Goal: Task Accomplishment & Management: Complete application form

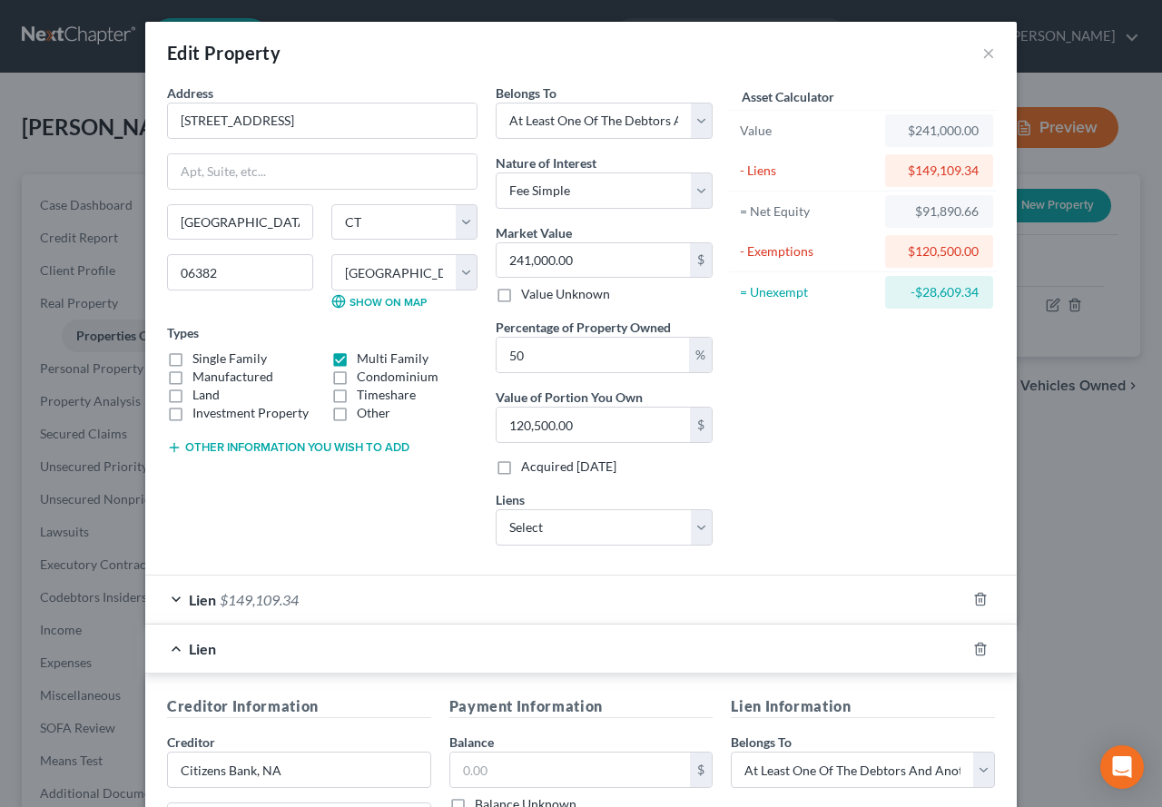
select select "6"
select select "5"
select select "3"
select select "0"
select select "41"
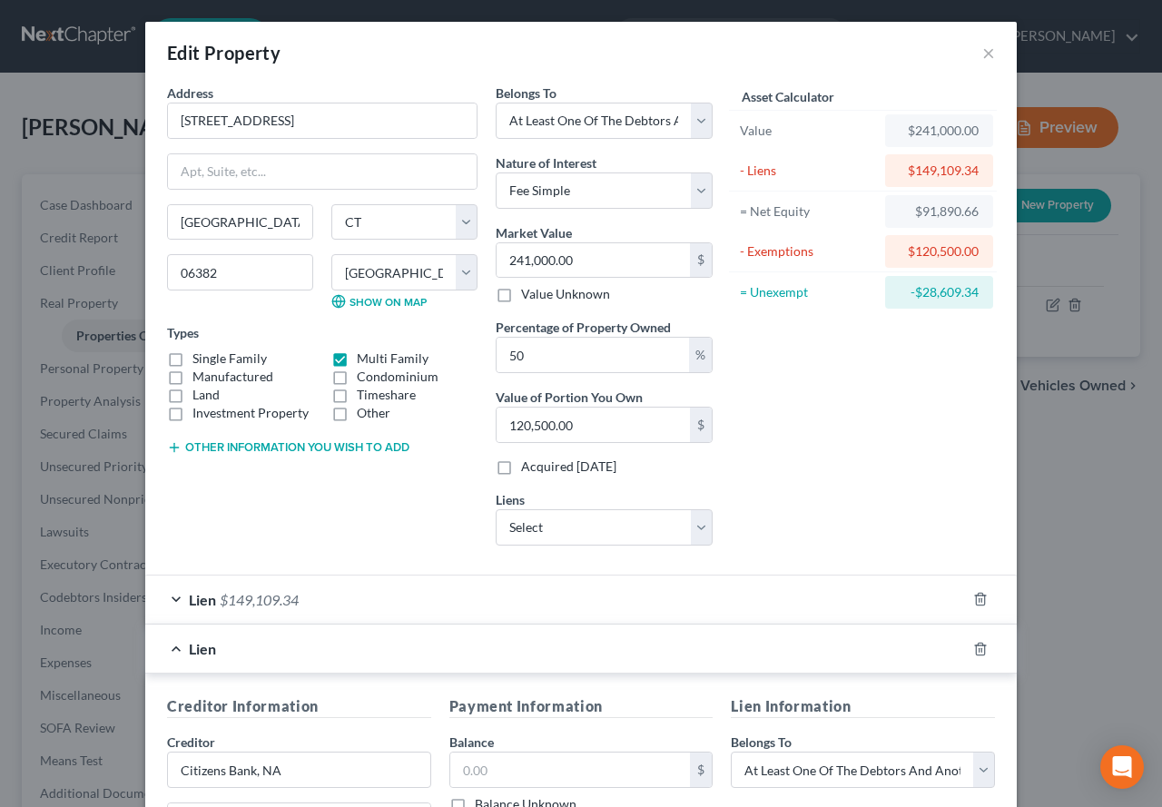
select select "3"
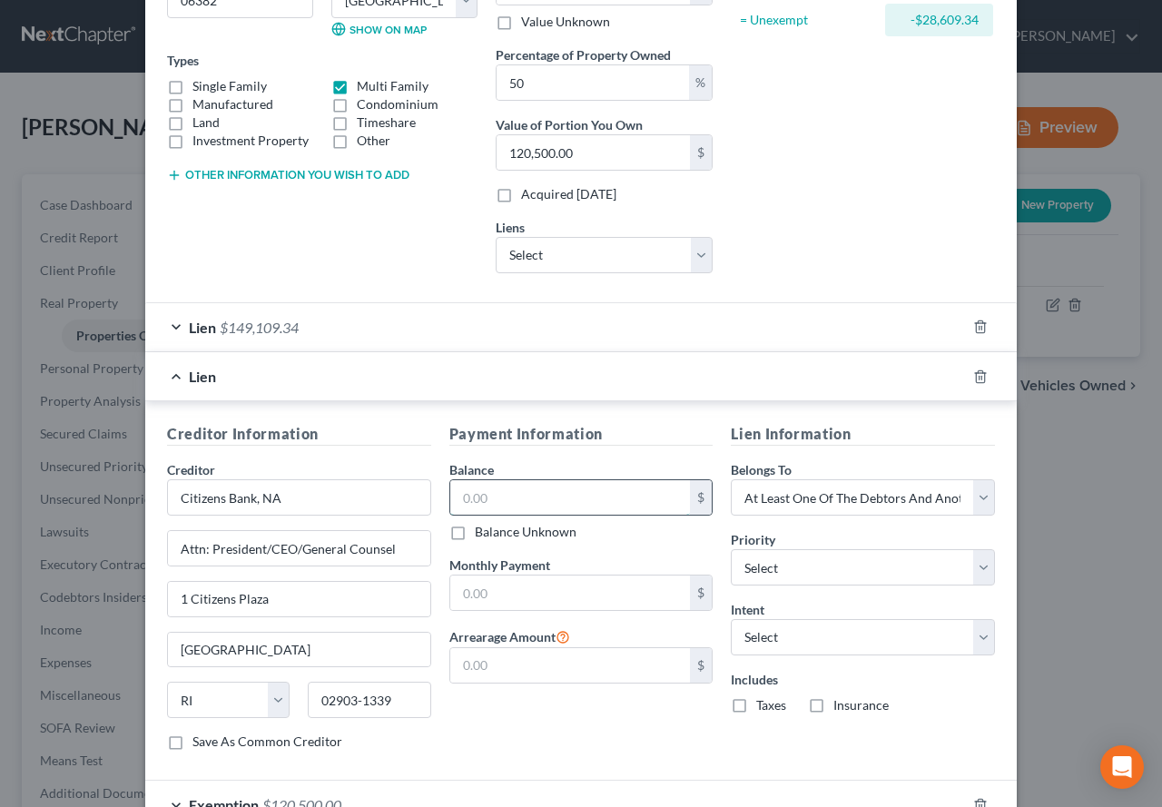
click at [509, 497] on input "text" at bounding box center [570, 497] width 241 height 35
type input "54,500.00"
click at [979, 643] on select "Select Surrender Redeem Reaffirm Avoid Other" at bounding box center [863, 637] width 264 height 36
select select "4"
click at [731, 619] on select "Select Surrender Redeem Reaffirm Avoid Other" at bounding box center [863, 637] width 264 height 36
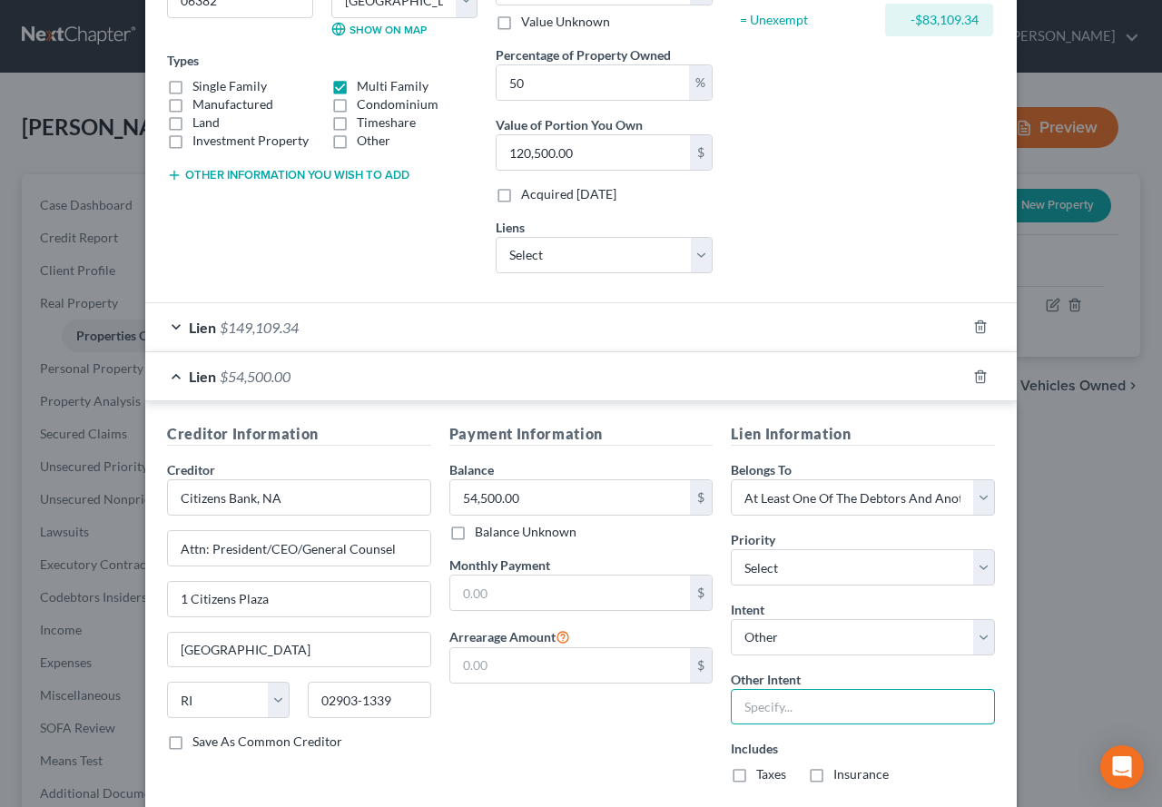
click at [780, 702] on input "text" at bounding box center [863, 707] width 264 height 36
type input "Ride-Through"
click at [619, 753] on div "Payment Information Balance 54,500.00 $ Balance Unknown Balance Undetermined 54…" at bounding box center [581, 610] width 282 height 375
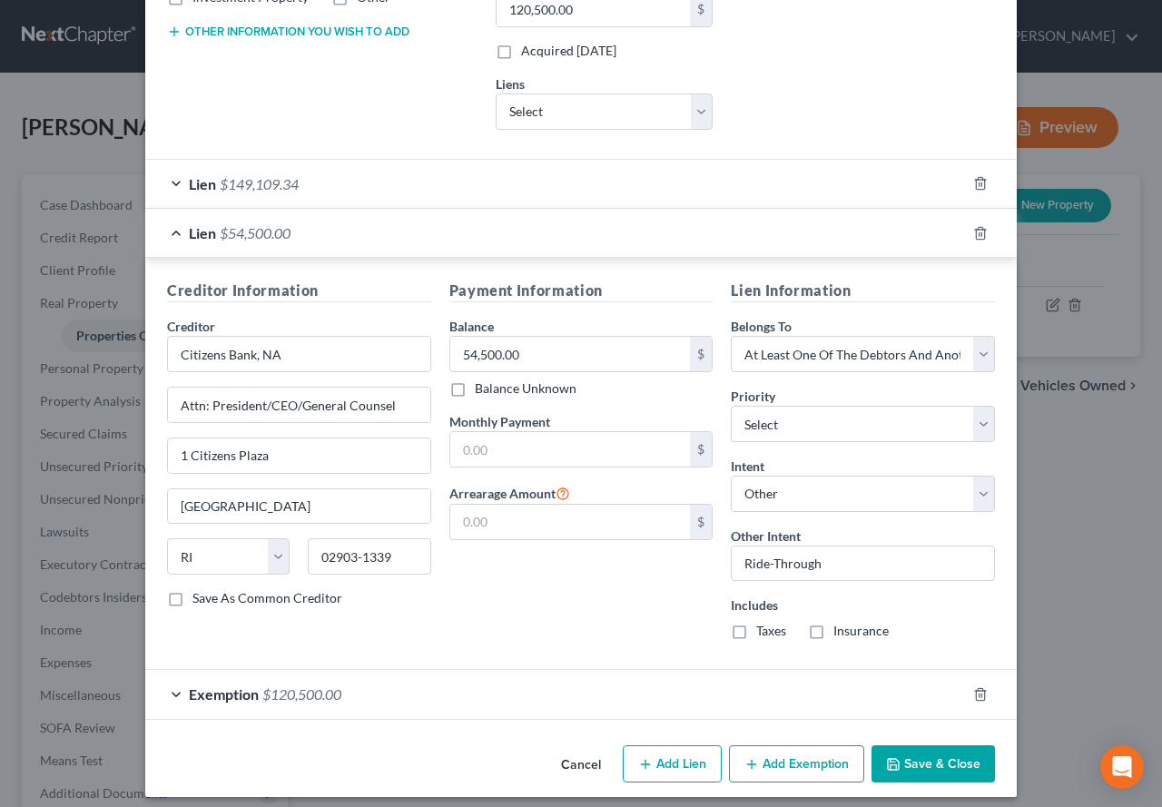
scroll to position [428, 0]
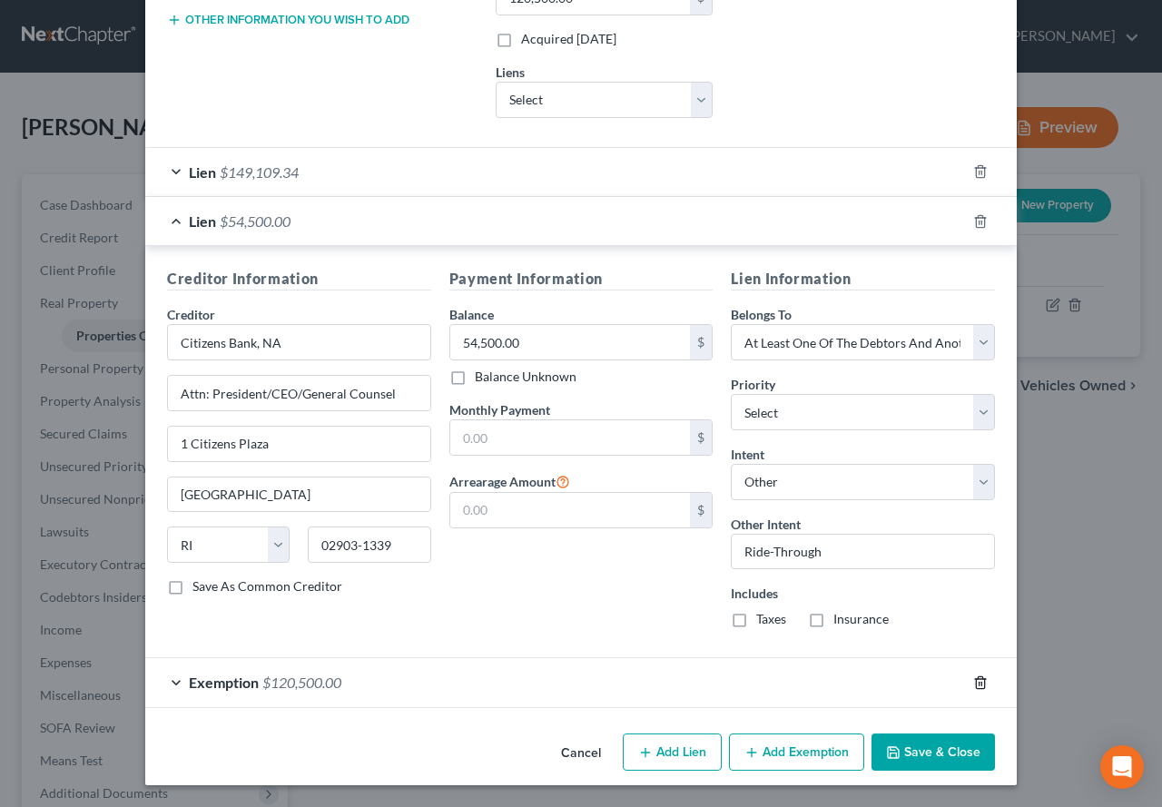
click at [973, 682] on icon "button" at bounding box center [980, 683] width 15 height 15
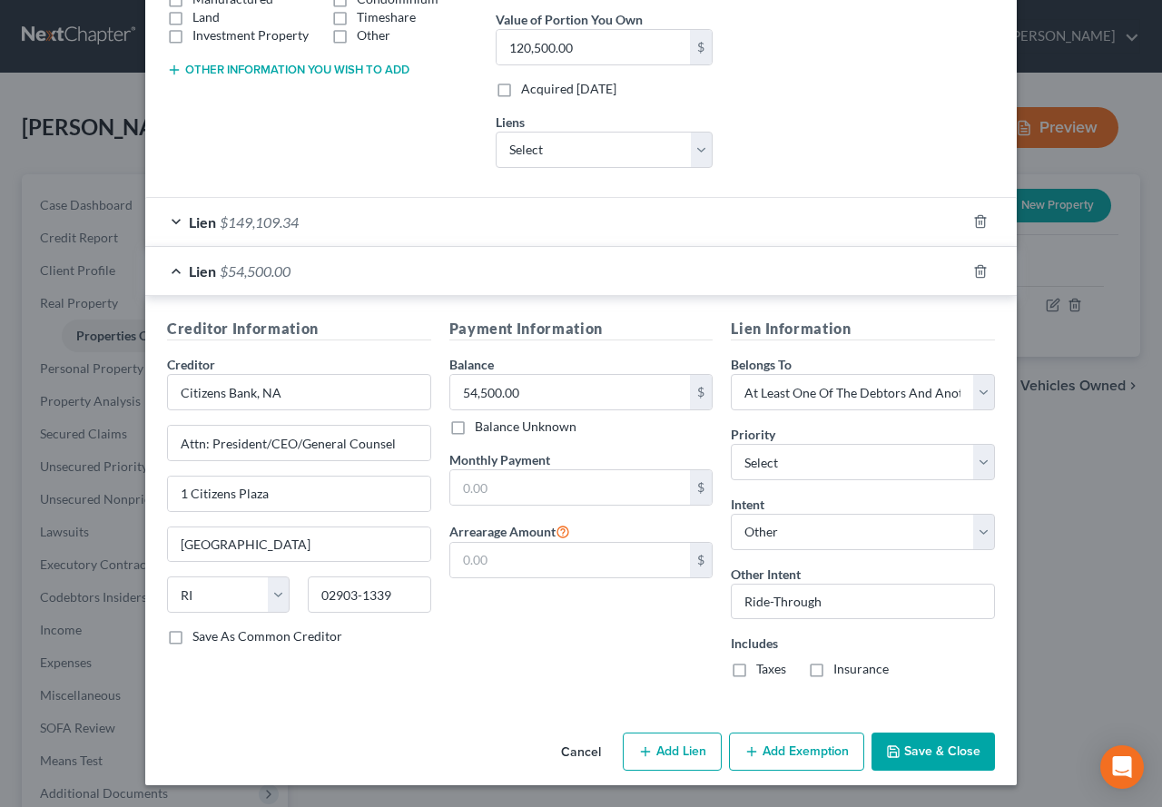
scroll to position [378, 0]
click at [921, 755] on button "Save & Close" at bounding box center [933, 752] width 123 height 38
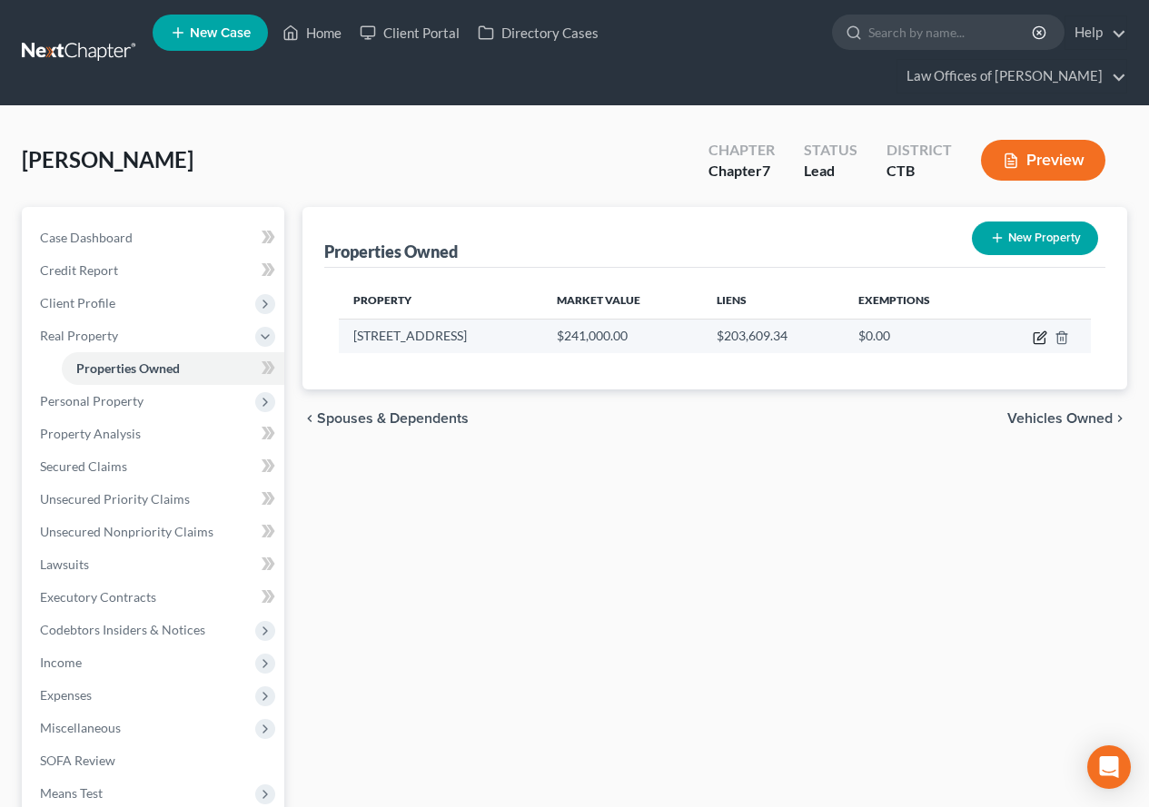
click at [1037, 340] on icon "button" at bounding box center [1041, 335] width 8 height 8
select select "6"
select select "5"
select select "3"
select select "0"
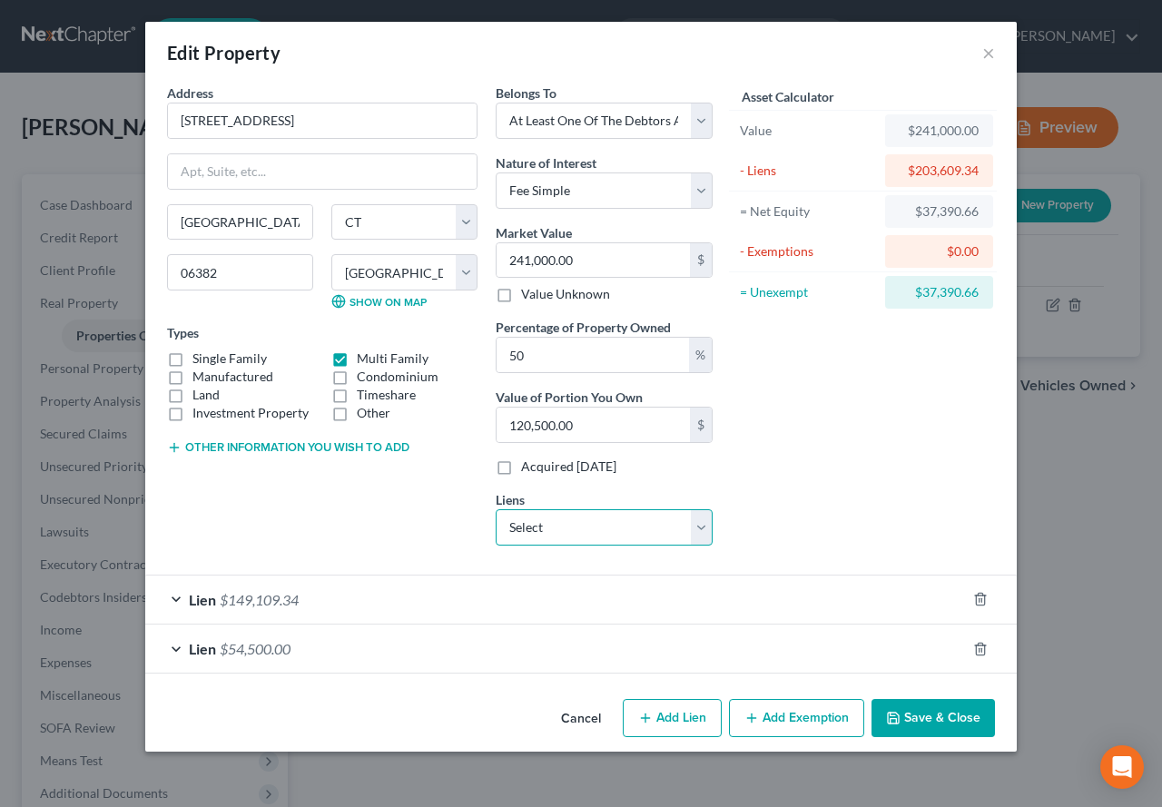
click at [706, 535] on select "Select Jpmcb Auto - $20,258.00" at bounding box center [604, 527] width 217 height 36
click at [175, 648] on div "Lien $54,500.00" at bounding box center [555, 649] width 821 height 48
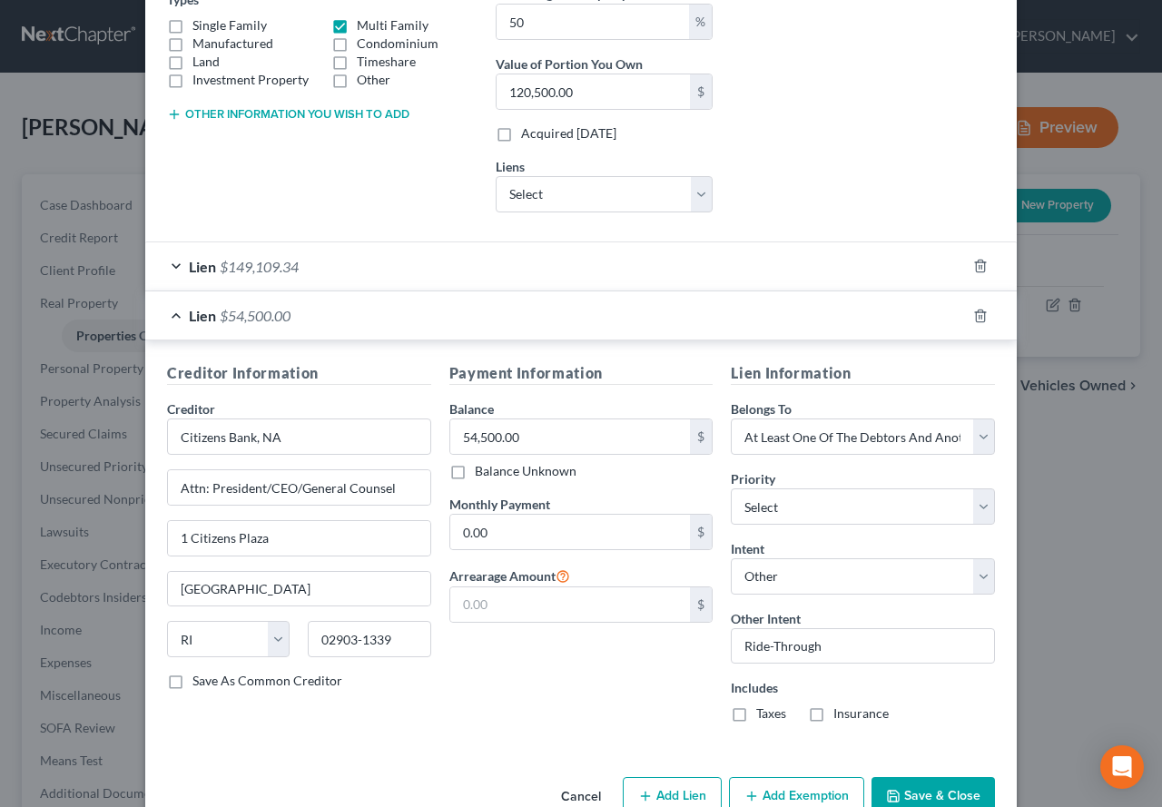
scroll to position [363, 0]
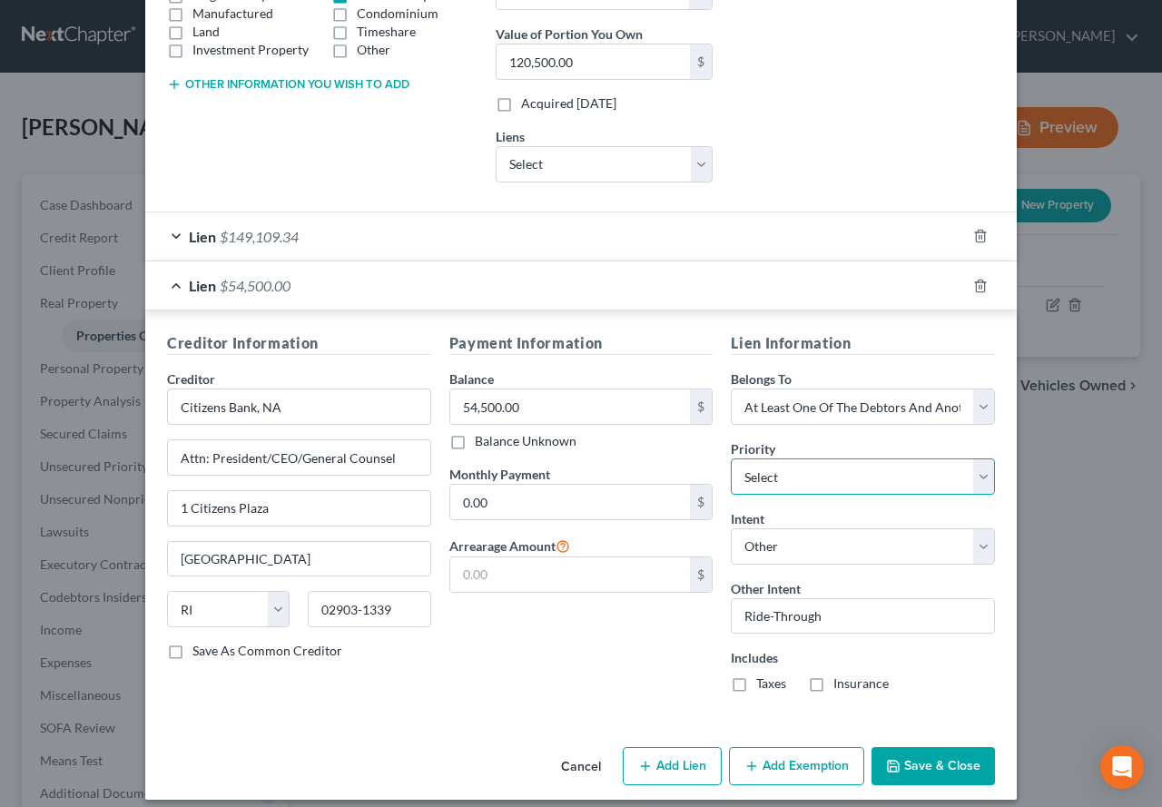
click at [979, 479] on select "Select 2nd 3rd 4th 5th 6th 7th 8th 9th 10th 11th 12th 13th 14th 15th 16th 17th …" at bounding box center [863, 477] width 264 height 36
select select "0"
click at [731, 459] on select "Select 2nd 3rd 4th 5th 6th 7th 8th 9th 10th 11th 12th 13th 14th 15th 16th 17th …" at bounding box center [863, 477] width 264 height 36
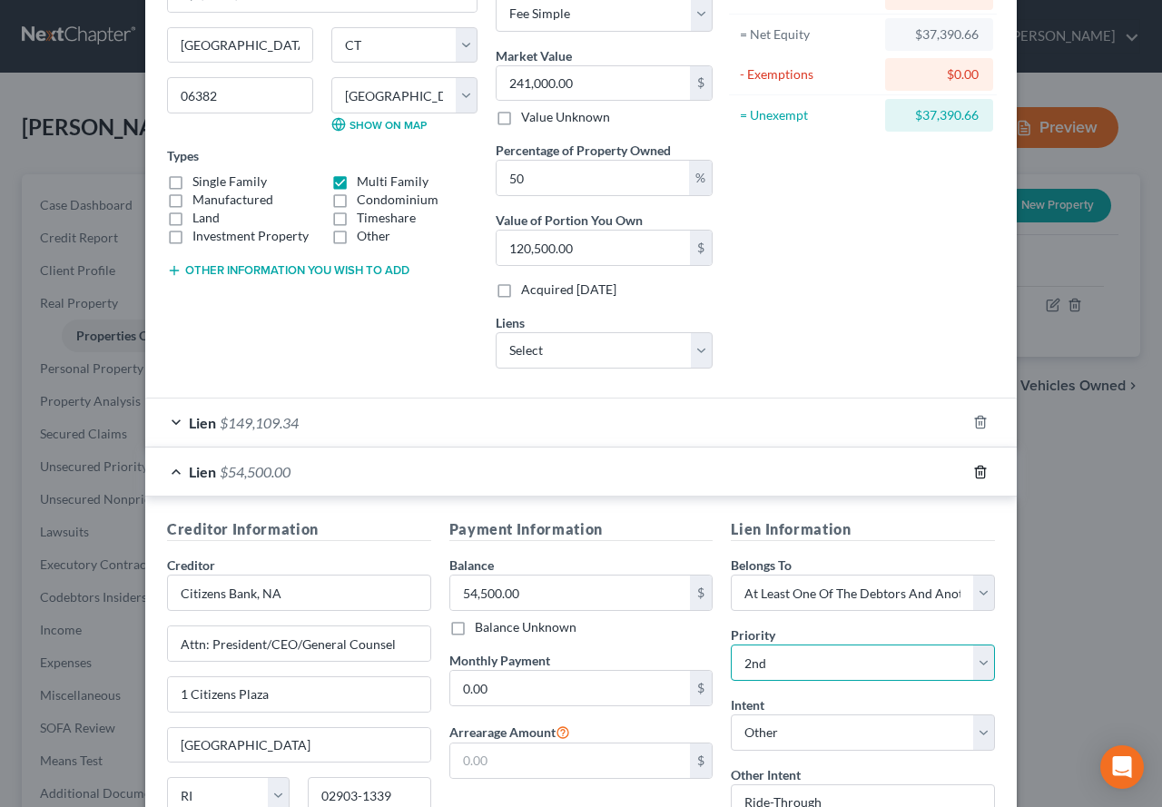
scroll to position [182, 0]
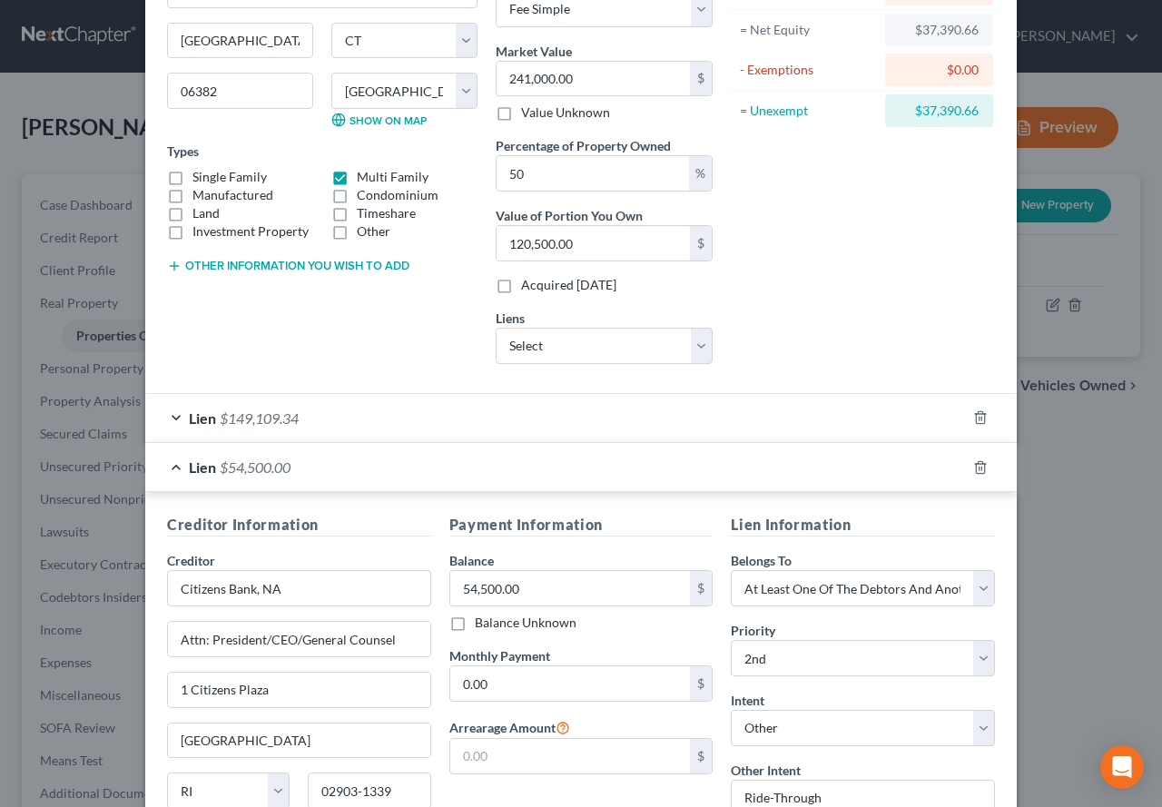
click at [160, 420] on div "Lien $149,109.34" at bounding box center [555, 418] width 821 height 48
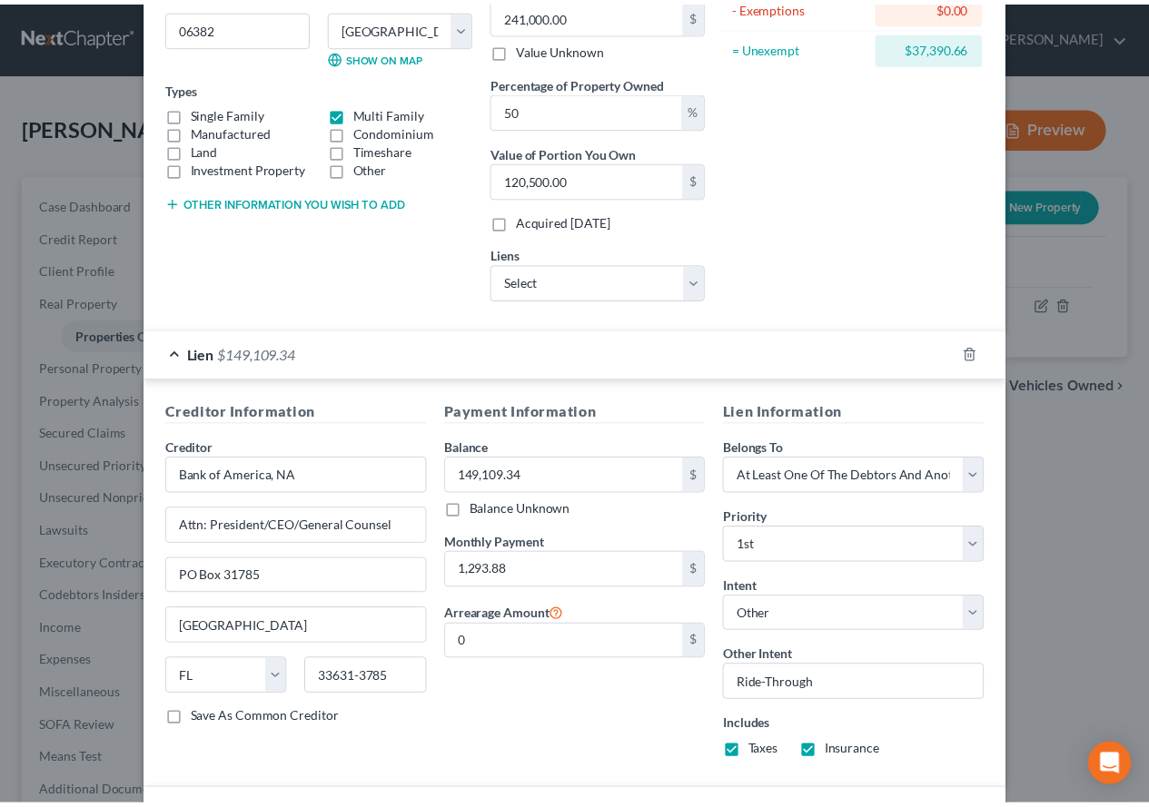
scroll to position [0, 0]
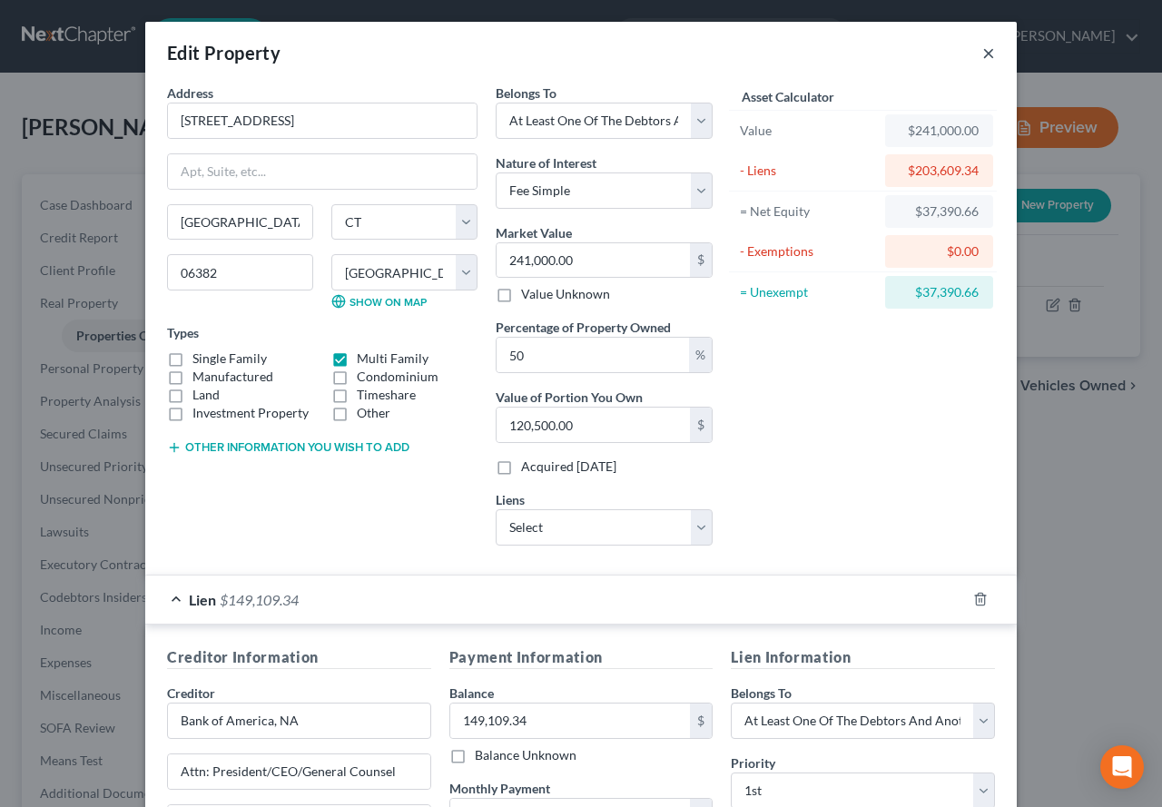
click at [983, 52] on button "×" at bounding box center [989, 53] width 13 height 22
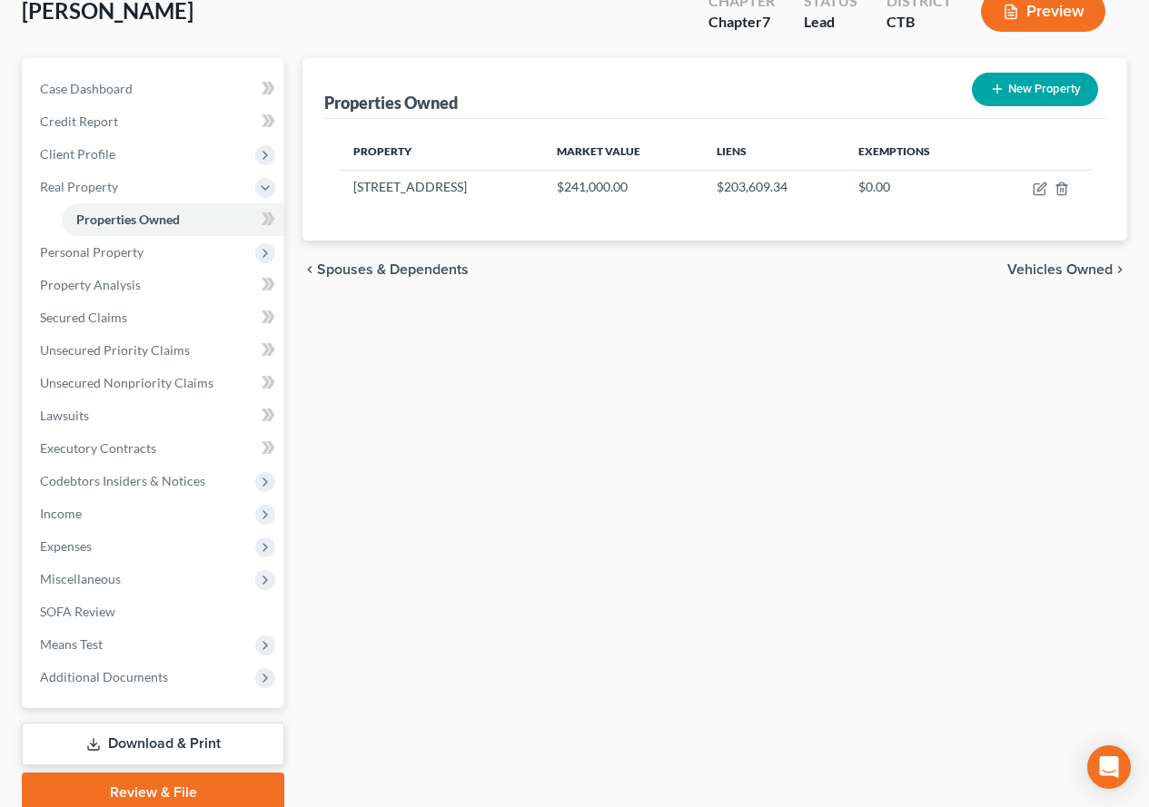
scroll to position [182, 0]
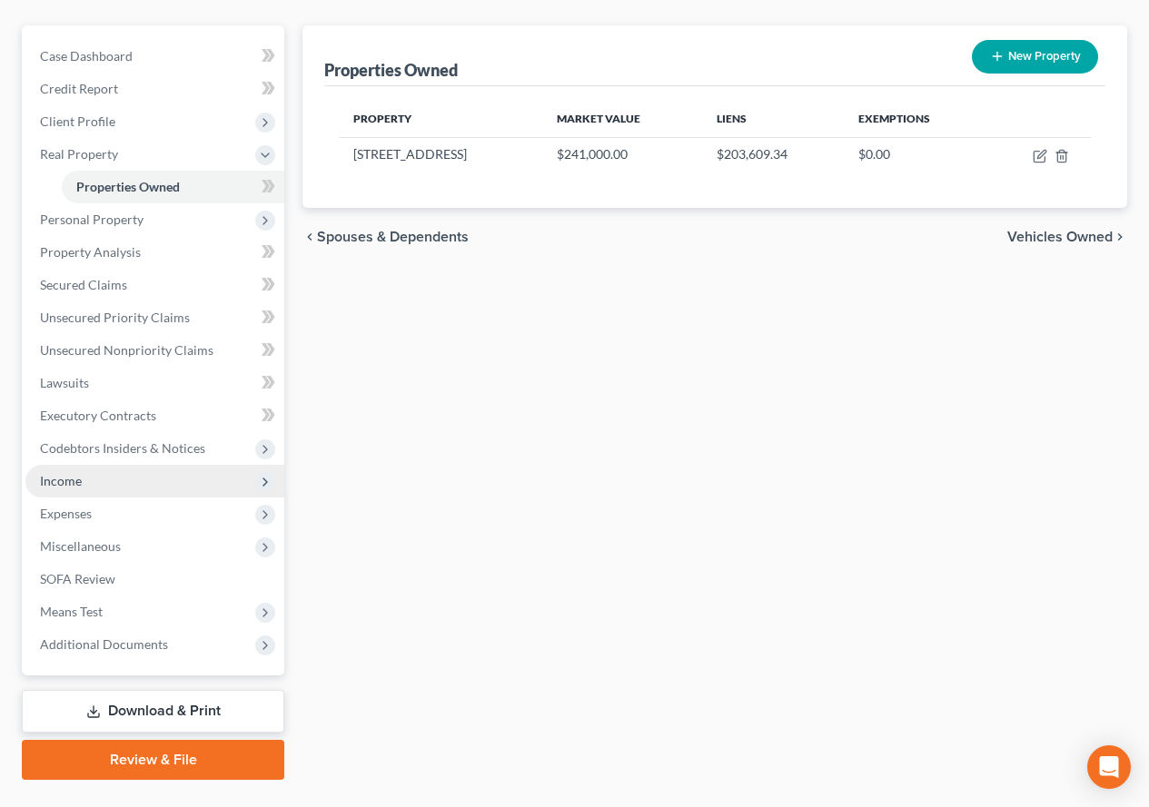
click at [65, 479] on span "Income" at bounding box center [61, 480] width 42 height 15
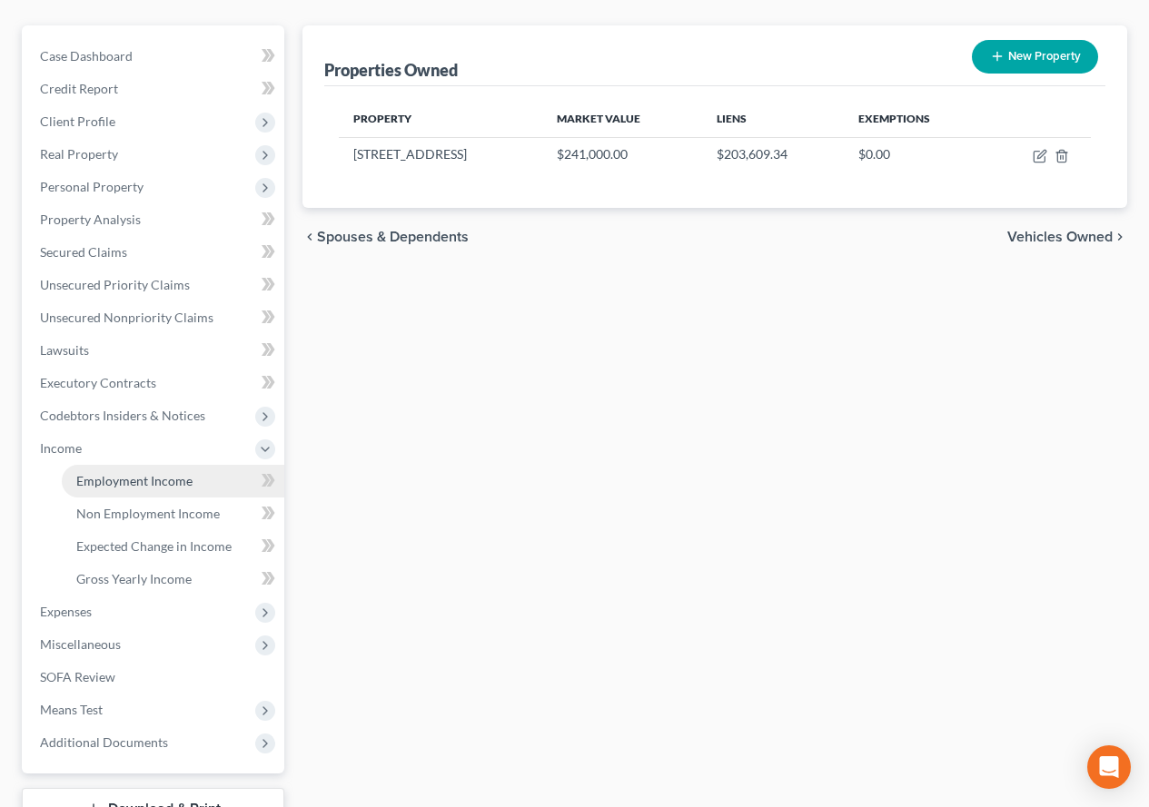
click at [165, 489] on link "Employment Income" at bounding box center [173, 481] width 222 height 33
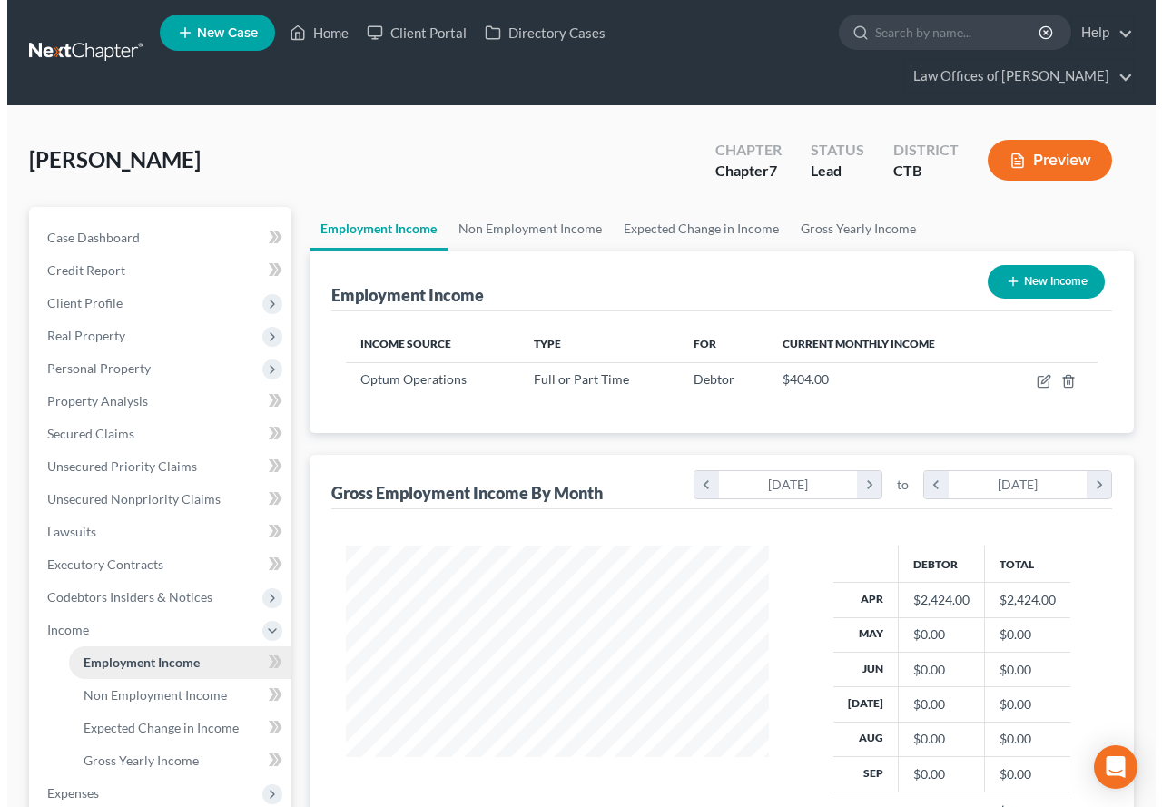
scroll to position [326, 459]
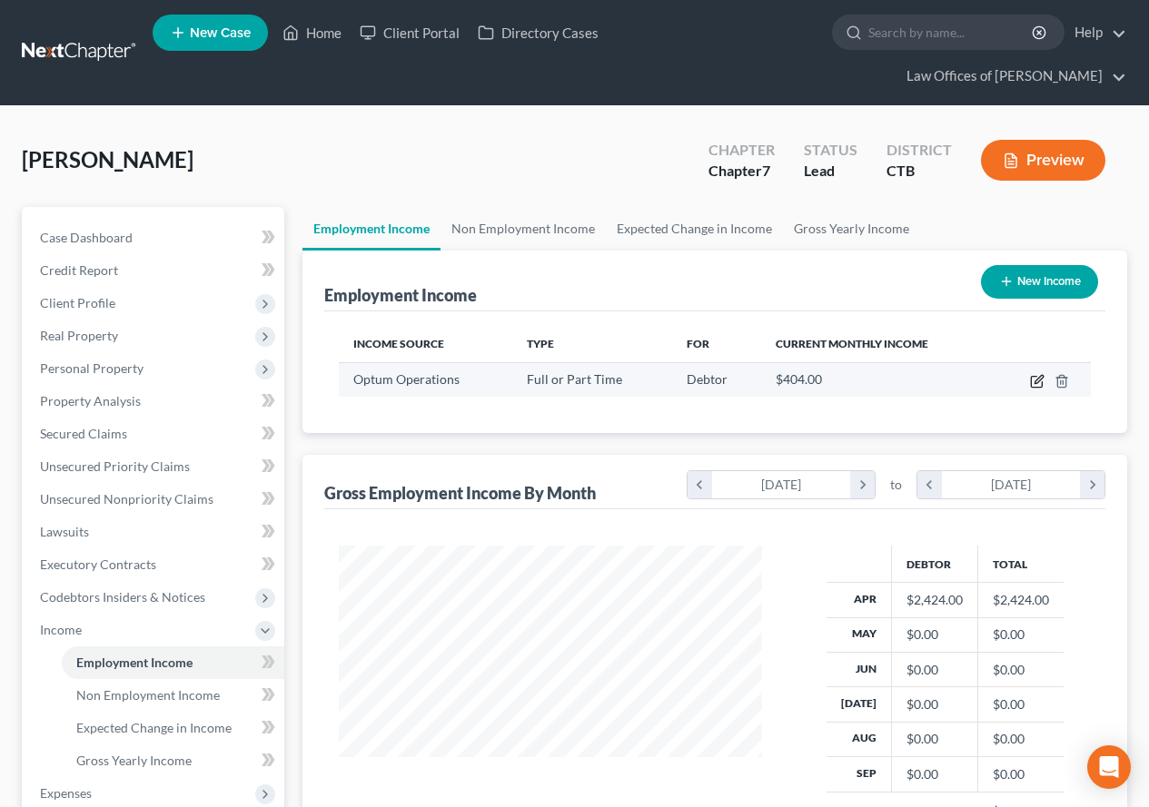
click at [1033, 380] on icon "button" at bounding box center [1037, 381] width 15 height 15
select select "0"
select select "2"
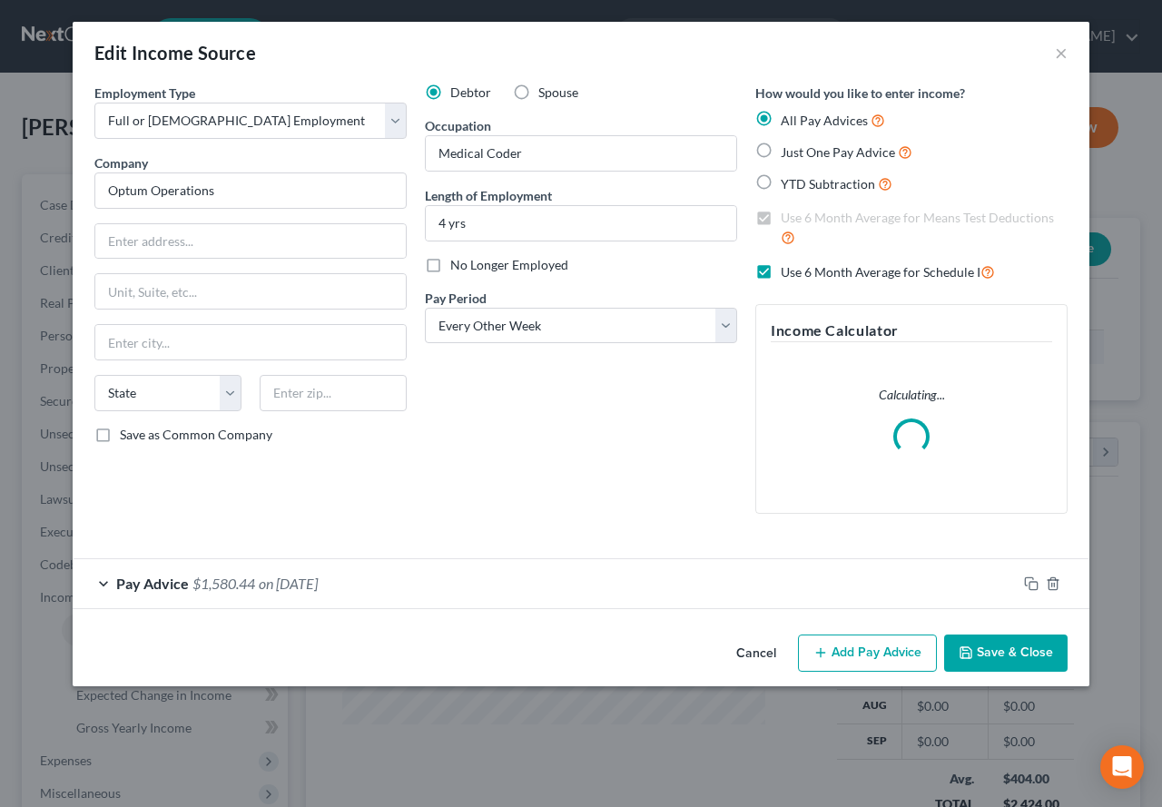
scroll to position [326, 466]
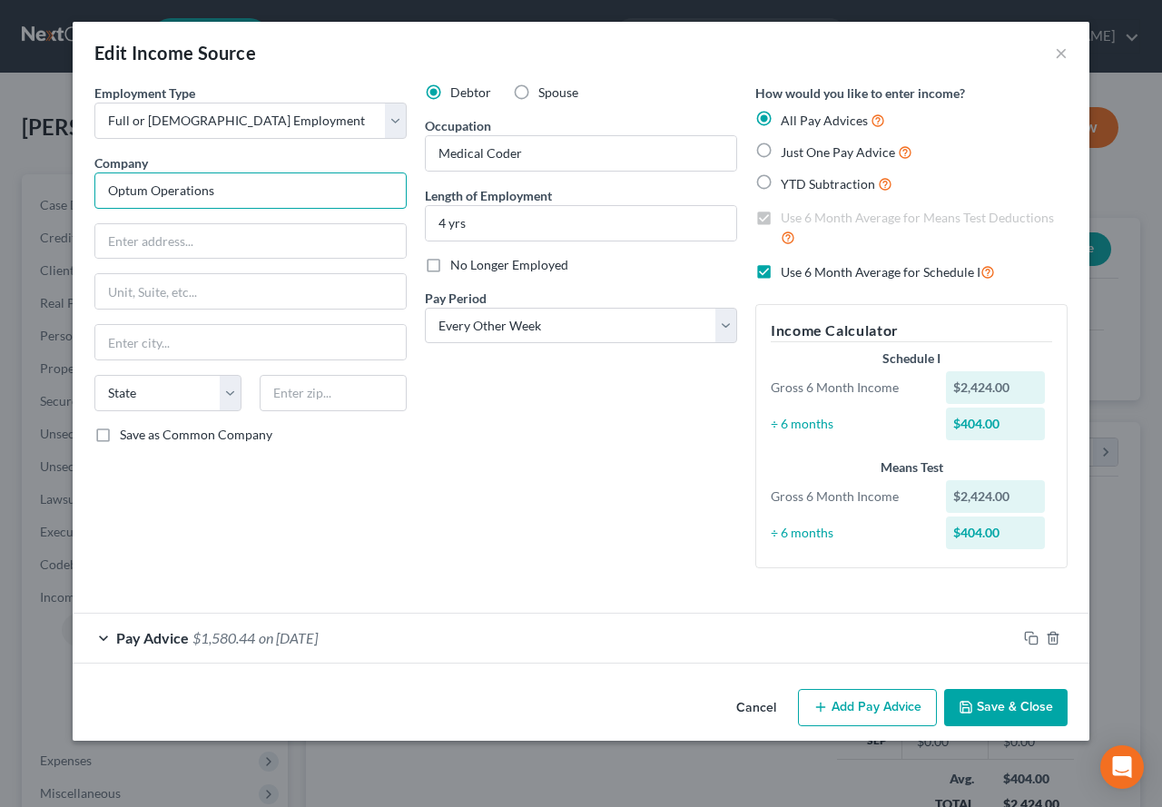
drag, startPoint x: 150, startPoint y: 190, endPoint x: 237, endPoint y: 185, distance: 87.3
click at [237, 185] on input "Optum Operations" at bounding box center [250, 191] width 312 height 36
click at [109, 194] on input "Optum" at bounding box center [250, 191] width 312 height 36
click at [1024, 633] on icon "button" at bounding box center [1031, 638] width 15 height 15
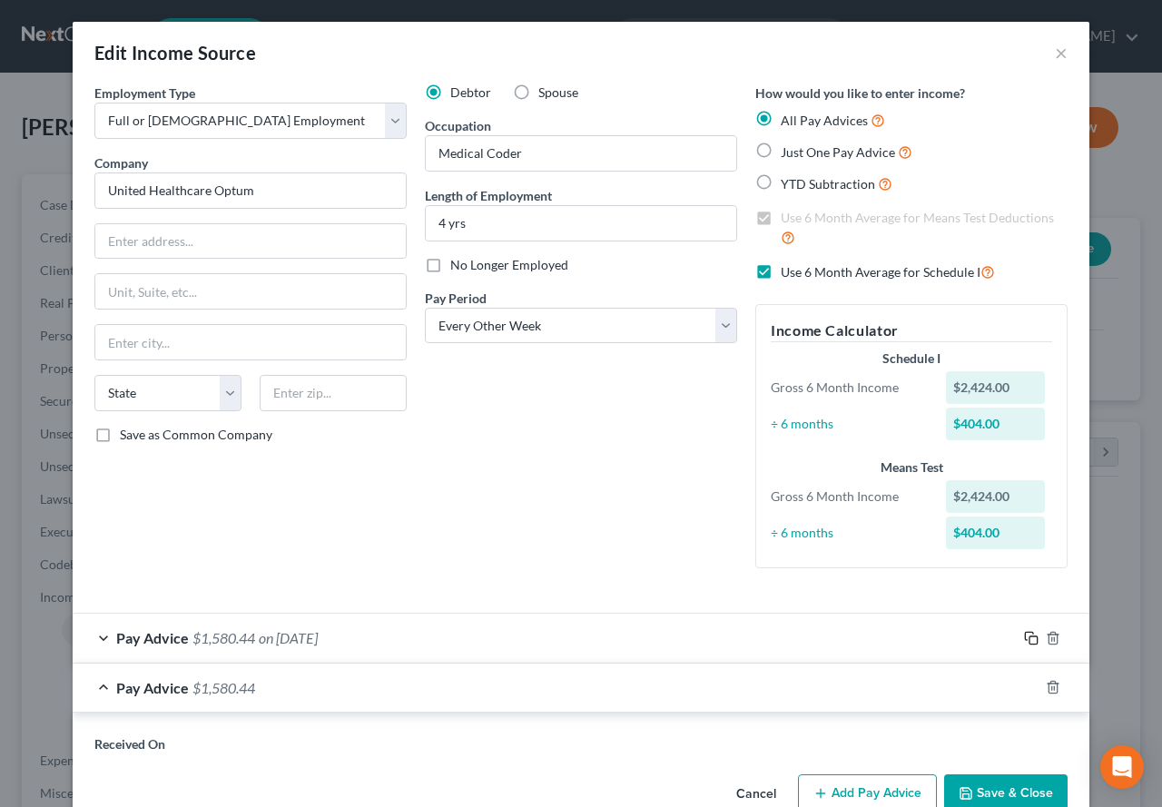
type input "United Healthcare Optum"
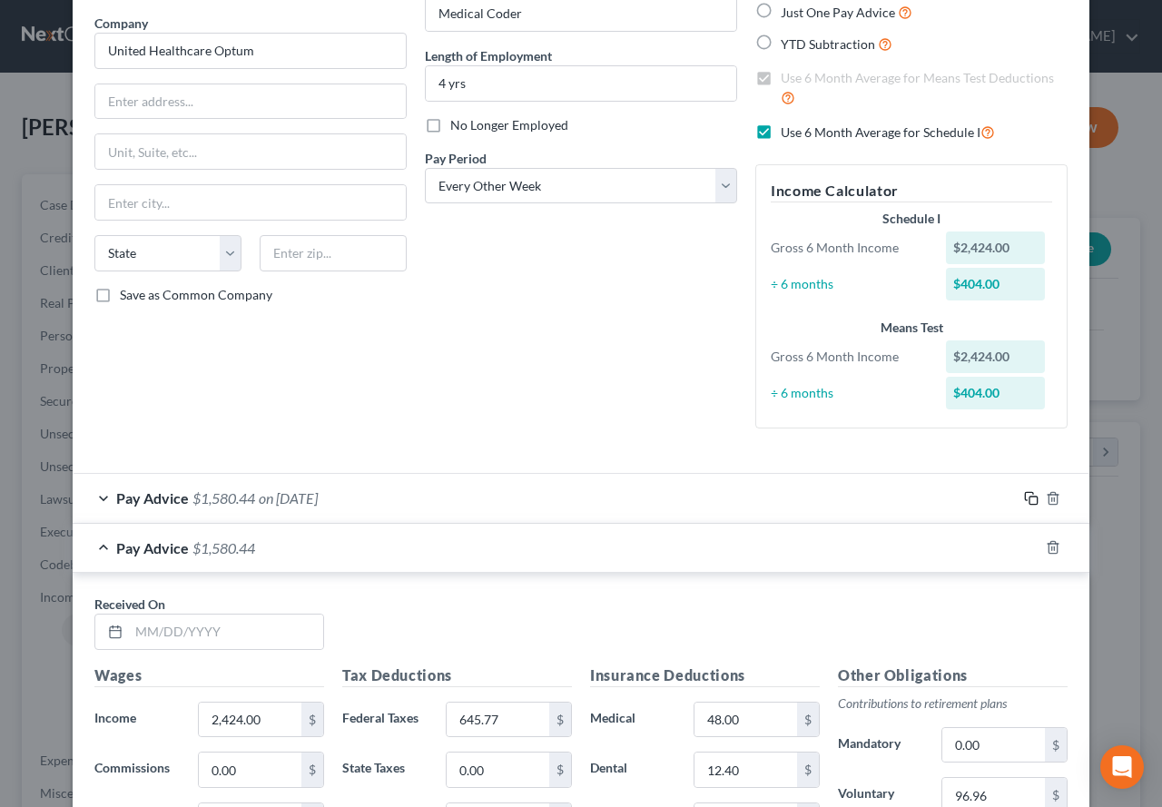
scroll to position [182, 0]
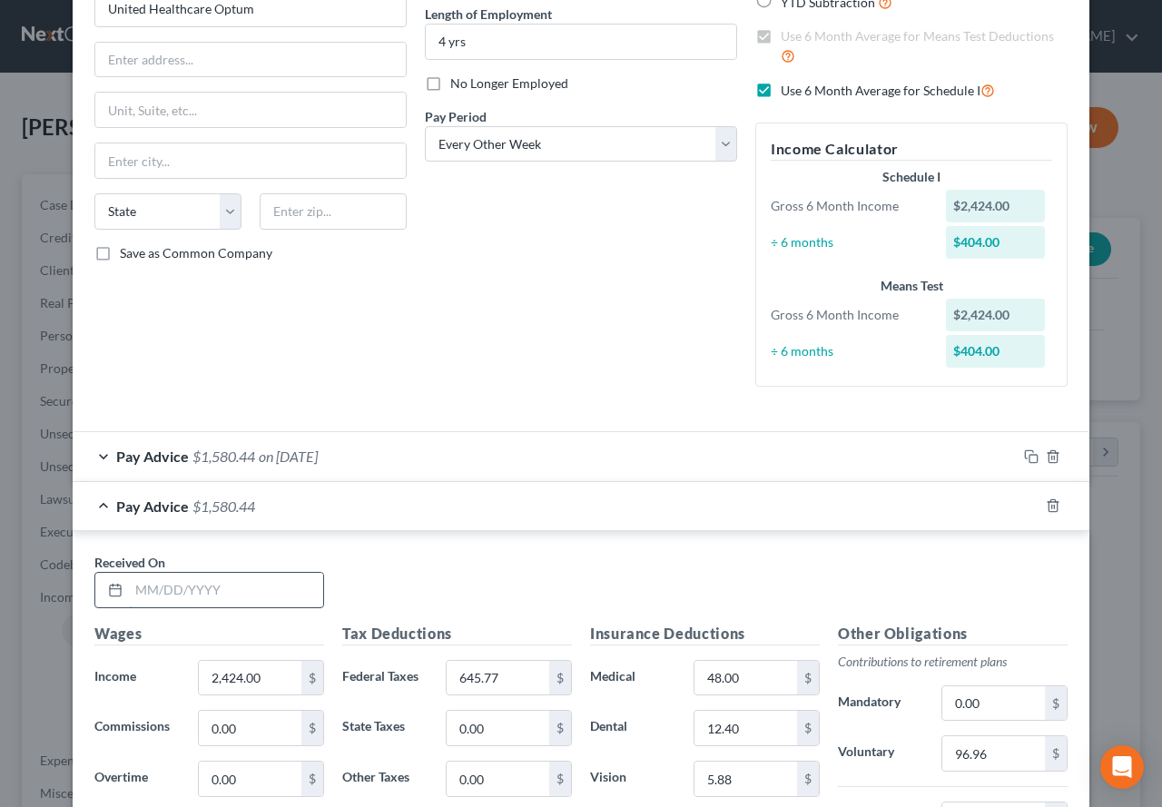
click at [163, 595] on input "text" at bounding box center [226, 590] width 194 height 35
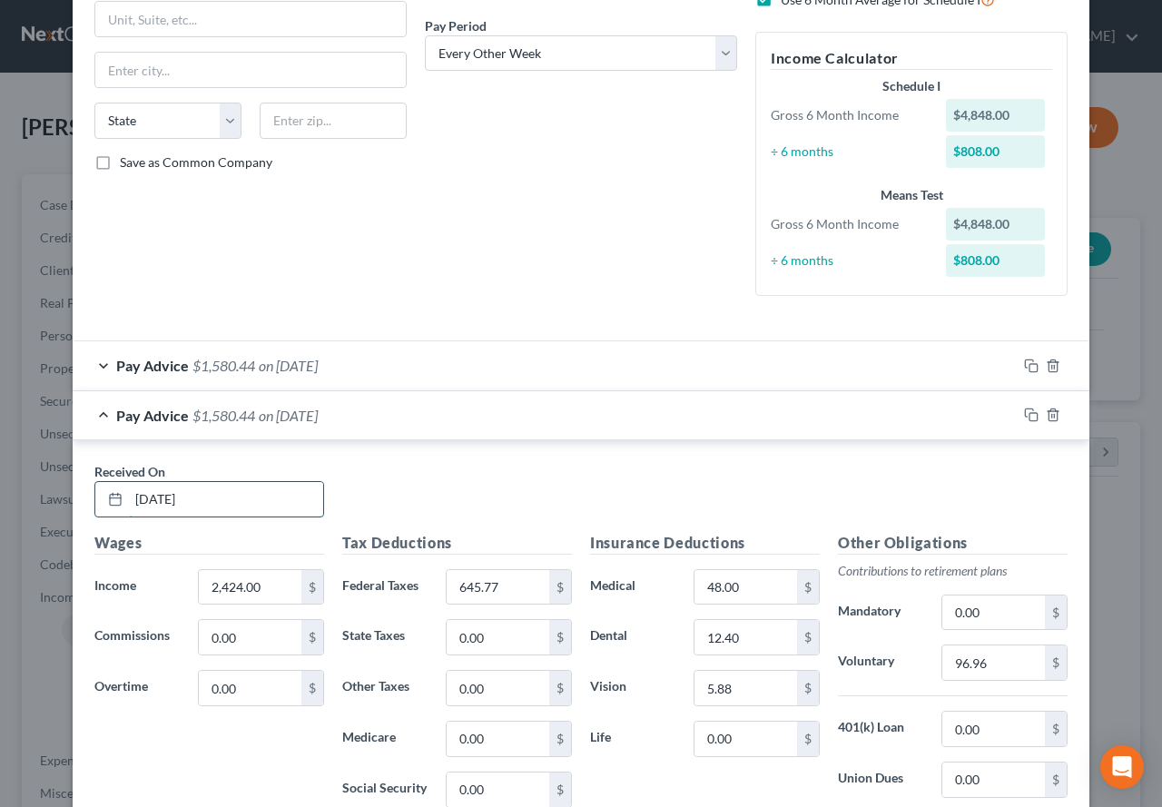
scroll to position [363, 0]
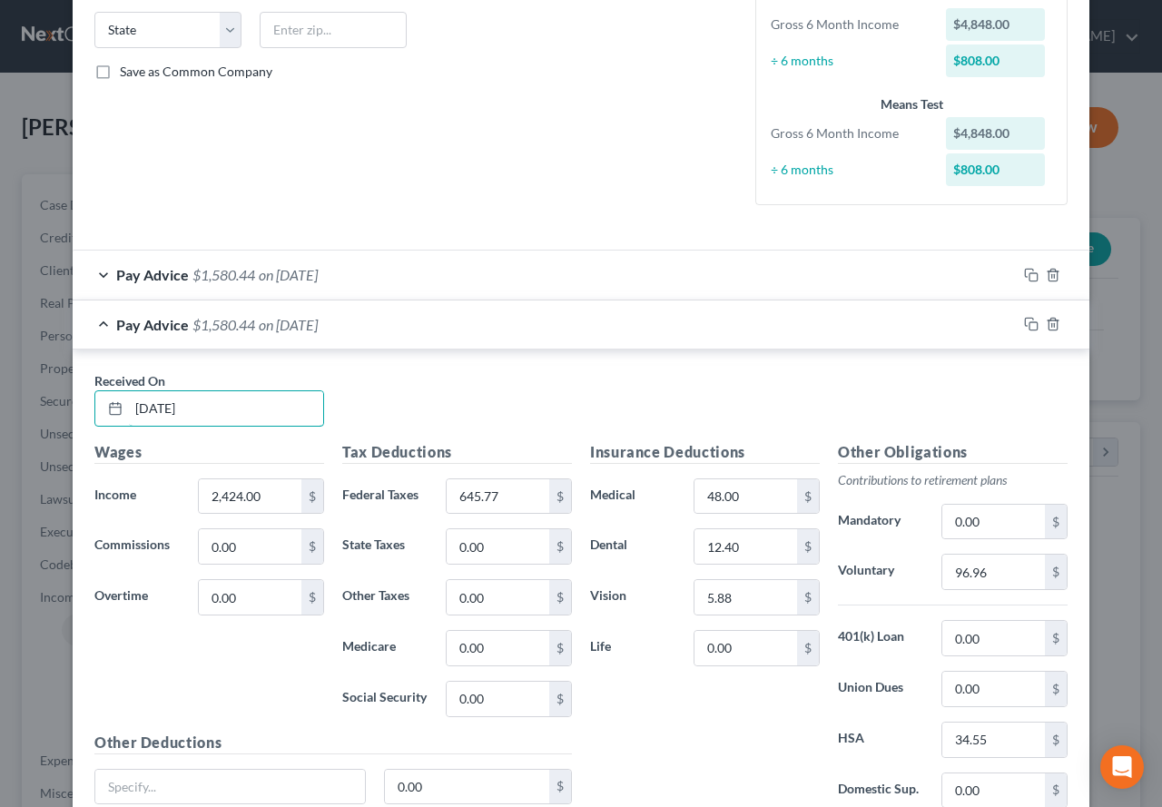
type input "[DATE]"
click at [243, 640] on div "Wages Income * 2,424.00 $ Commissions 0.00 $ Overtime 0.00 $" at bounding box center [209, 586] width 248 height 291
type input "181.80"
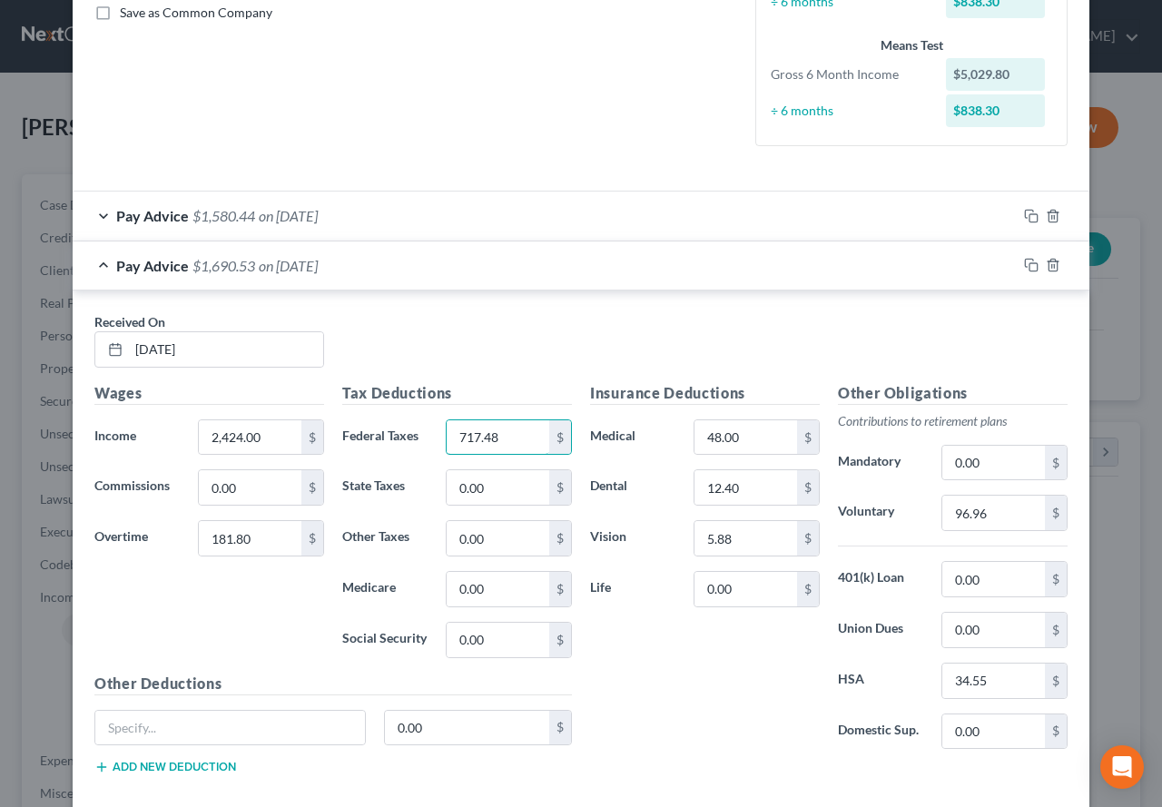
scroll to position [454, 0]
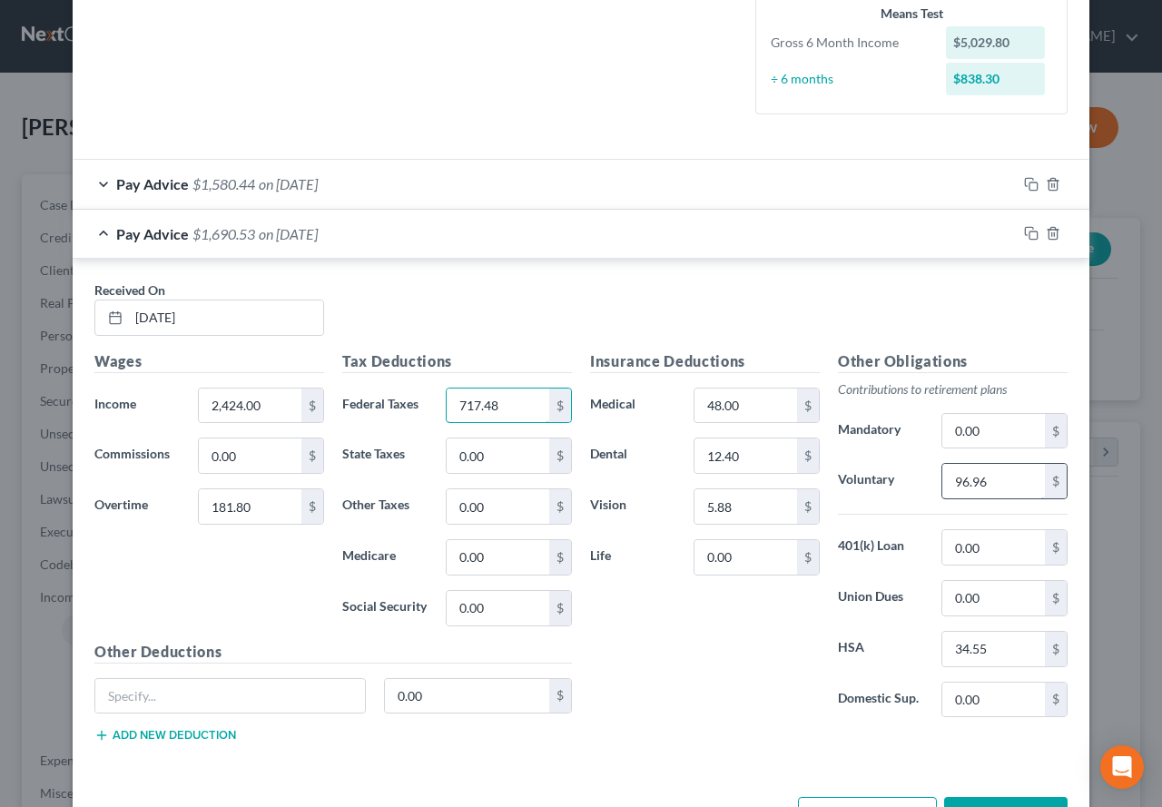
type input "717.48"
type input "104.23"
click at [1030, 183] on rect "button" at bounding box center [1034, 187] width 8 height 8
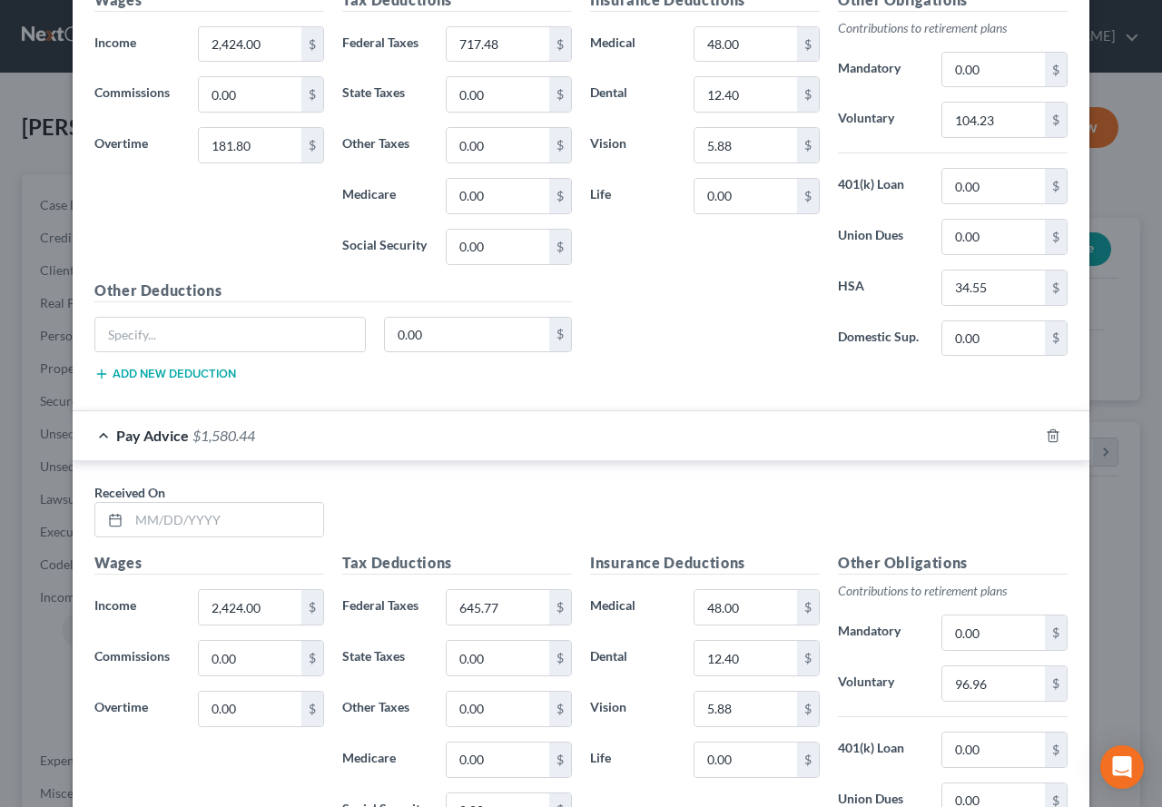
scroll to position [817, 0]
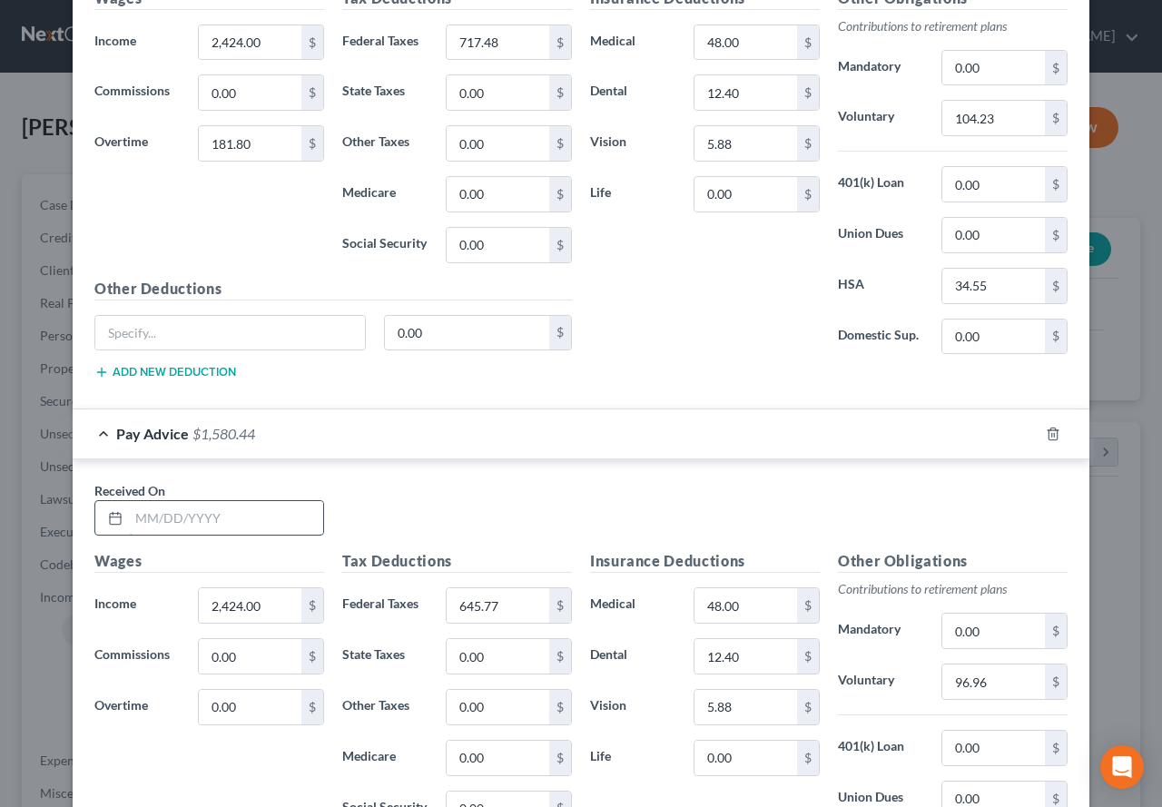
click at [207, 522] on input "text" at bounding box center [226, 518] width 194 height 35
type input "[DATE]"
click at [1028, 438] on icon "button" at bounding box center [1031, 434] width 15 height 15
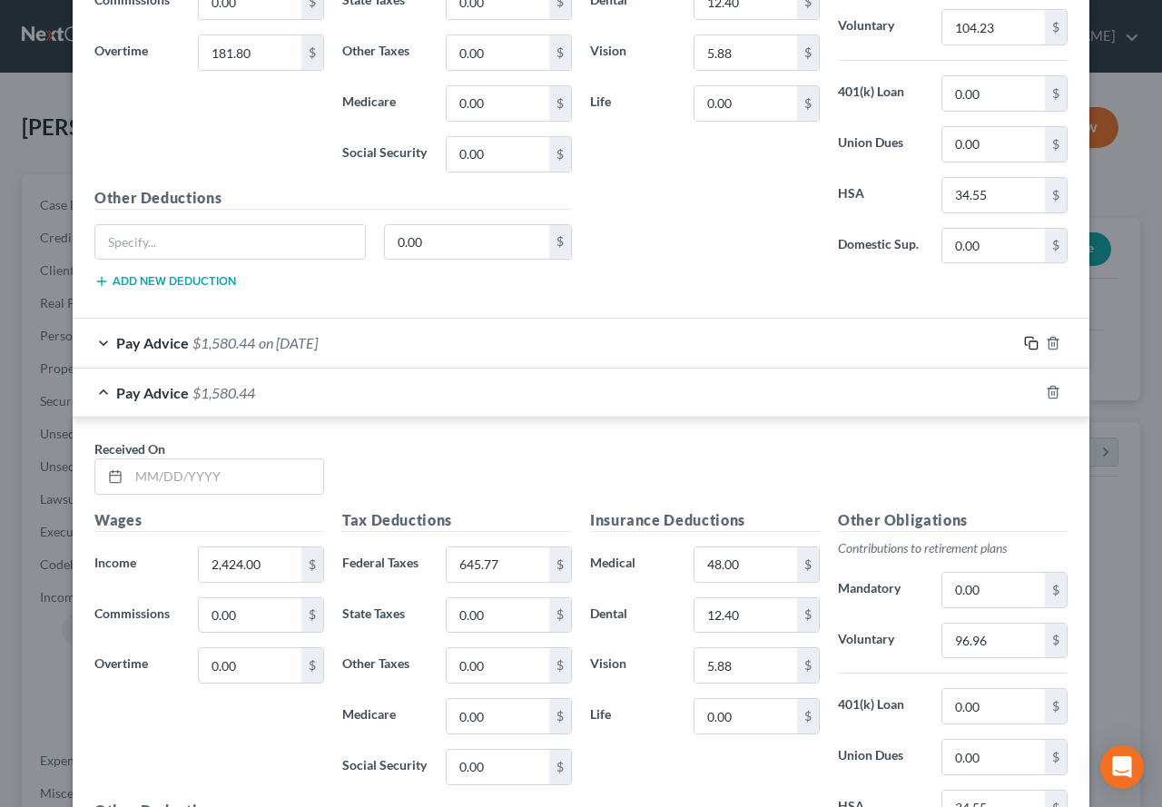
scroll to position [999, 0]
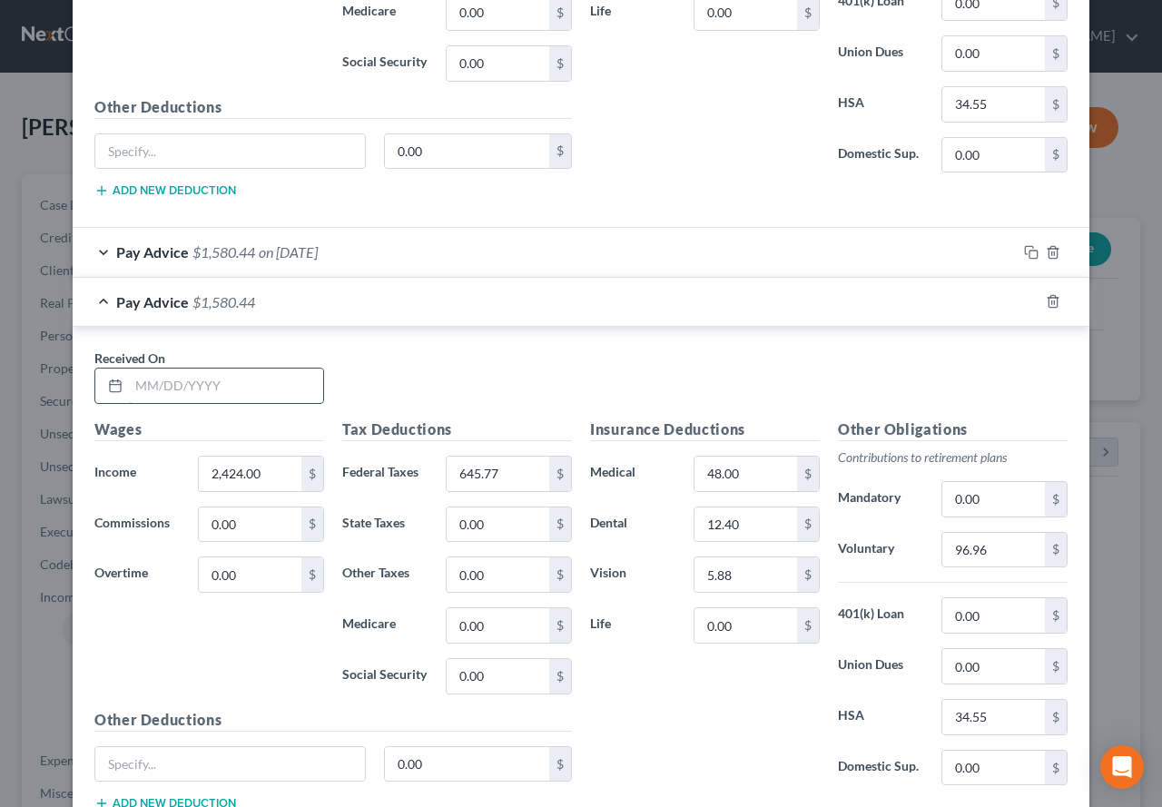
click at [216, 387] on input "text" at bounding box center [226, 386] width 194 height 35
type input "[DATE]"
click at [485, 478] on input "645.77" at bounding box center [498, 474] width 103 height 35
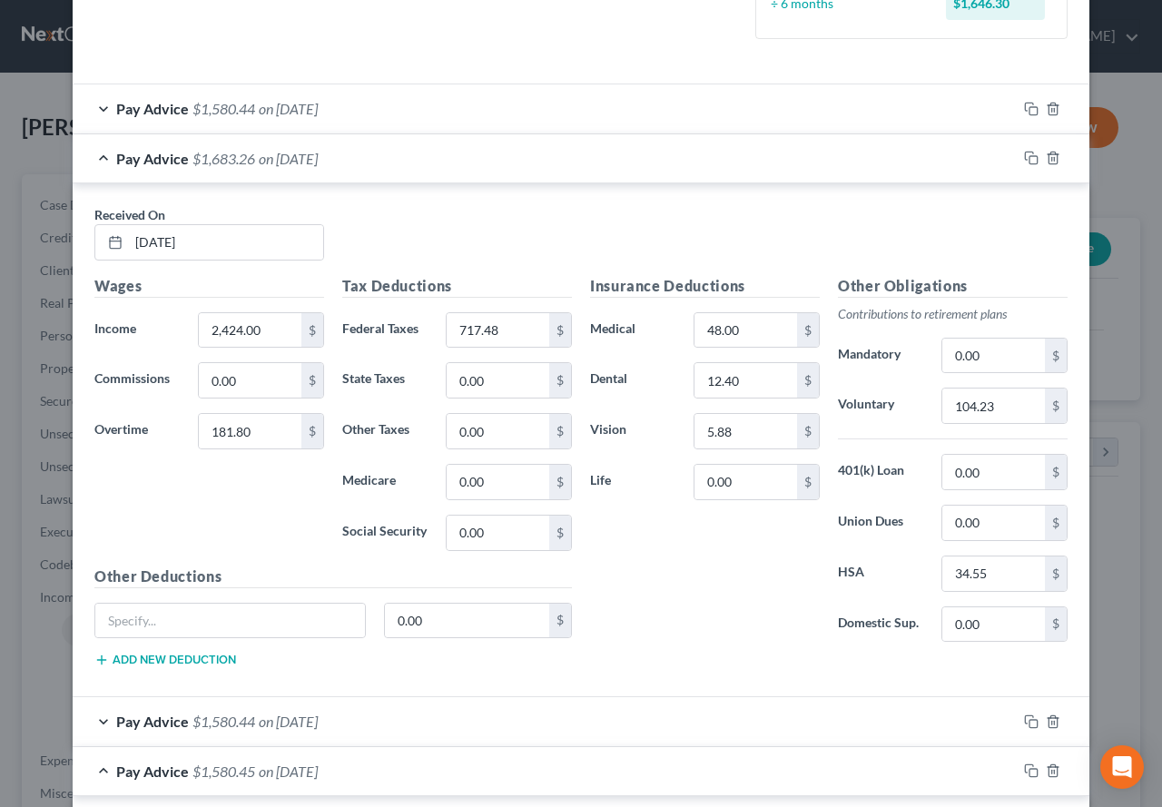
scroll to position [496, 0]
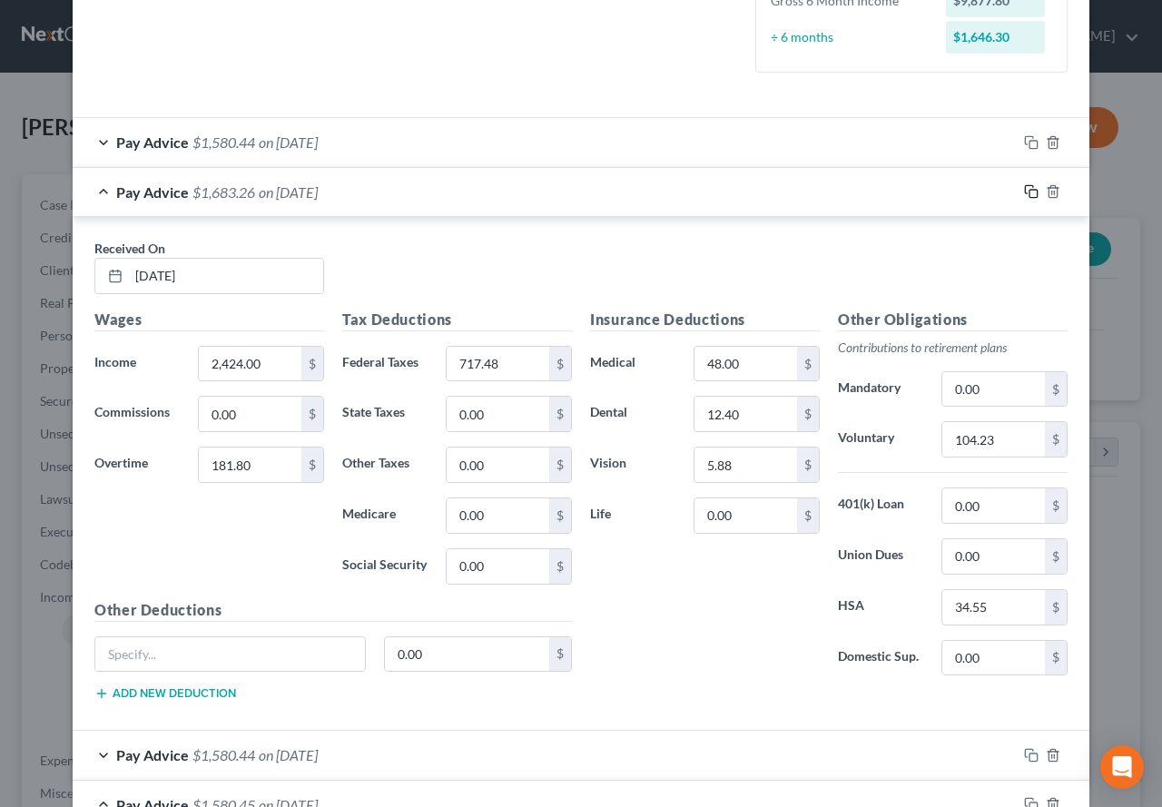
type input "645.76"
click at [1030, 193] on rect "button" at bounding box center [1034, 194] width 8 height 8
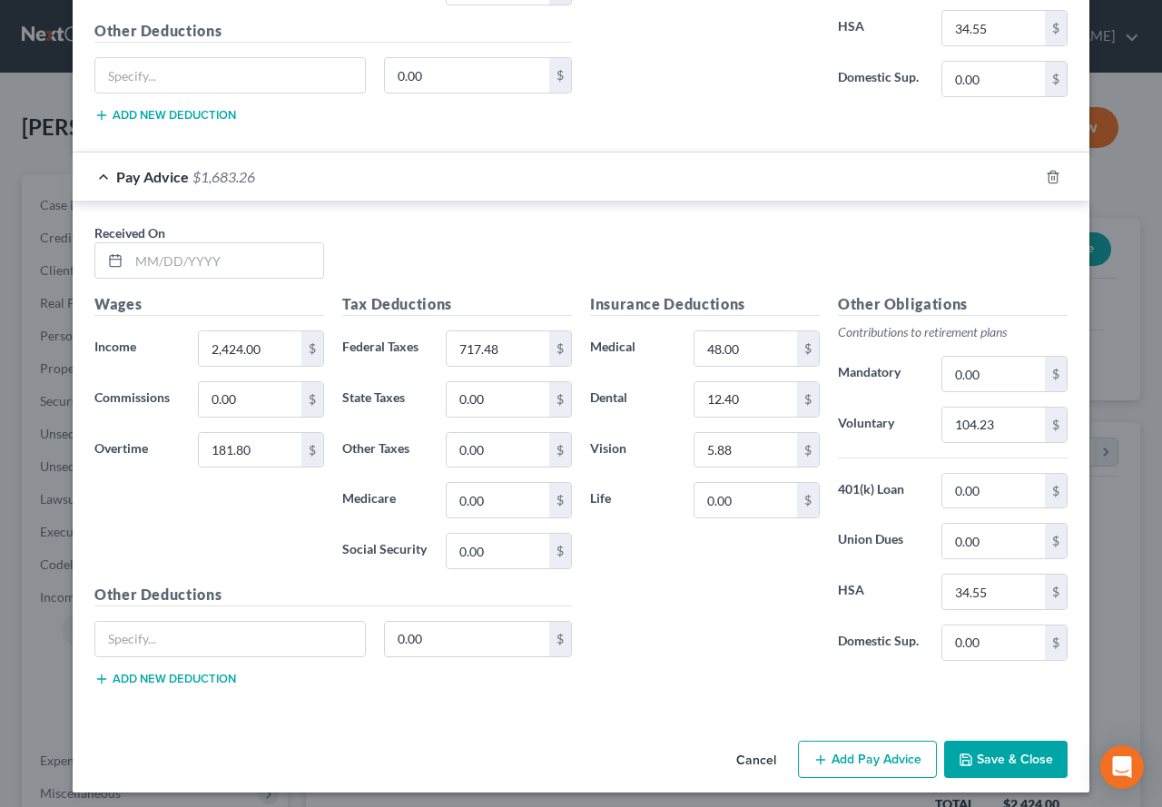
scroll to position [1180, 0]
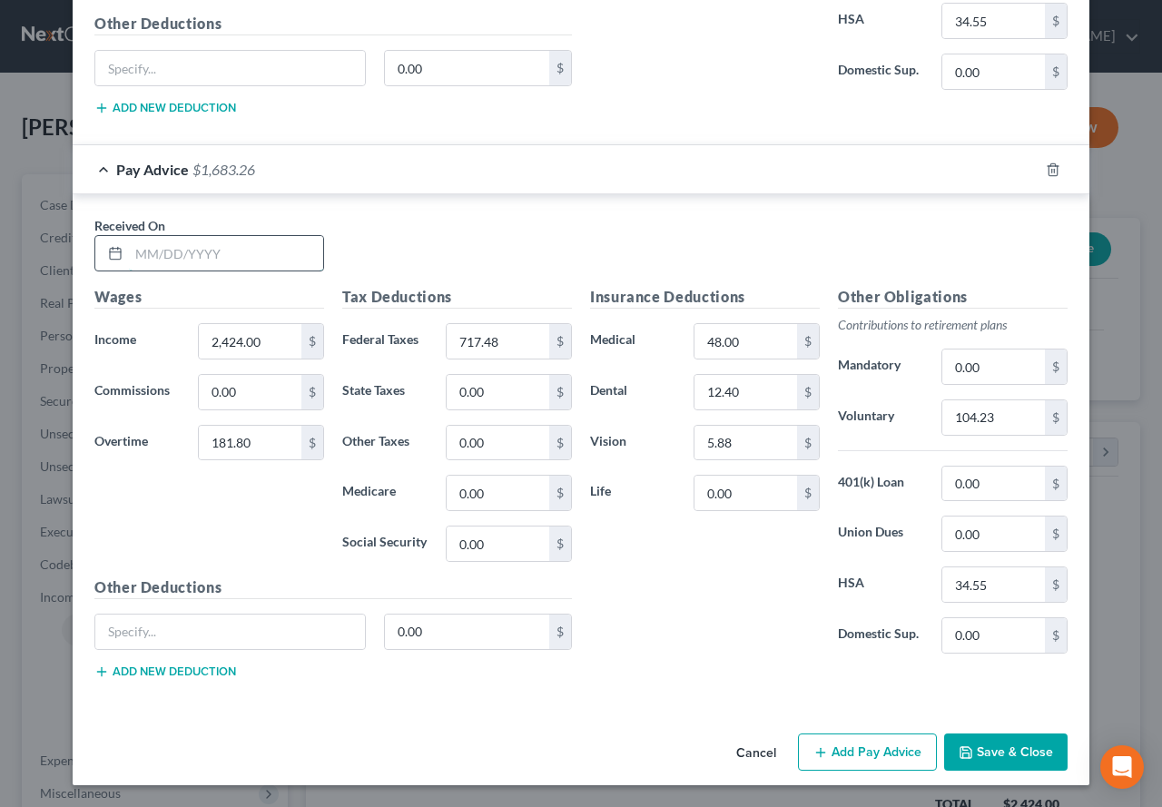
click at [256, 254] on input "text" at bounding box center [226, 253] width 194 height 35
type input "[DATE]"
click at [274, 346] on input "2,424.00" at bounding box center [250, 341] width 103 height 35
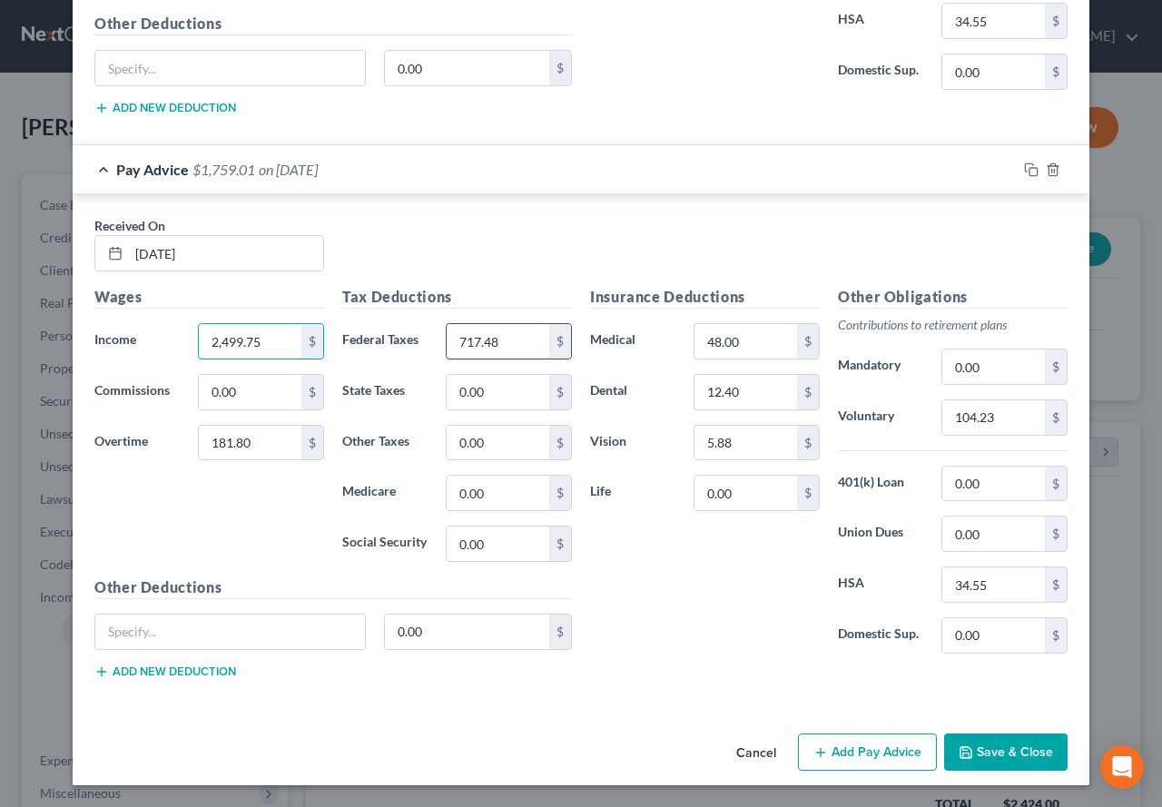
type input "2,499.75"
click at [510, 335] on input "717.48" at bounding box center [498, 341] width 103 height 35
click at [262, 451] on input "181.80" at bounding box center [250, 443] width 103 height 35
type input "672.17"
drag, startPoint x: 252, startPoint y: 445, endPoint x: 195, endPoint y: 441, distance: 56.4
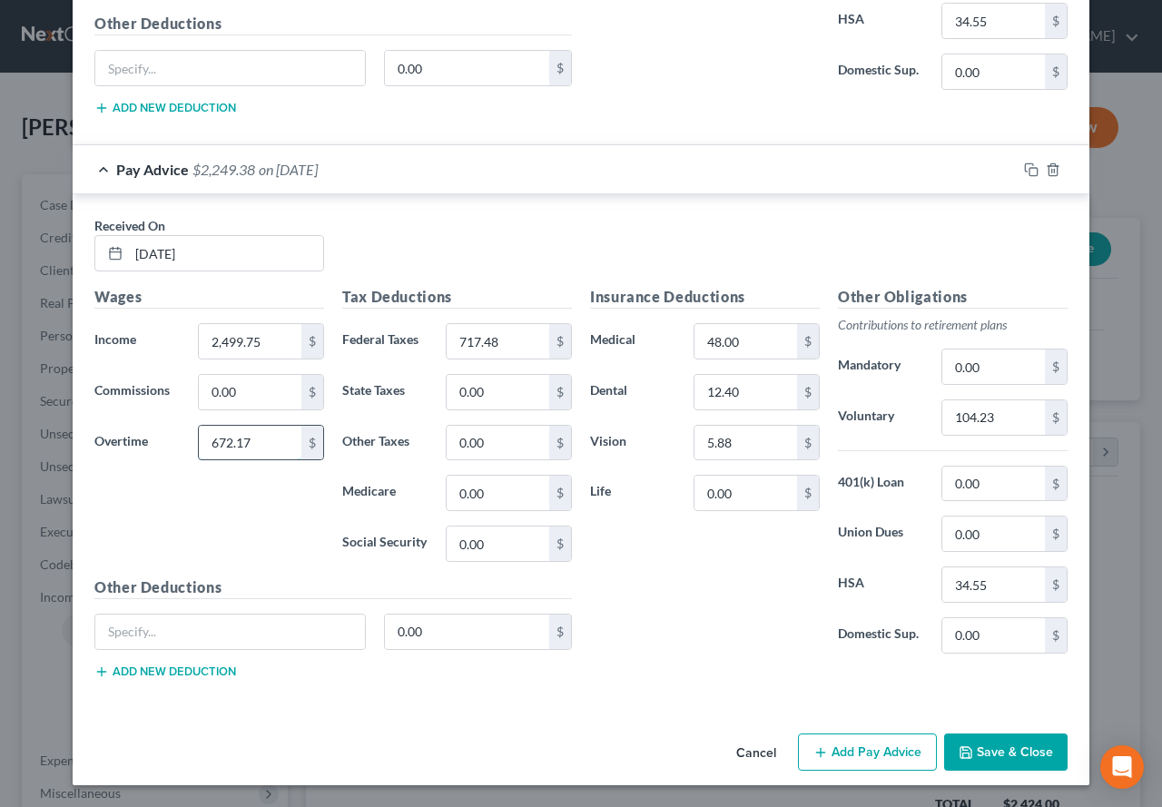
click at [199, 441] on input "672.17" at bounding box center [250, 443] width 103 height 35
paste input "672.17"
type input "672.17"
click at [1012, 420] on input "104.23" at bounding box center [994, 417] width 103 height 35
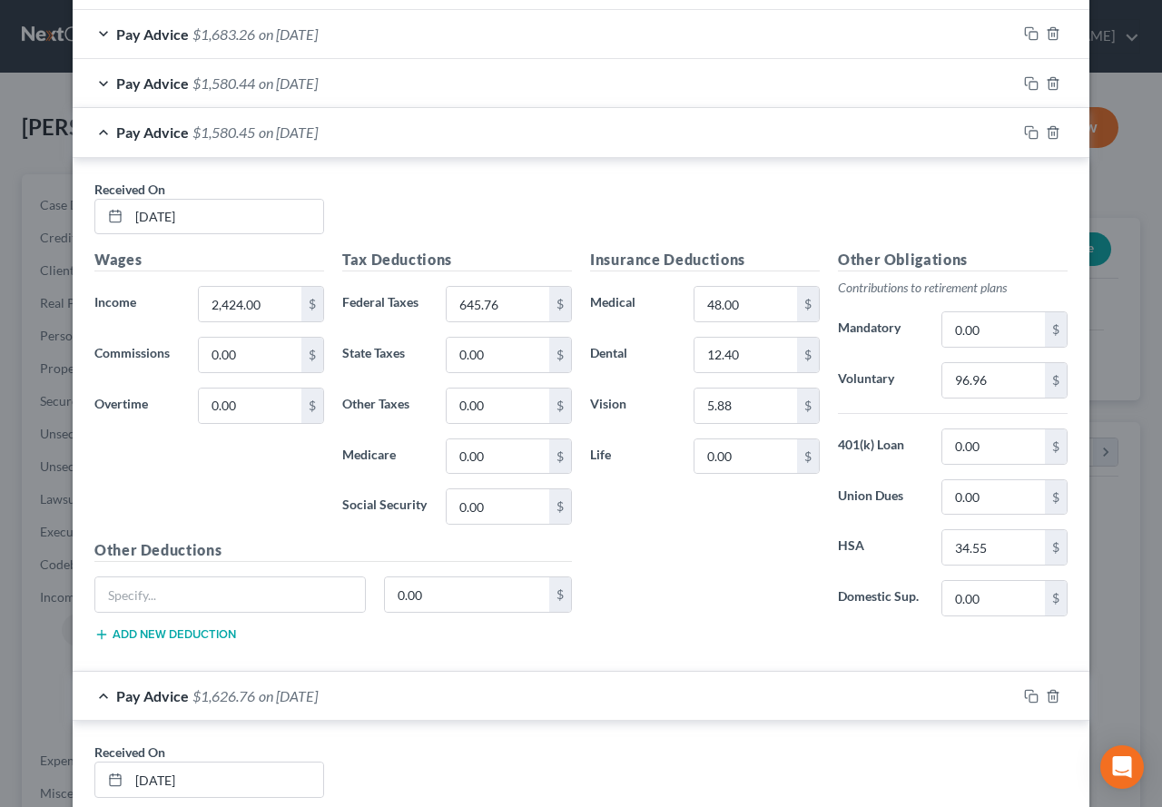
scroll to position [636, 0]
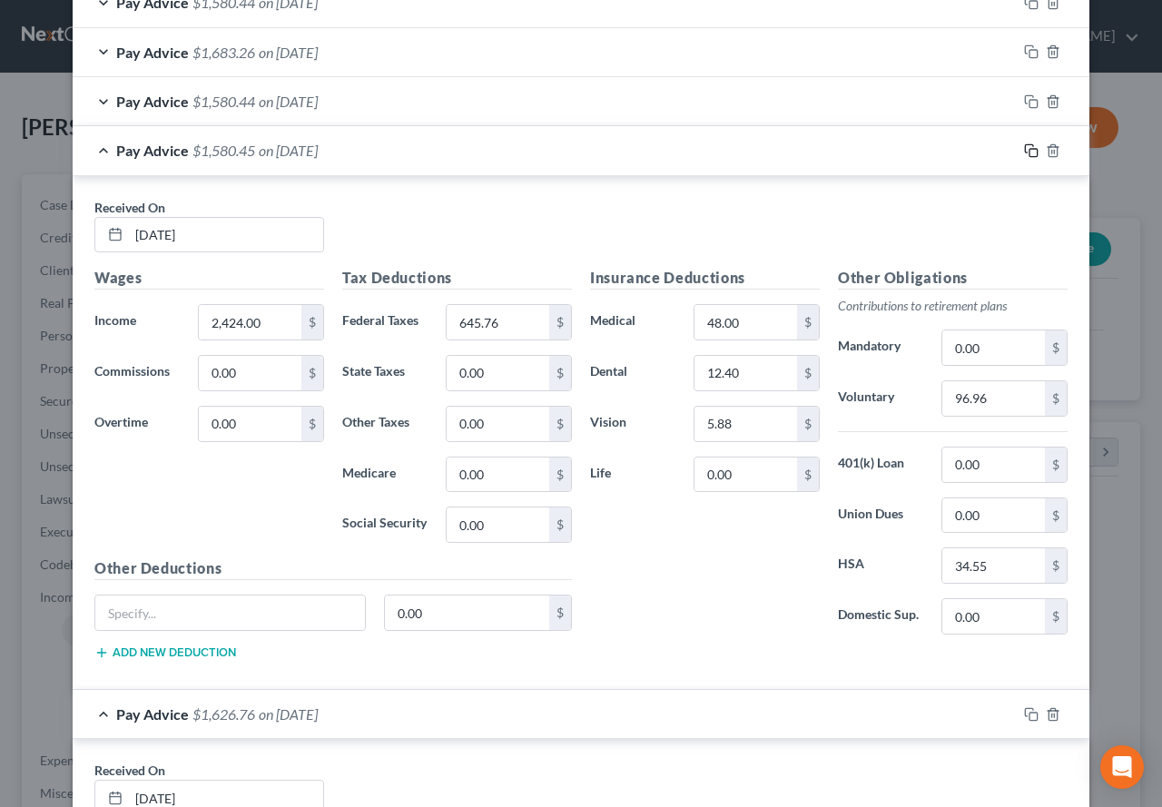
type input "99.99"
click at [1026, 154] on icon "button" at bounding box center [1031, 150] width 15 height 15
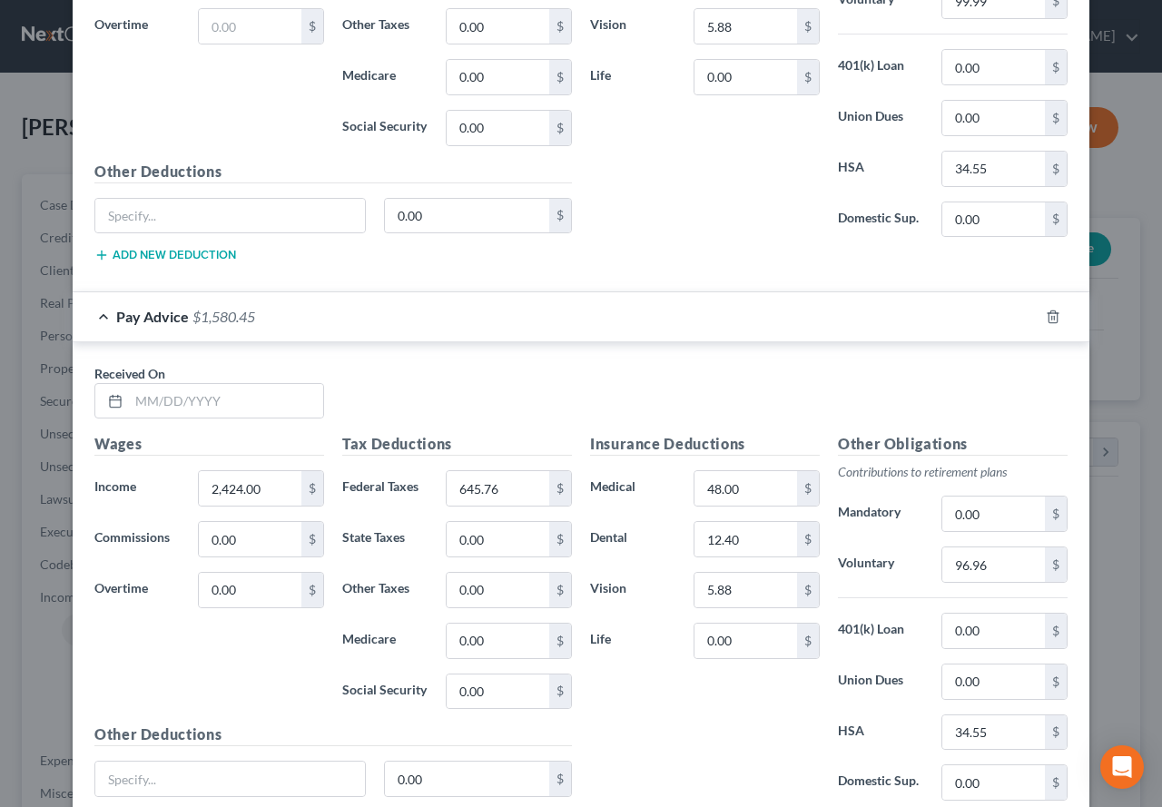
scroll to position [1090, 0]
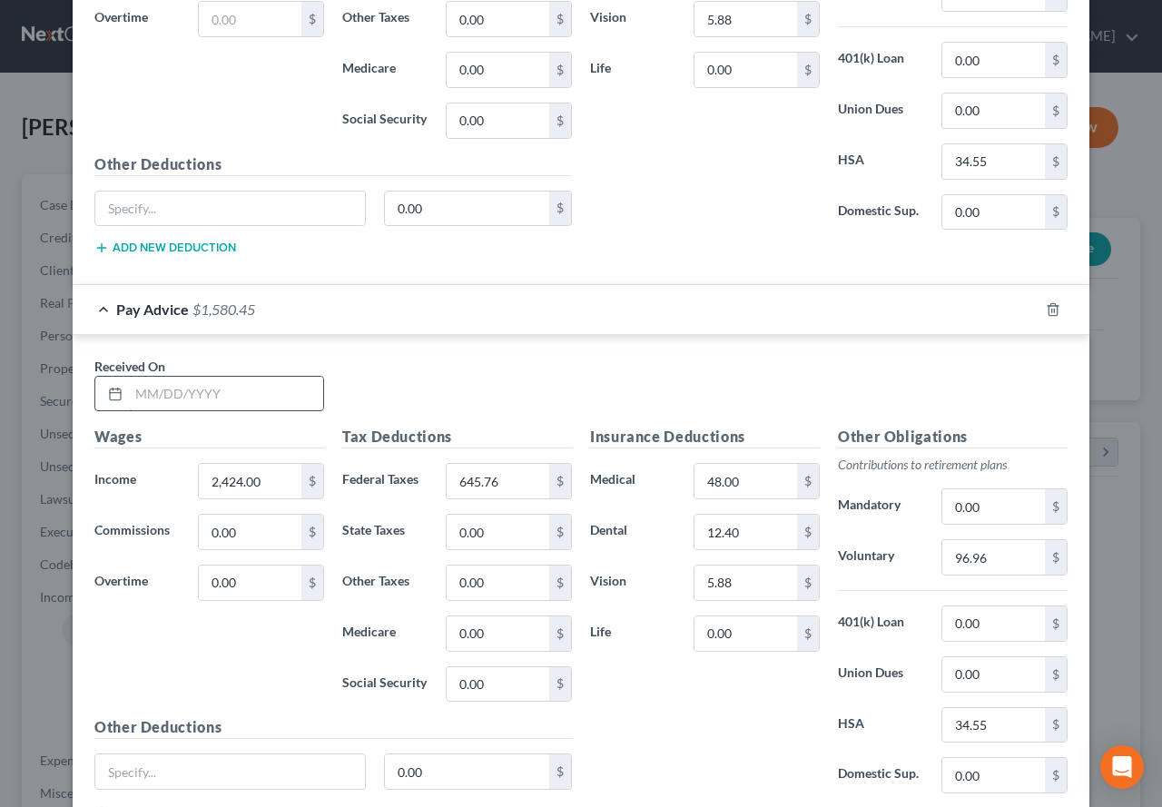
click at [238, 397] on input "text" at bounding box center [226, 394] width 194 height 35
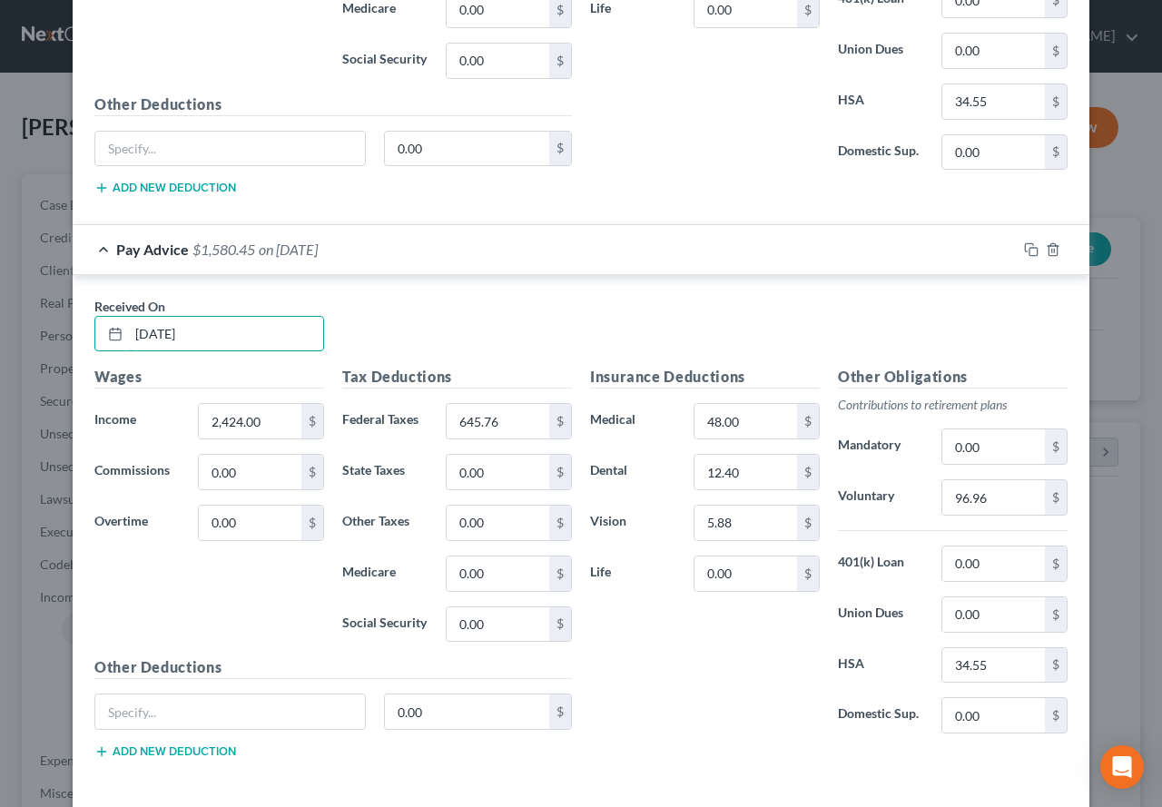
scroll to position [1180, 0]
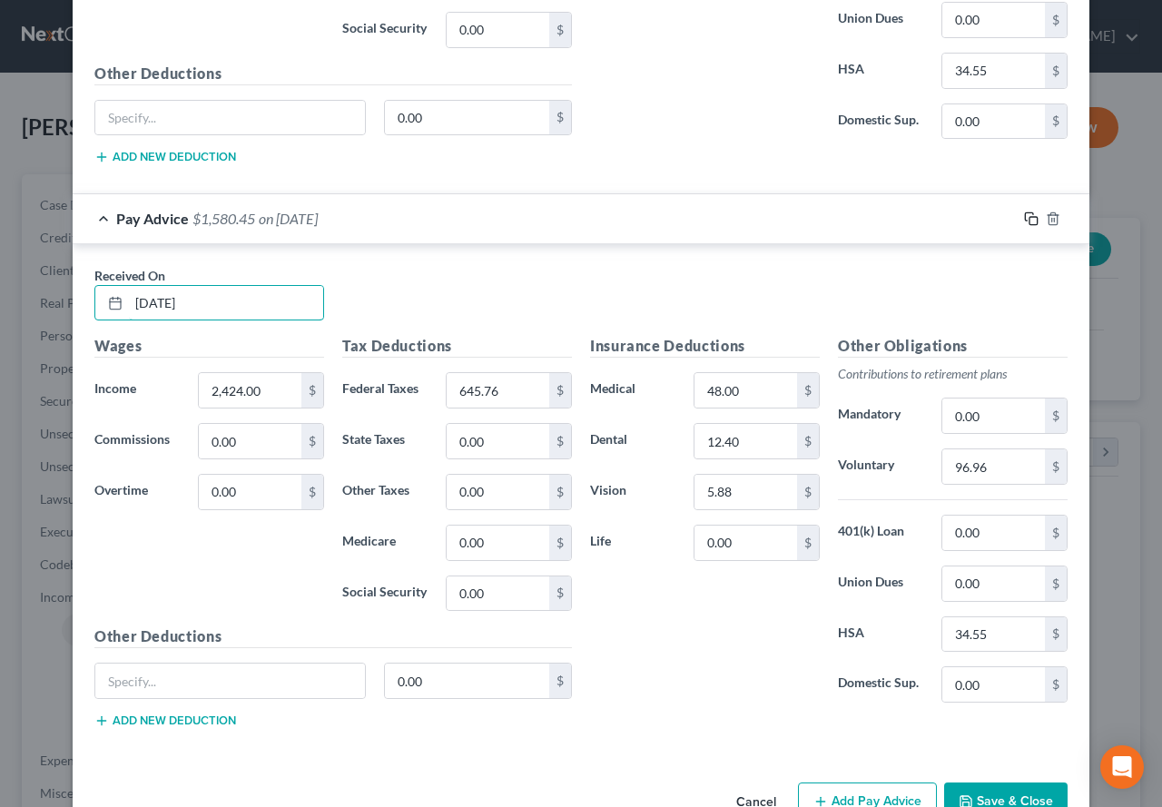
type input "[DATE]"
click at [1026, 218] on icon "button" at bounding box center [1031, 219] width 15 height 15
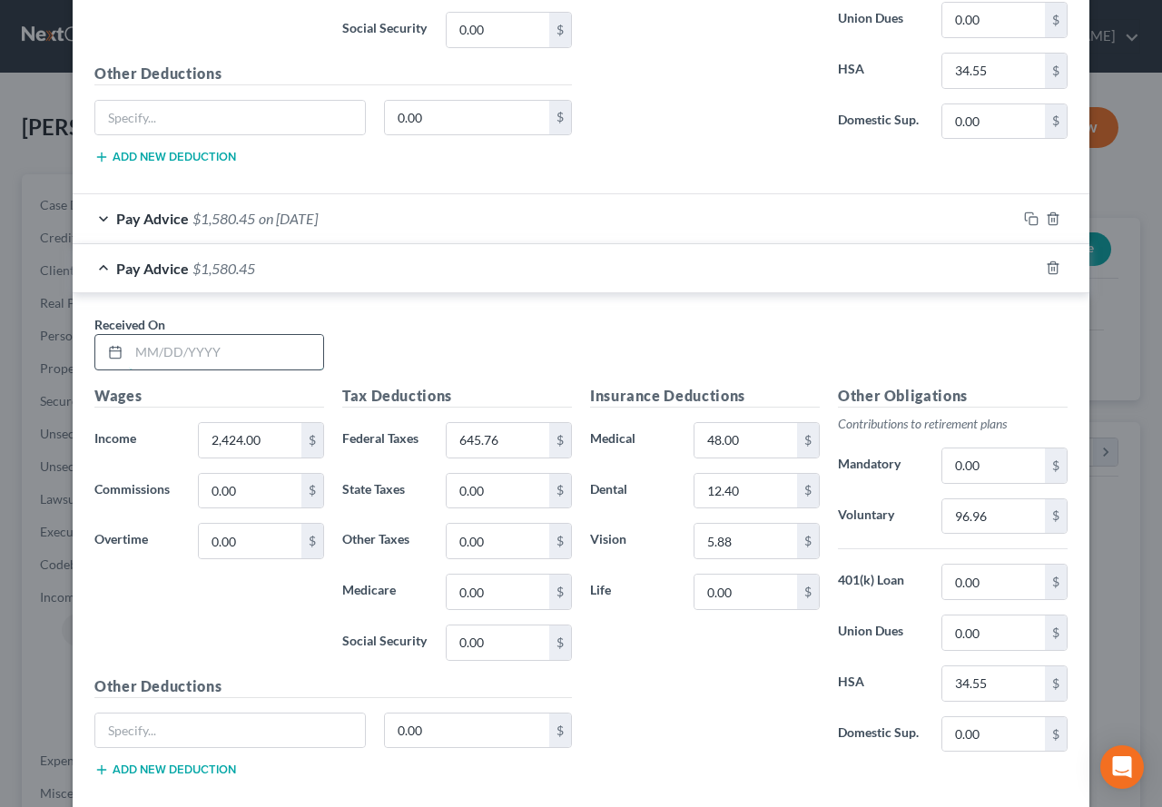
click at [200, 350] on input "text" at bounding box center [226, 352] width 194 height 35
type input "[DATE]"
click at [227, 445] on input "2,424.00" at bounding box center [250, 440] width 103 height 35
click at [228, 439] on input "2,424.00" at bounding box center [250, 440] width 103 height 35
drag, startPoint x: 228, startPoint y: 439, endPoint x: 268, endPoint y: 433, distance: 40.5
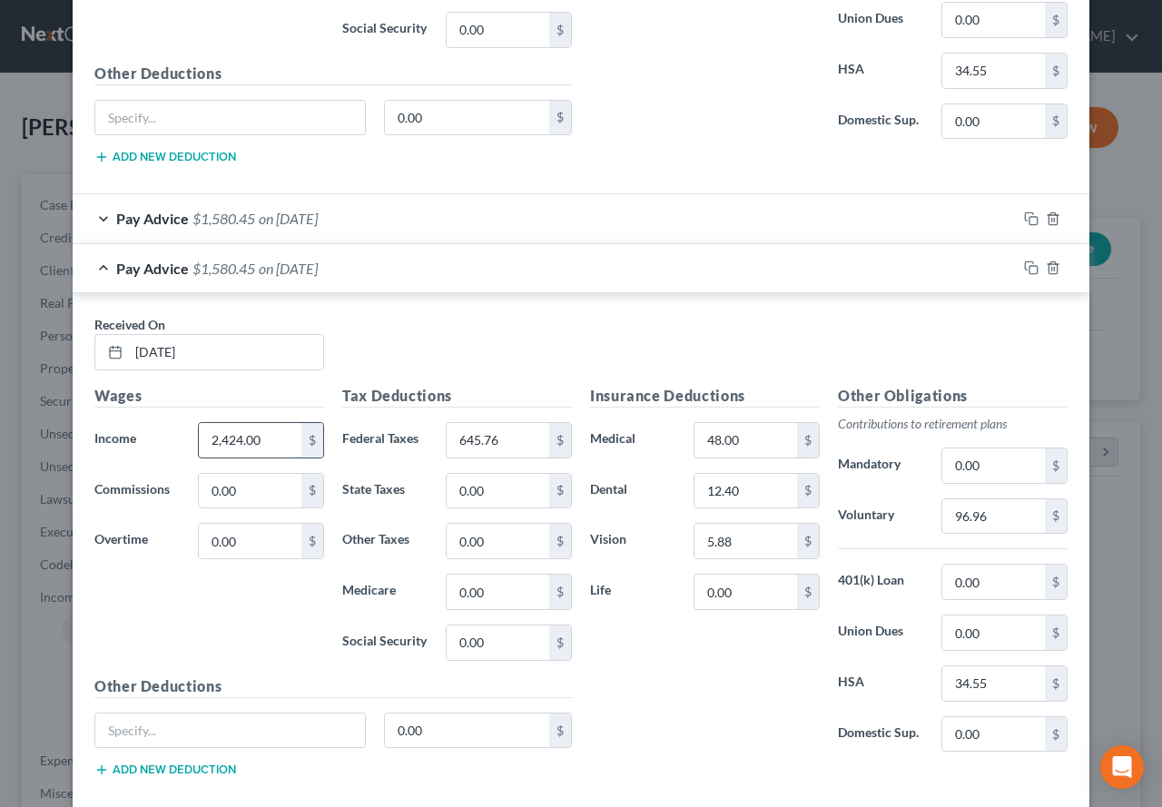
click at [268, 433] on input "2,424.00" at bounding box center [250, 440] width 103 height 35
click at [502, 370] on div "Received On * [DATE]" at bounding box center [581, 350] width 992 height 70
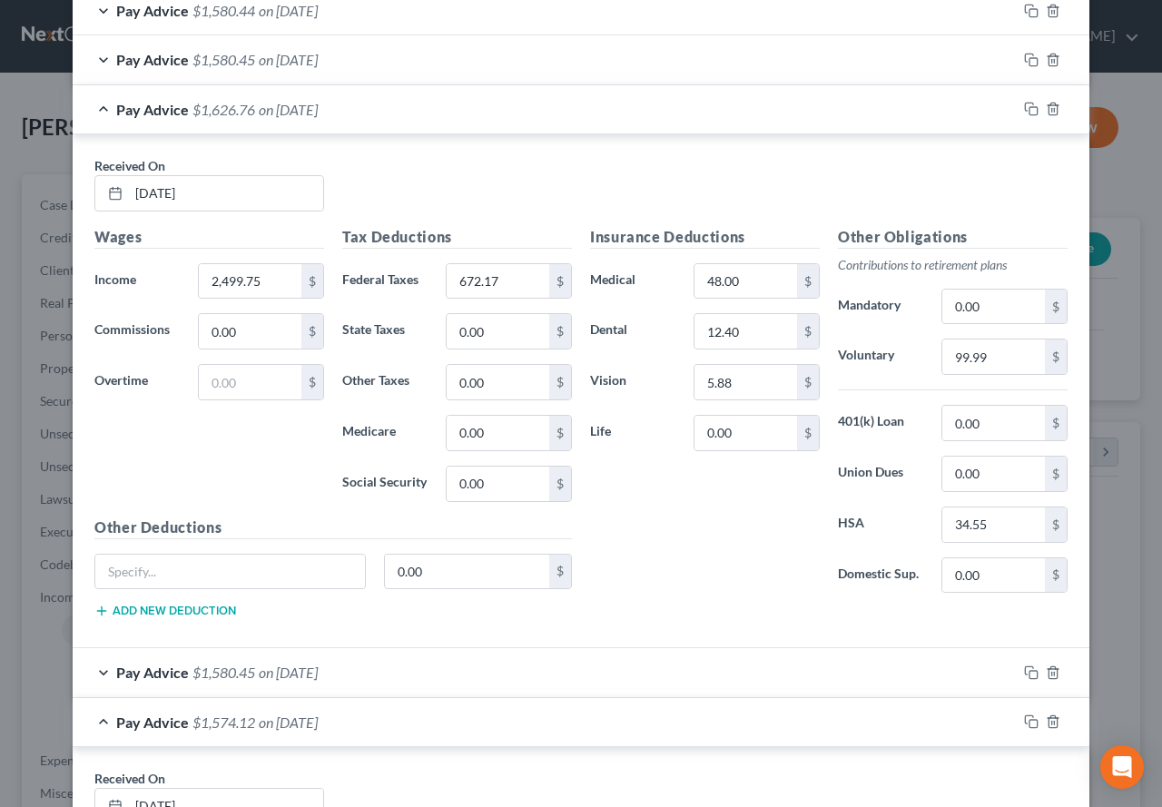
scroll to position [545, 0]
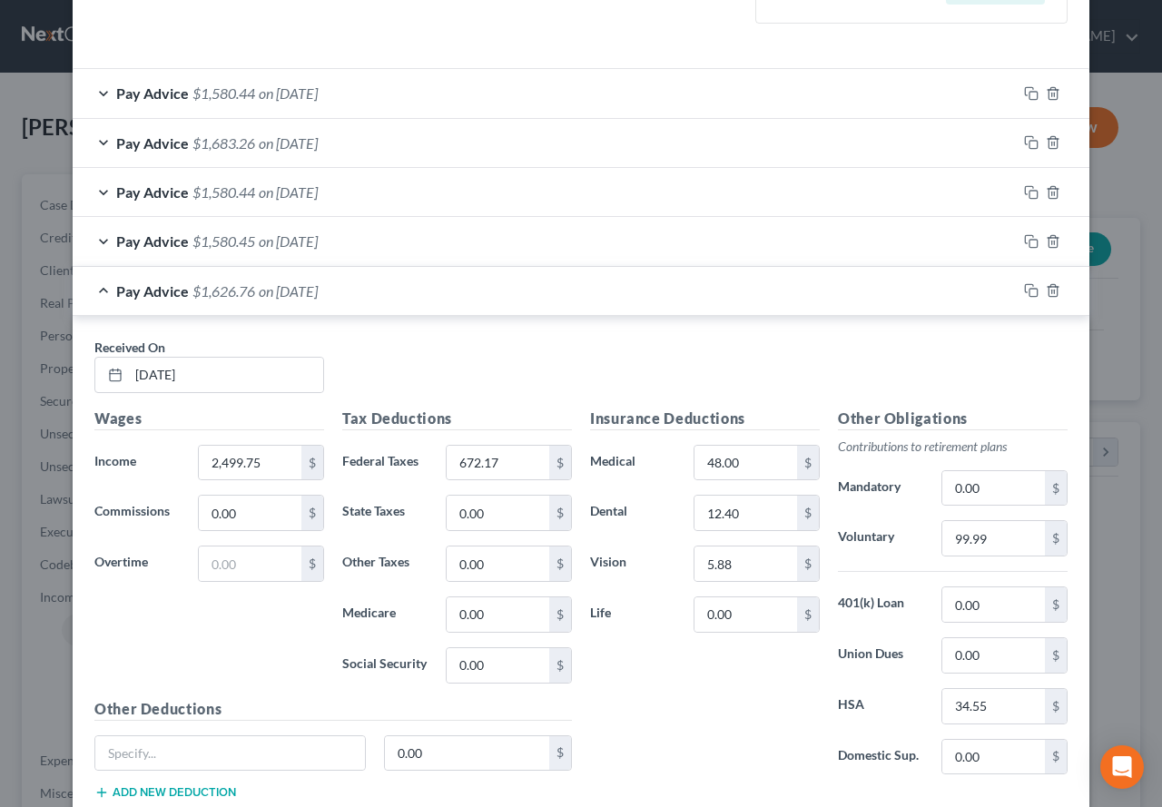
click at [93, 244] on div "Pay Advice $1,580.45 on [DATE]" at bounding box center [545, 241] width 944 height 48
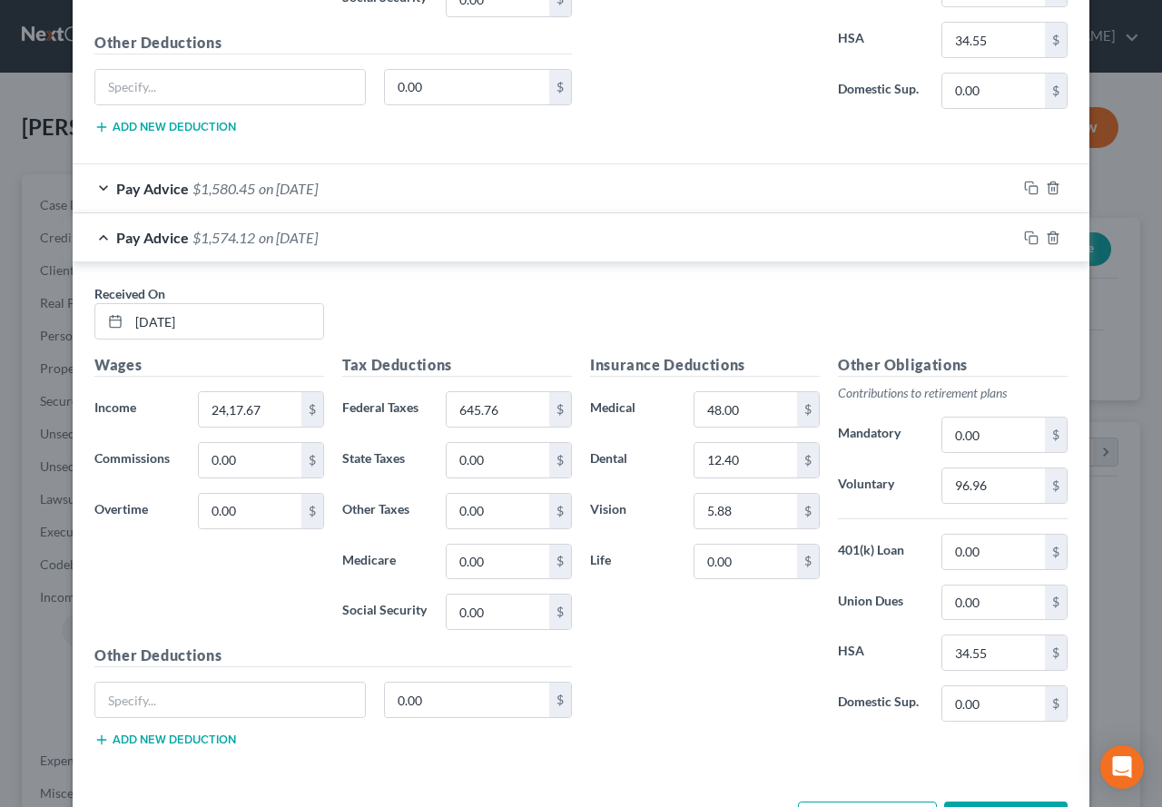
scroll to position [1794, 0]
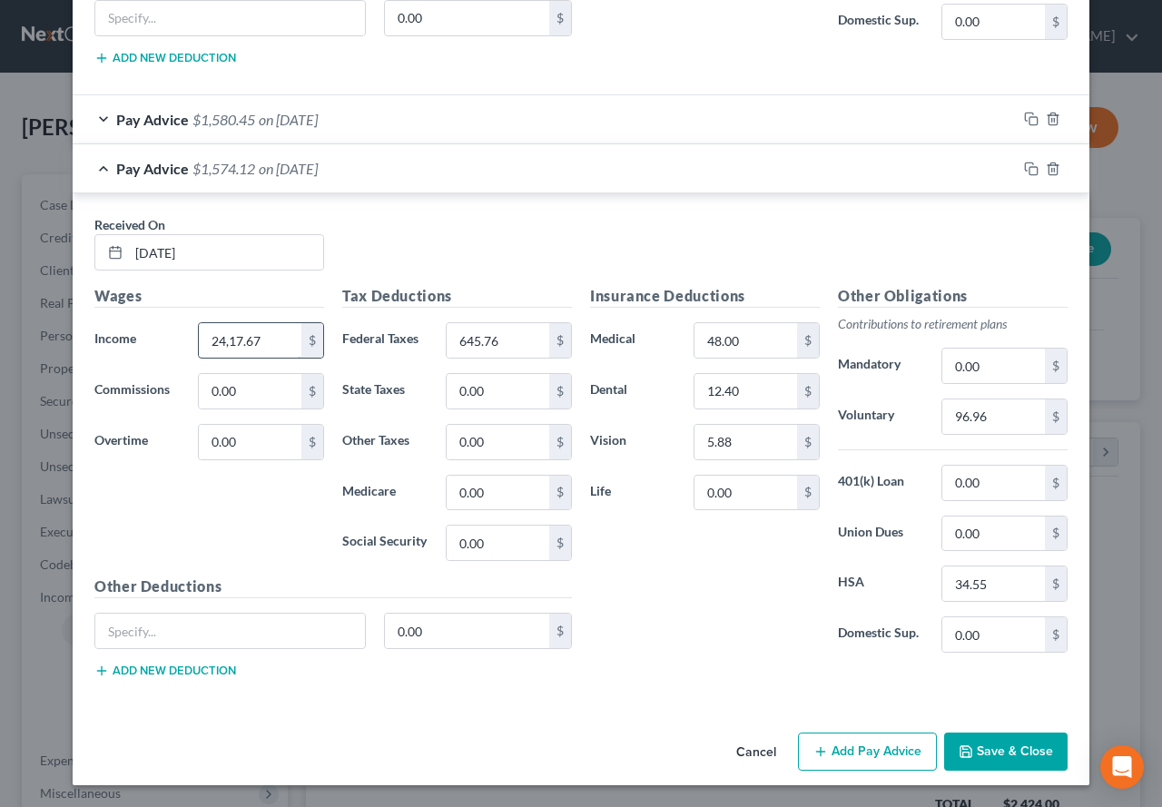
click at [216, 342] on input "24,17.67" at bounding box center [250, 340] width 103 height 35
type input "2,417.67"
click at [221, 500] on div "Wages Income * 2,417.67 $ Commissions 0.00 $ Overtime 0.00 $" at bounding box center [209, 430] width 248 height 291
click at [965, 415] on input "96.96" at bounding box center [994, 417] width 103 height 35
click at [969, 416] on input "96.96" at bounding box center [994, 417] width 103 height 35
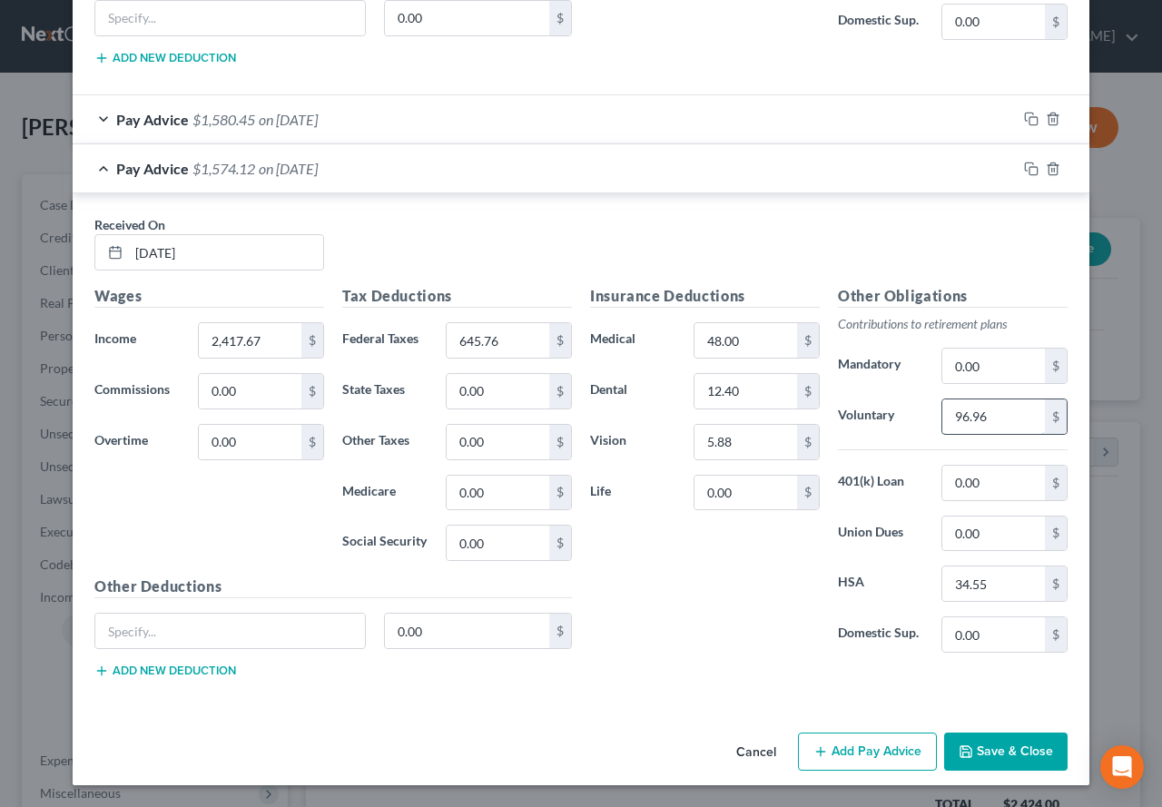
click at [978, 418] on input "96.96" at bounding box center [994, 417] width 103 height 35
type input "96.70"
click at [509, 334] on input "645.76" at bounding box center [498, 340] width 103 height 35
type input "639.88"
click at [530, 274] on div "Received On * [DATE]" at bounding box center [581, 250] width 992 height 70
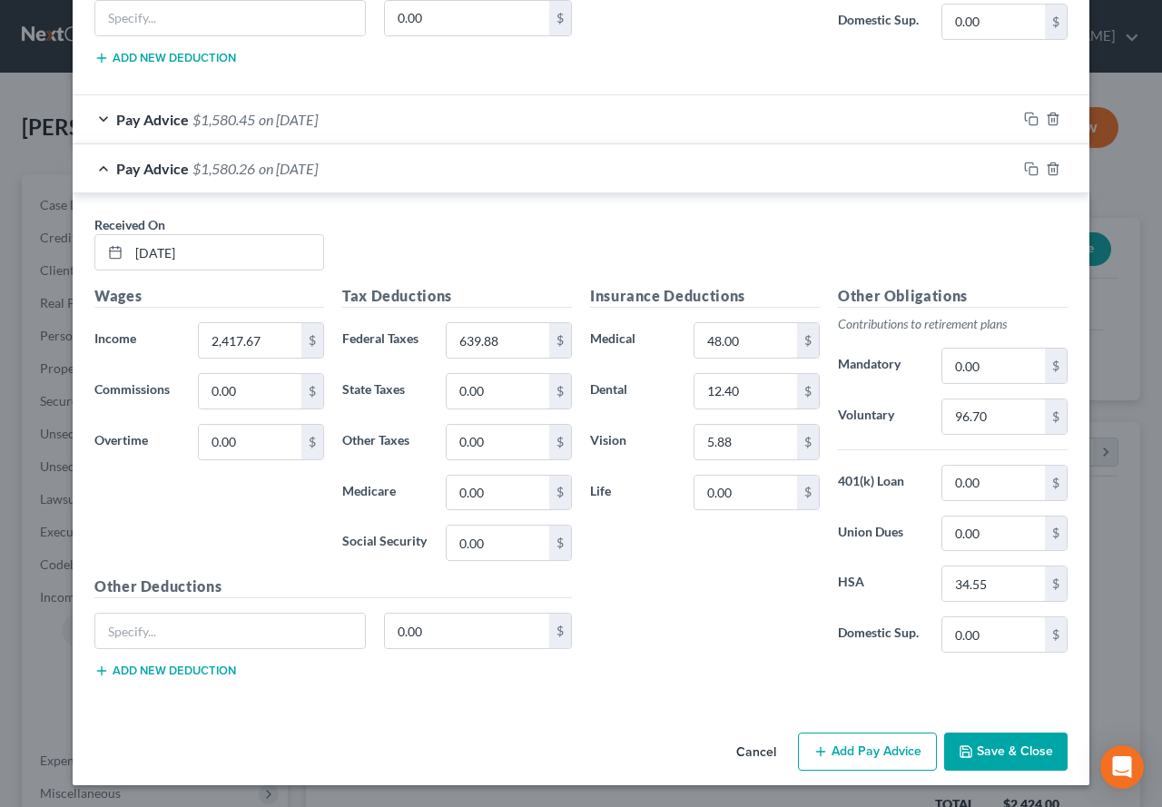
click at [693, 623] on div "Insurance Deductions Medical 48.00 $ Dental 12.40 $ Vision 5.88 $ Life 0.00 $" at bounding box center [705, 476] width 248 height 382
click at [1025, 121] on icon "button" at bounding box center [1029, 118] width 8 height 8
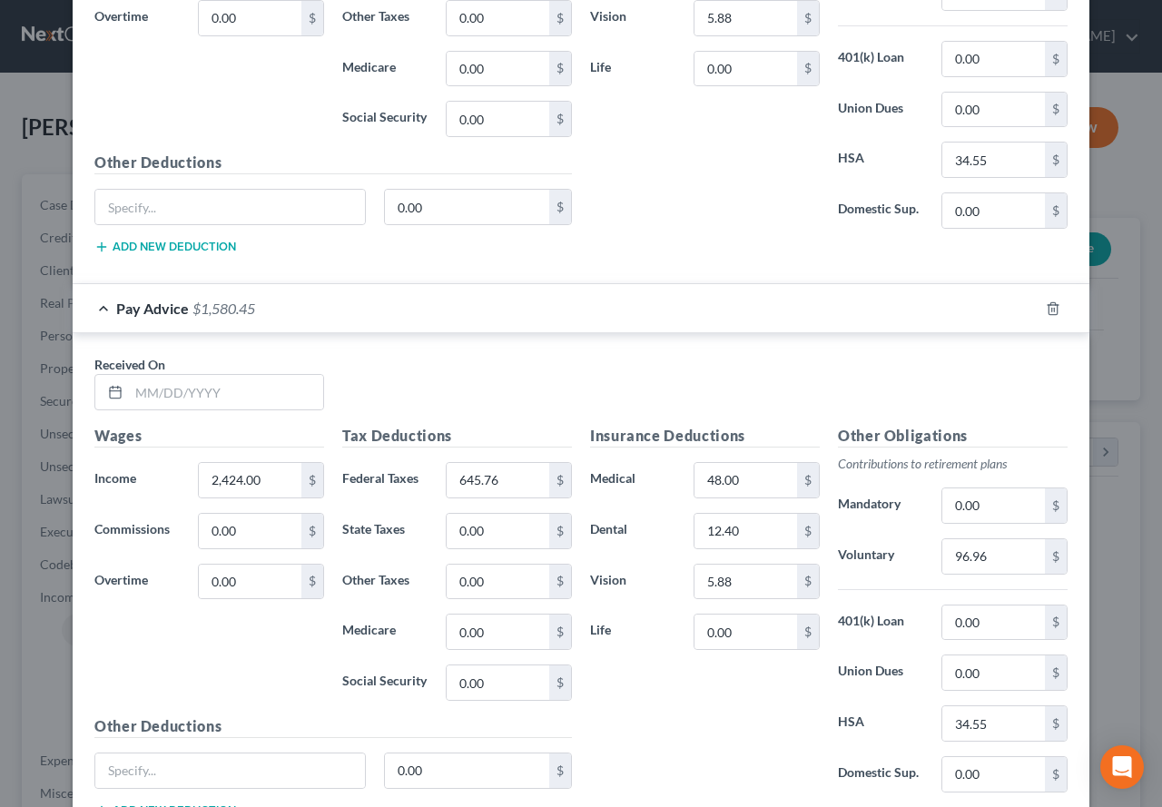
scroll to position [2248, 0]
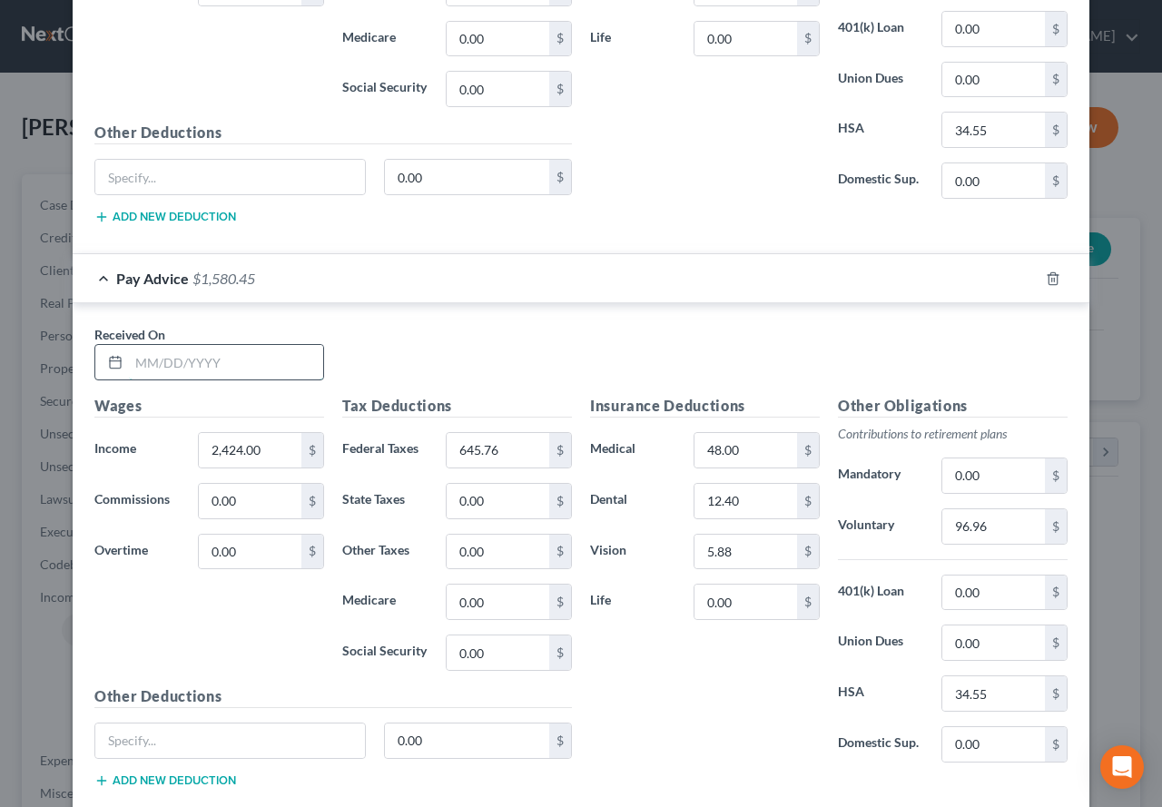
click at [201, 371] on input "text" at bounding box center [226, 362] width 194 height 35
type input "[DATE]"
click at [233, 449] on input "2,424.00" at bounding box center [250, 450] width 103 height 35
click at [230, 452] on input "2,424.00" at bounding box center [250, 450] width 103 height 35
drag, startPoint x: 230, startPoint y: 452, endPoint x: 304, endPoint y: 447, distance: 74.7
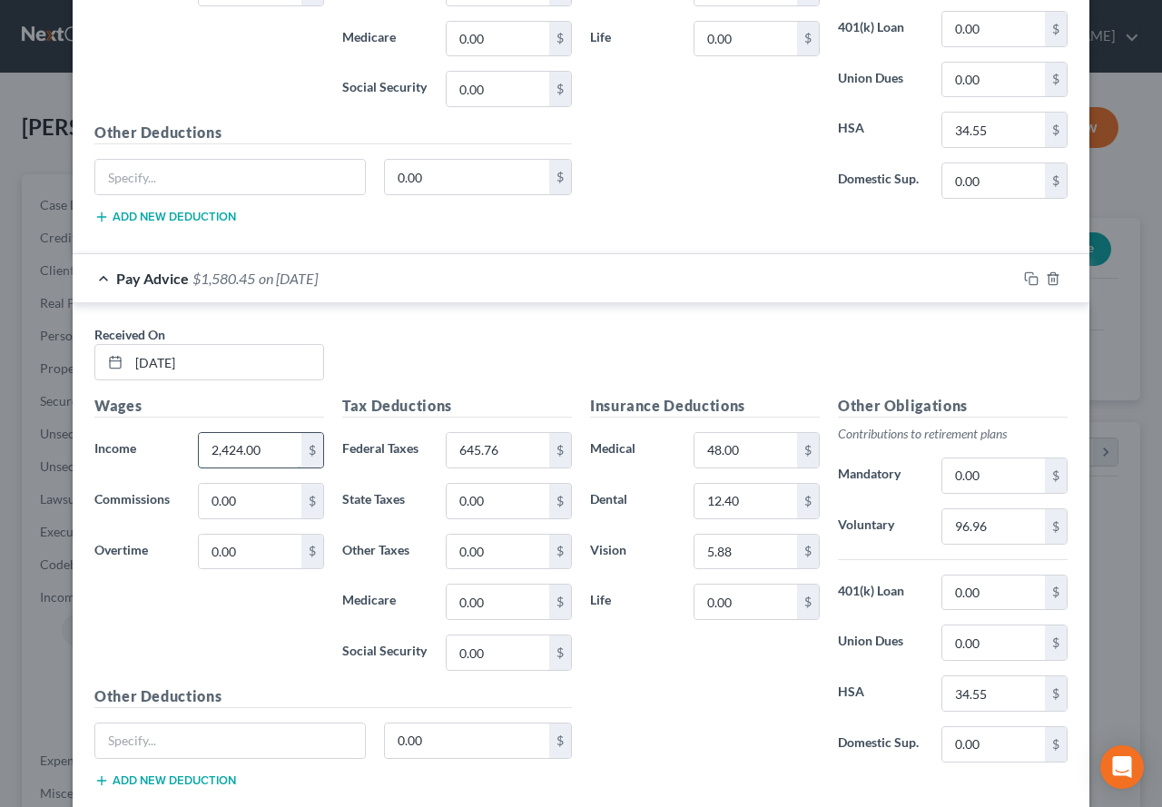
click at [304, 447] on div "2,424.00 $" at bounding box center [261, 450] width 126 height 36
type input "2,429.09"
click at [691, 343] on div "Received On * [DATE]" at bounding box center [581, 360] width 992 height 70
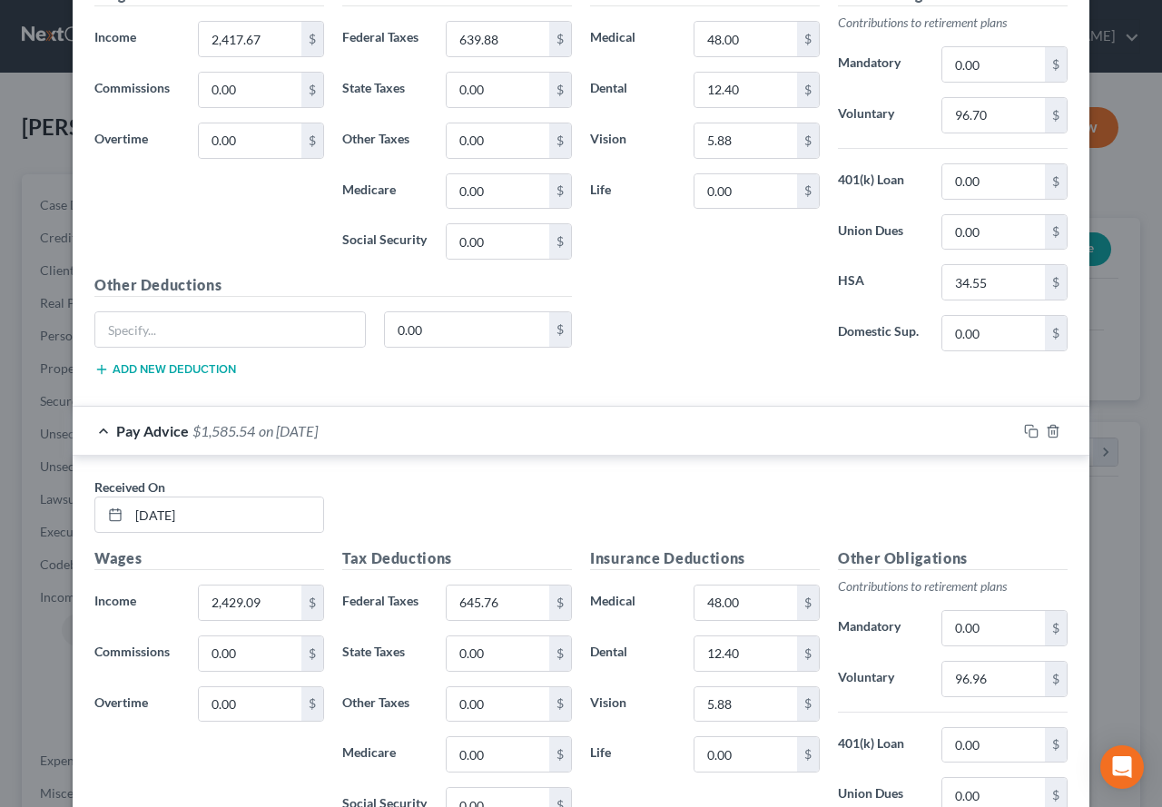
scroll to position [2158, 0]
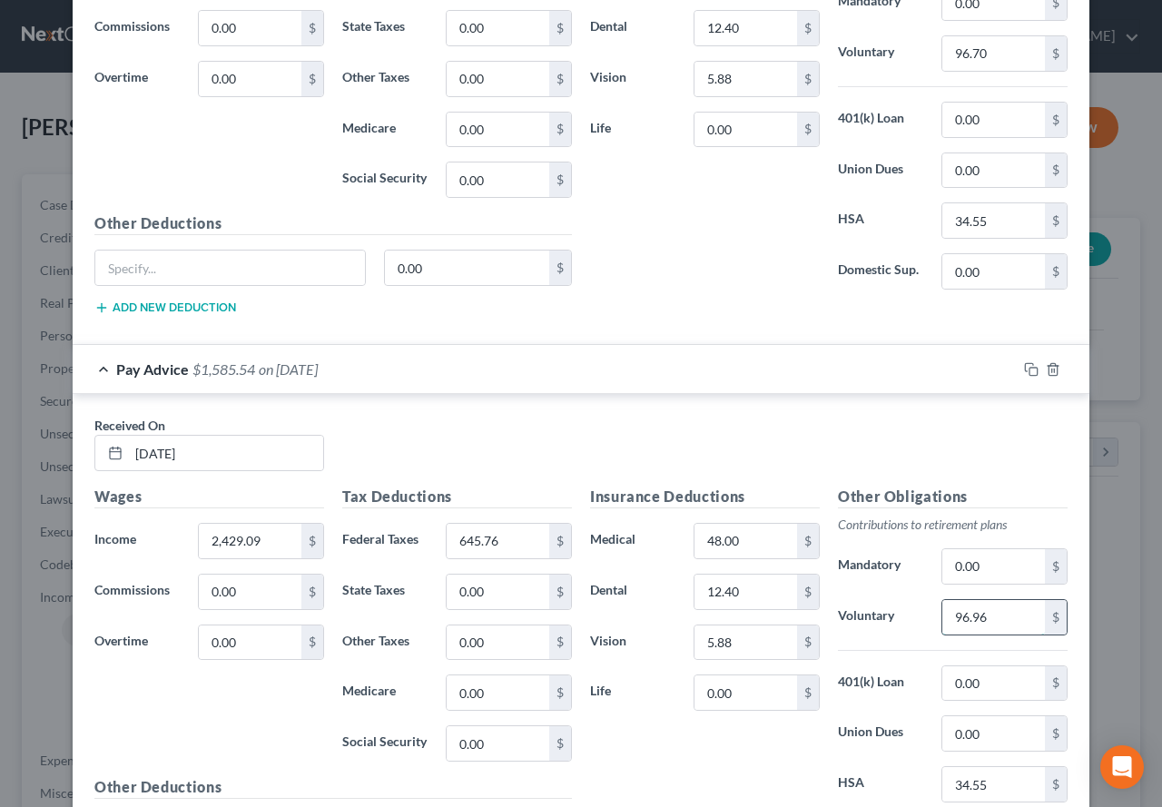
click at [972, 616] on input "96.96" at bounding box center [994, 617] width 103 height 35
click at [973, 616] on input "96.96" at bounding box center [994, 617] width 103 height 35
drag, startPoint x: 976, startPoint y: 618, endPoint x: 1002, endPoint y: 620, distance: 26.4
click at [1002, 620] on input "96.96" at bounding box center [994, 617] width 103 height 35
type input "96.95"
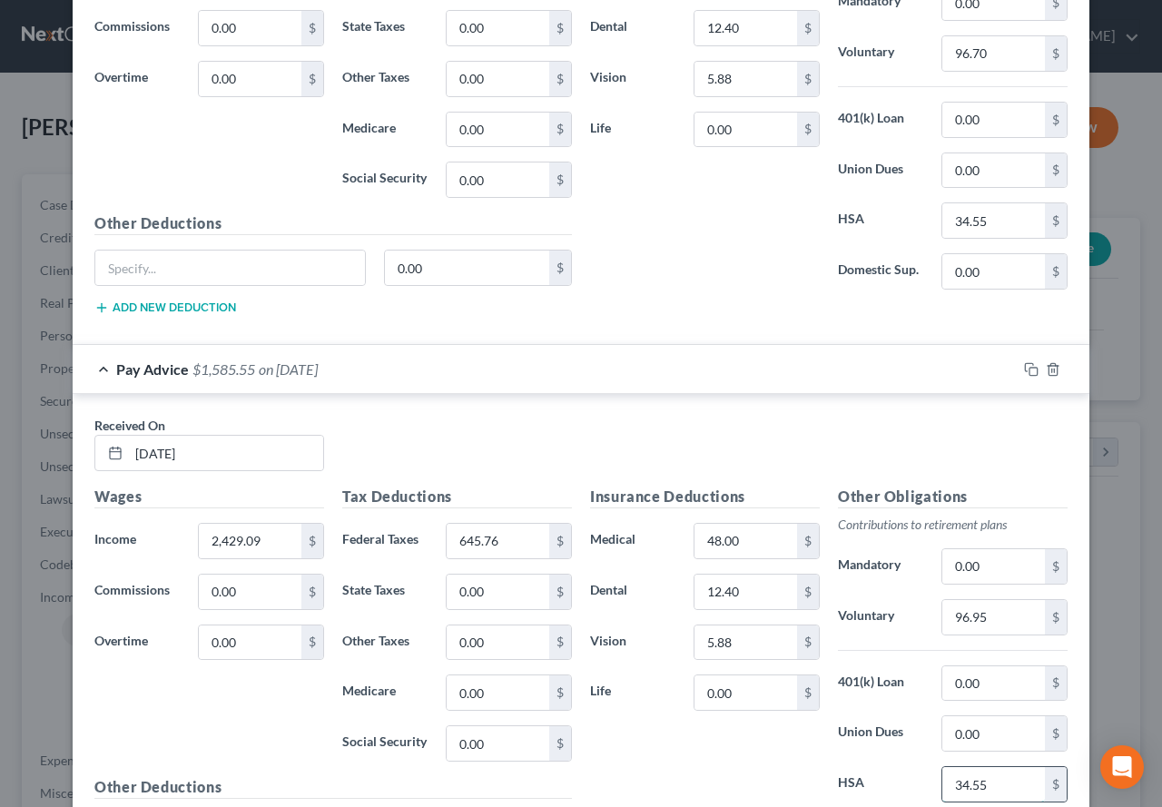
click at [973, 787] on input "34.55" at bounding box center [994, 784] width 103 height 35
click at [1001, 791] on input "34.55" at bounding box center [994, 784] width 103 height 35
type input "34.56"
click at [742, 447] on div "Received On * [DATE]" at bounding box center [581, 451] width 992 height 70
click at [469, 541] on input "645.76" at bounding box center [498, 541] width 103 height 35
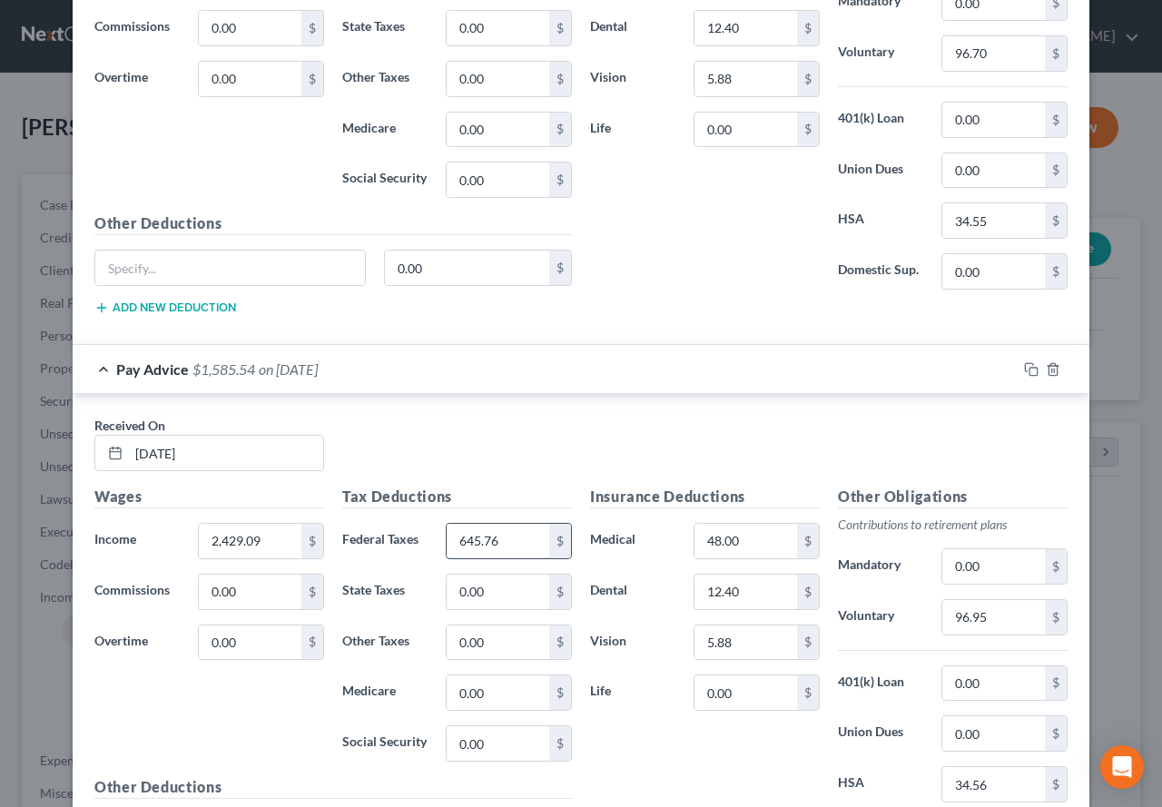
click at [469, 541] on input "645.76" at bounding box center [498, 541] width 103 height 35
drag, startPoint x: 469, startPoint y: 541, endPoint x: 525, endPoint y: 541, distance: 56.3
click at [525, 541] on input "645.76" at bounding box center [498, 541] width 103 height 35
type input "643.83"
click at [522, 437] on div "Received On * [DATE]" at bounding box center [581, 451] width 992 height 70
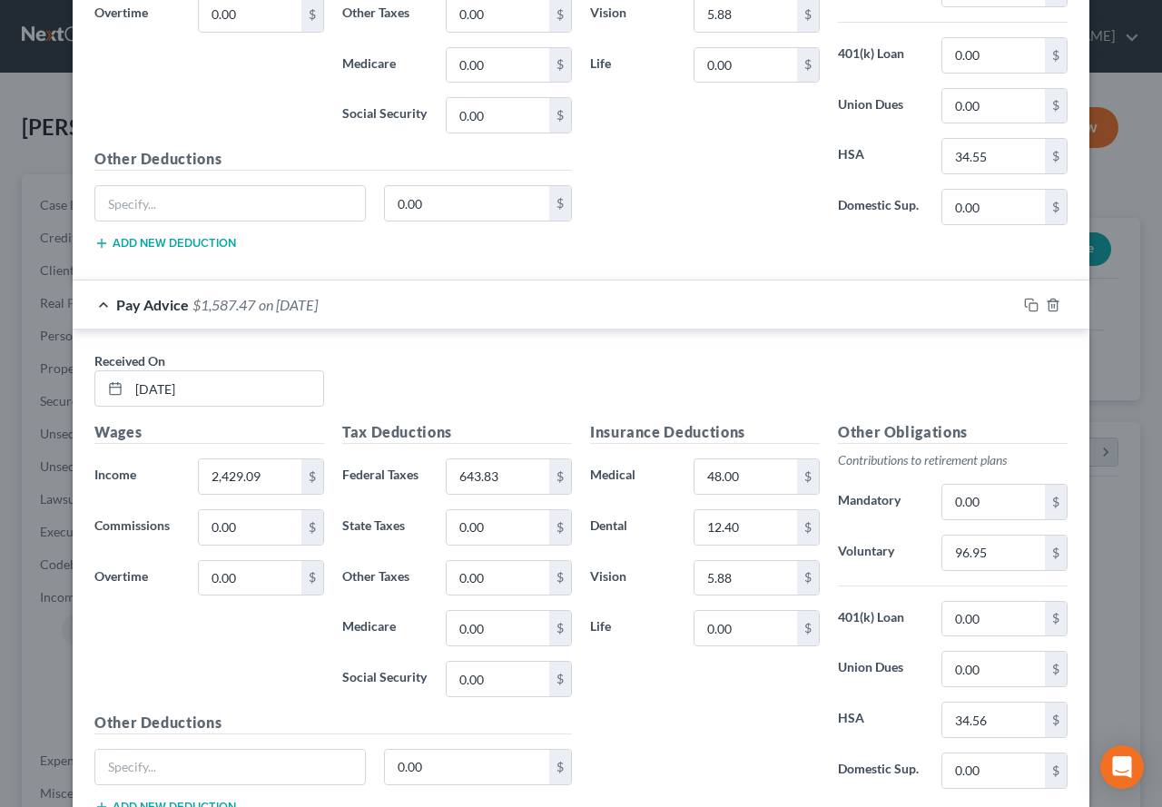
scroll to position [2248, 0]
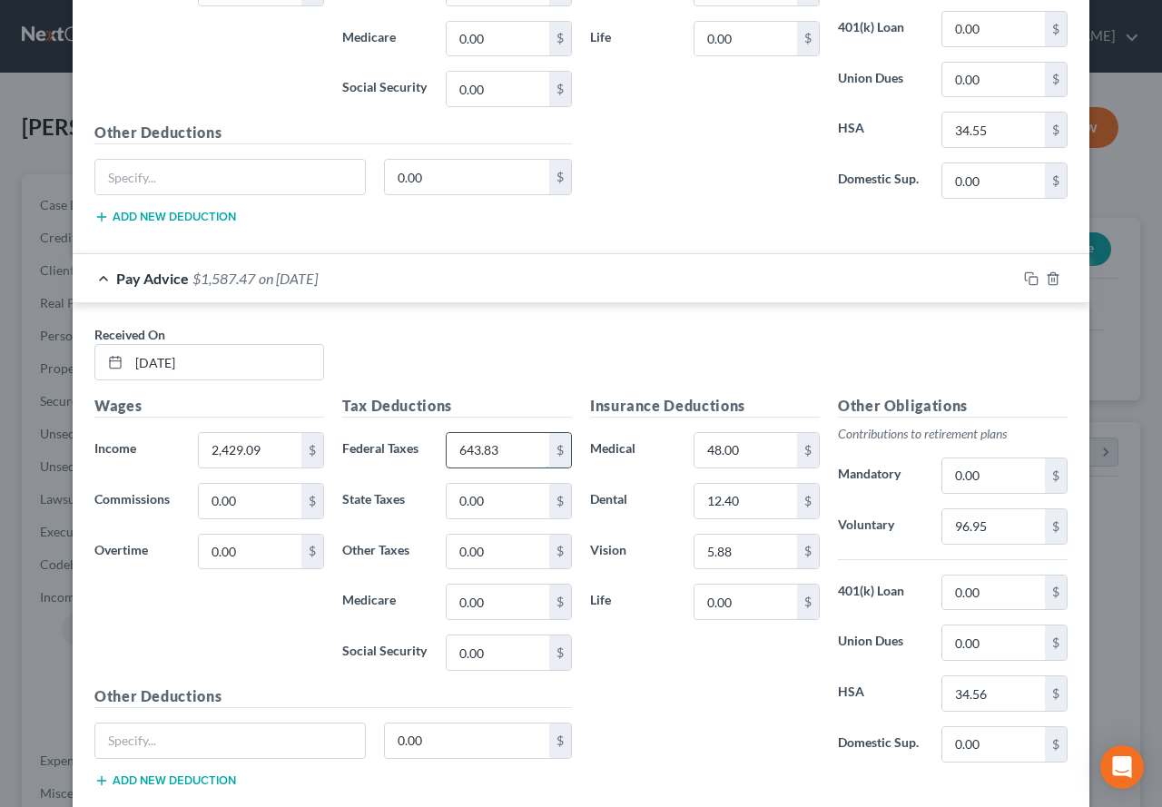
click at [523, 454] on input "643.83" at bounding box center [498, 450] width 103 height 35
click at [716, 702] on div "Insurance Deductions Medical 48.00 $ Dental 12.40 $ Vision 5.88 $ Life 0.00 $" at bounding box center [705, 586] width 248 height 382
click at [973, 697] on input "34.56" at bounding box center [994, 693] width 103 height 35
click at [973, 696] on input "34.56" at bounding box center [994, 693] width 103 height 35
type input "34.55"
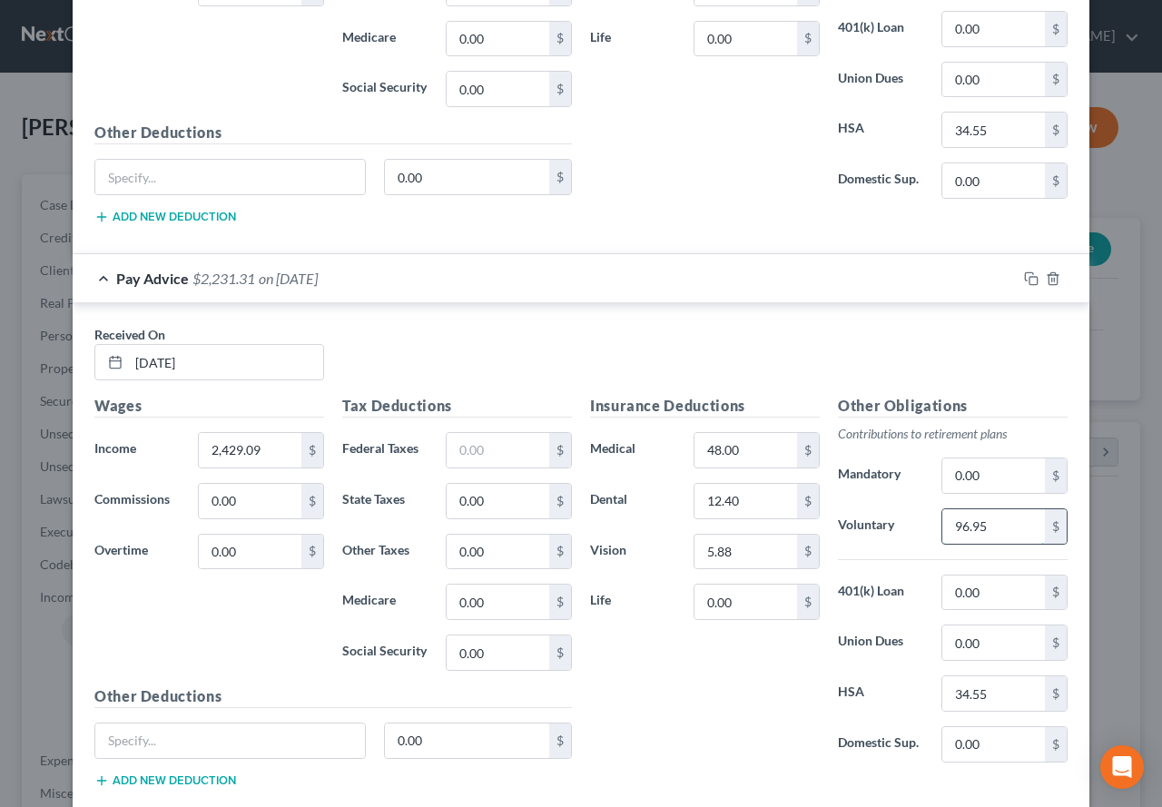
click at [954, 520] on input "96.95" at bounding box center [994, 526] width 103 height 35
click at [960, 531] on input "96.95" at bounding box center [994, 526] width 103 height 35
drag, startPoint x: 955, startPoint y: 533, endPoint x: 979, endPoint y: 524, distance: 25.3
click at [979, 524] on input "96.95" at bounding box center [994, 526] width 103 height 35
type input "97.16"
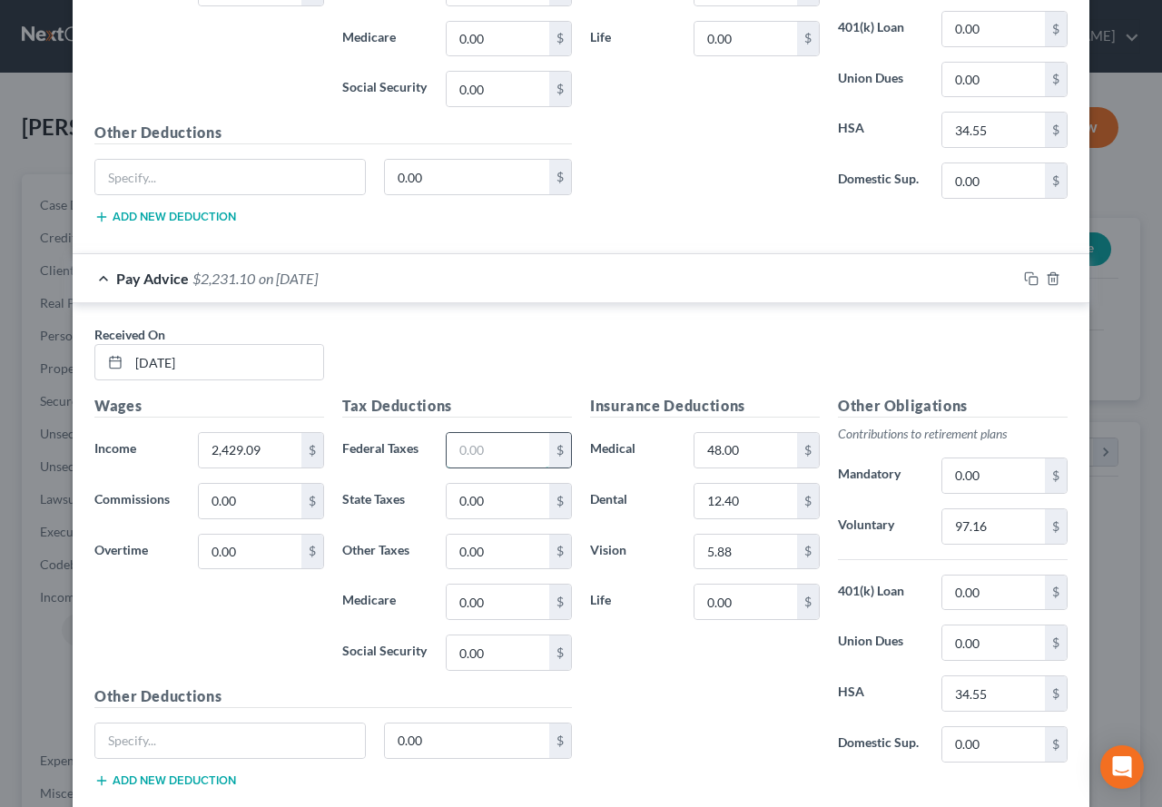
click at [475, 454] on input "text" at bounding box center [498, 450] width 103 height 35
type input "647.49"
click at [662, 700] on div "Insurance Deductions Medical 48.00 $ Dental 12.40 $ Vision 5.88 $ Life 0.00 $" at bounding box center [705, 586] width 248 height 382
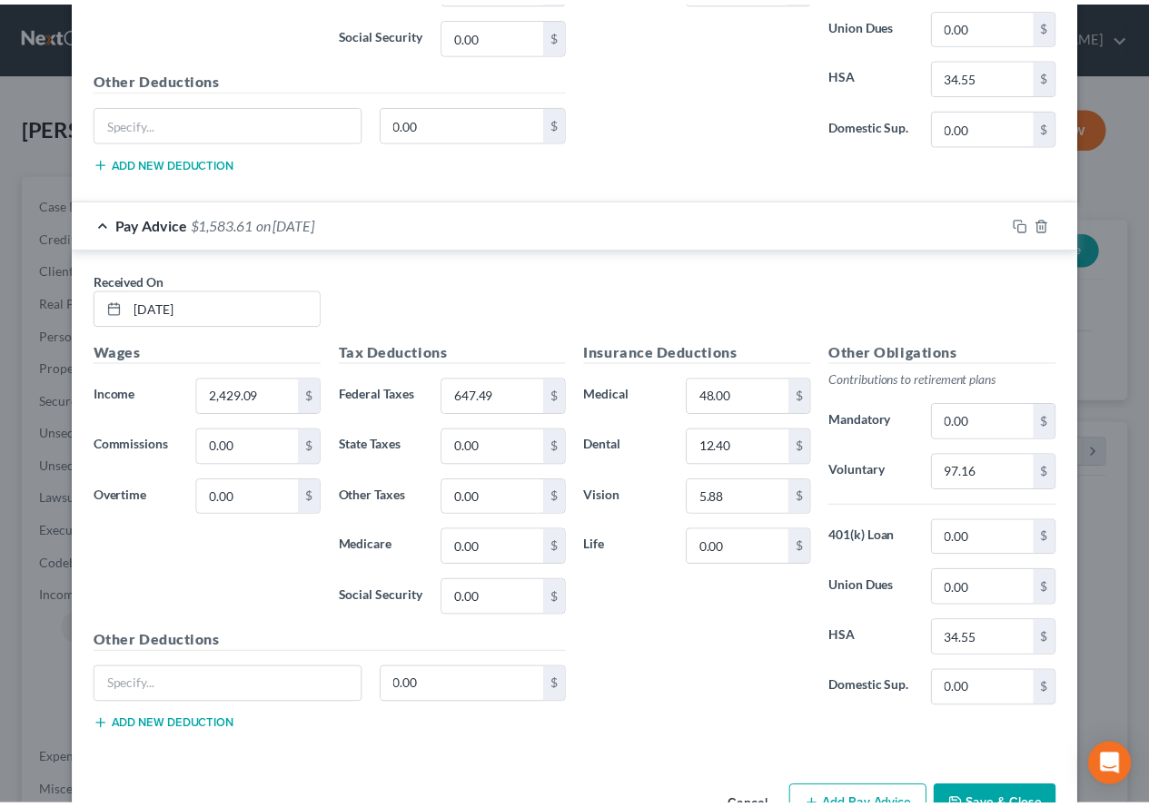
scroll to position [2357, 0]
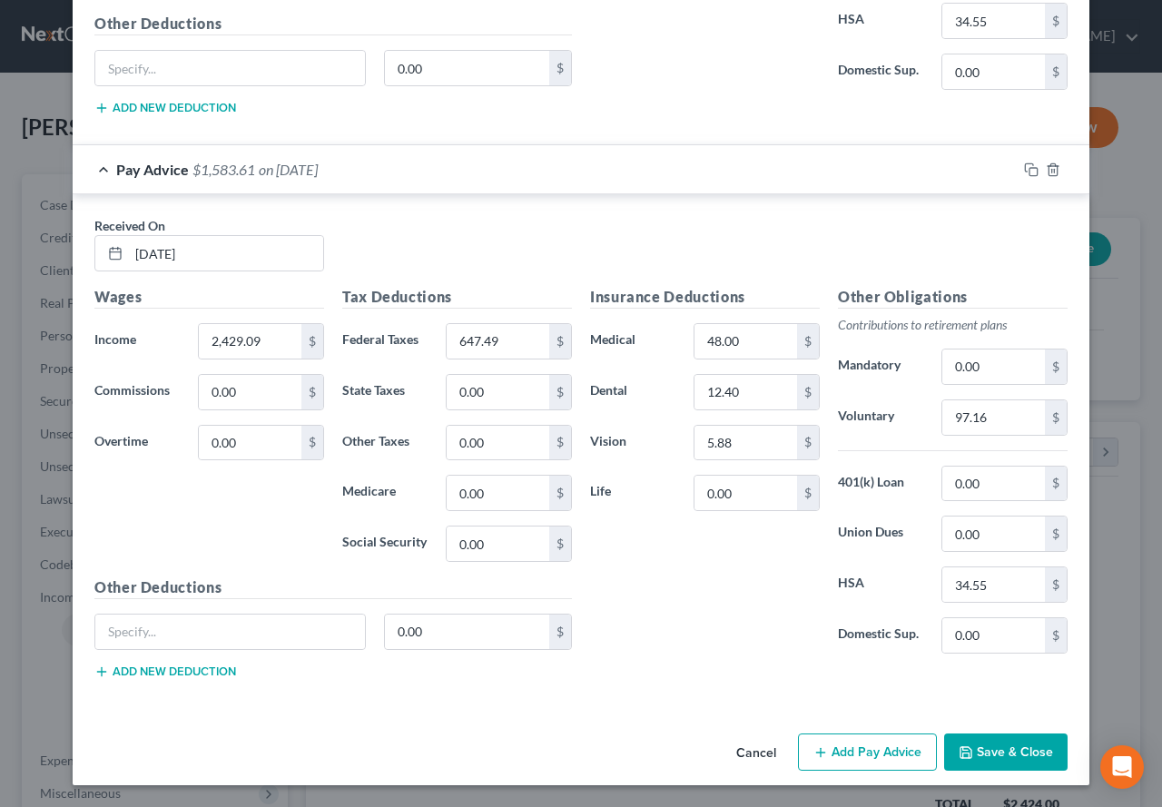
click at [976, 754] on button "Save & Close" at bounding box center [1005, 753] width 123 height 38
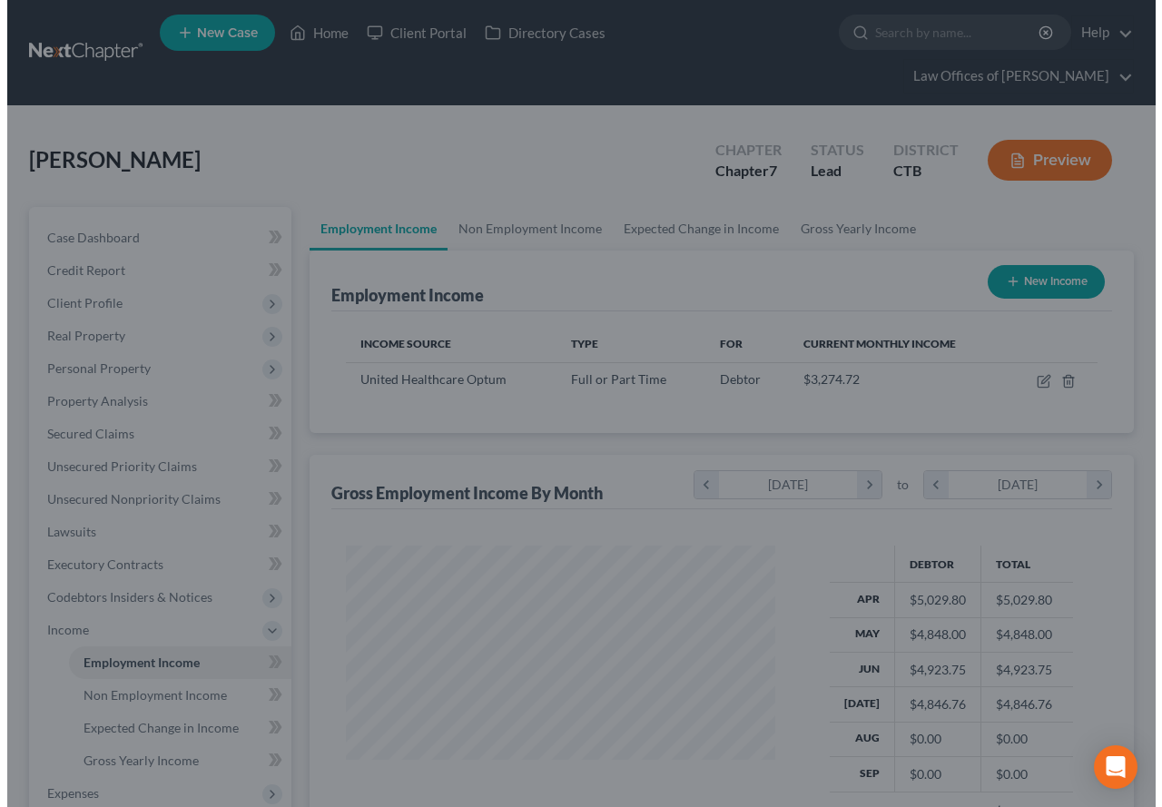
scroll to position [907728, 907594]
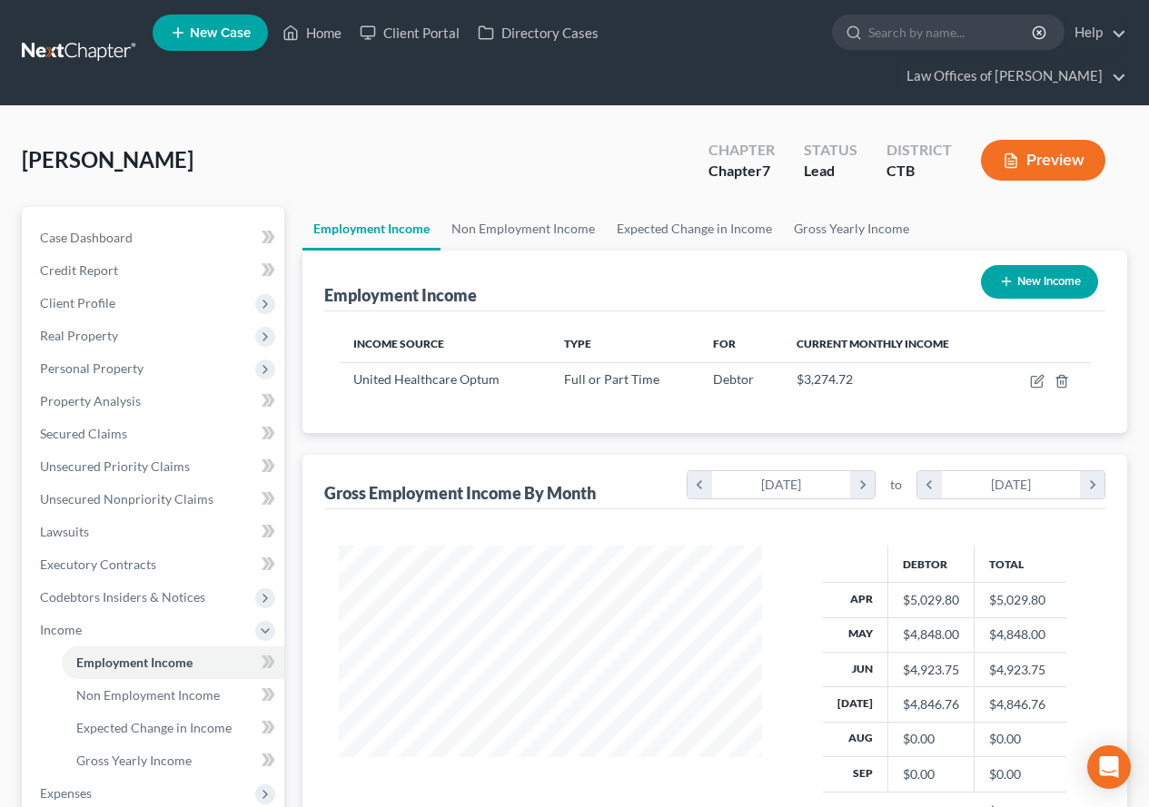
click at [1012, 287] on button "New Income" at bounding box center [1039, 282] width 117 height 34
select select "0"
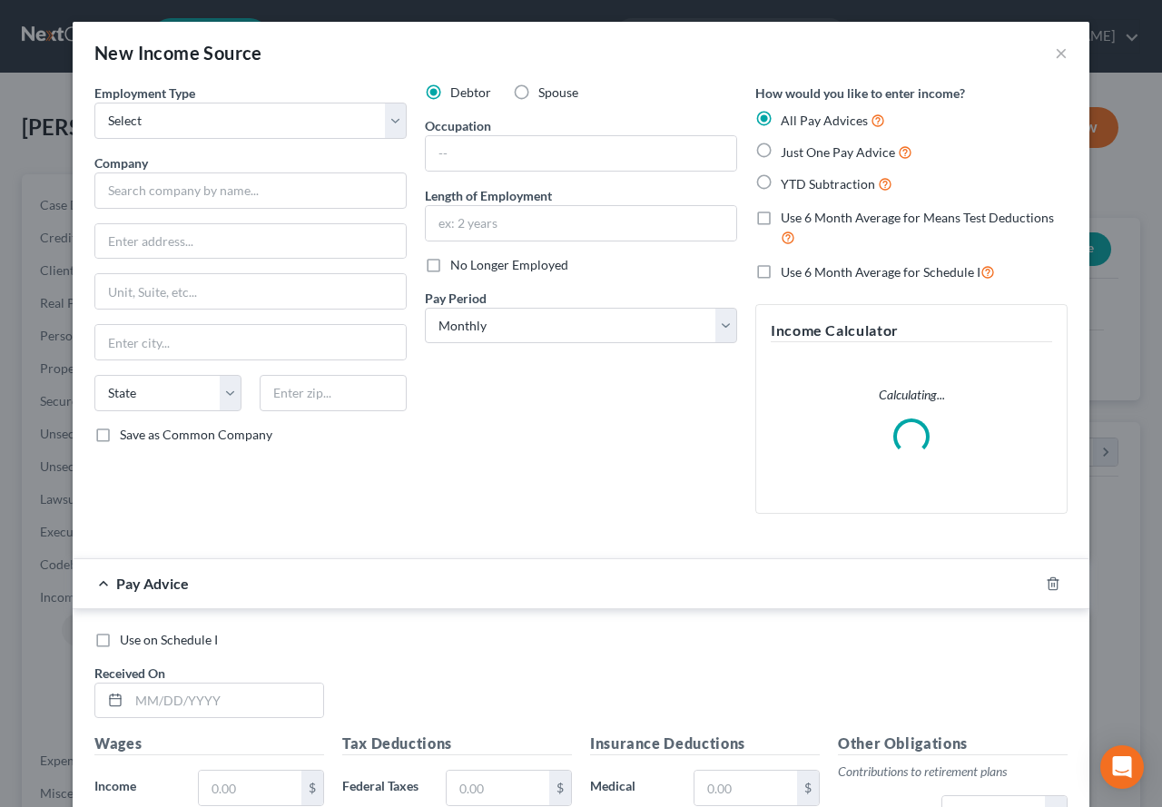
scroll to position [326, 466]
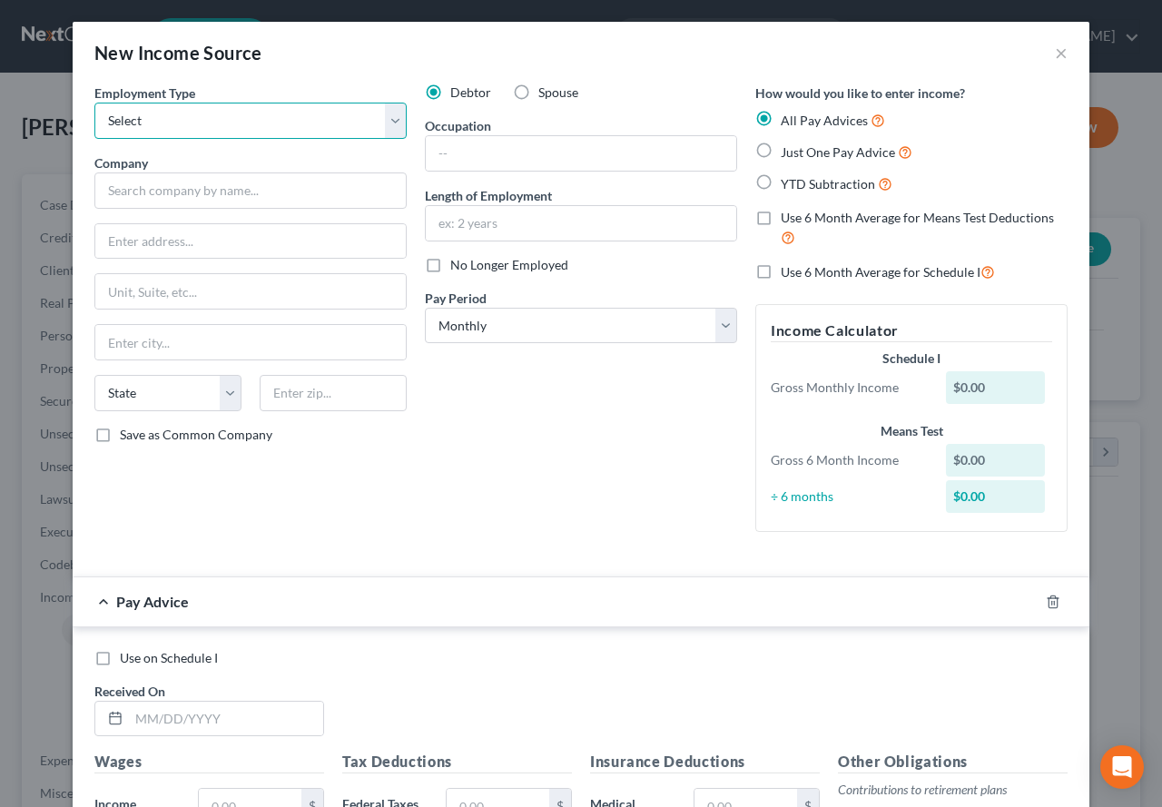
click at [379, 117] on select "Select Full or [DEMOGRAPHIC_DATA] Employment Self Employment" at bounding box center [250, 121] width 312 height 36
select select "0"
click at [94, 103] on select "Select Full or [DEMOGRAPHIC_DATA] Employment Self Employment" at bounding box center [250, 121] width 312 height 36
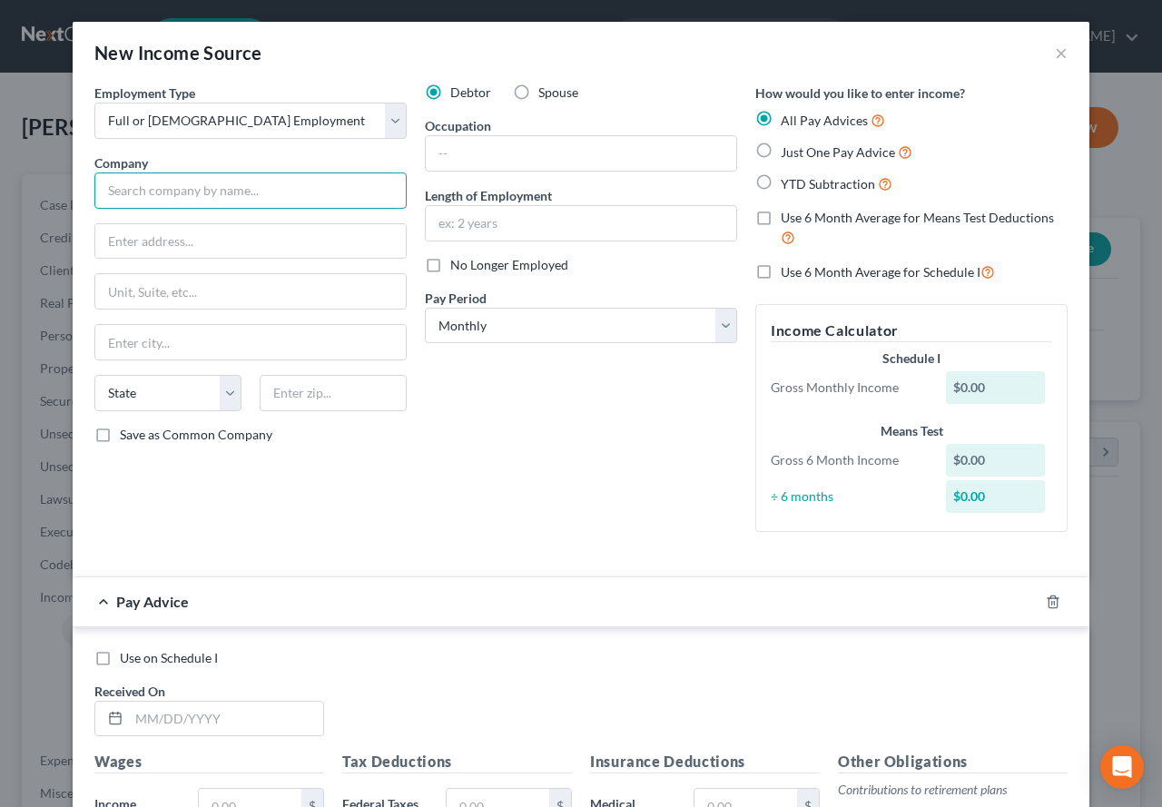
click at [171, 192] on input "text" at bounding box center [250, 191] width 312 height 36
click at [133, 191] on input "Bridebrook SNF Operations LLC" at bounding box center [250, 191] width 312 height 36
type input "Bride Brook SNF Operations LLC"
click at [1033, 143] on div "Just One Pay Advice" at bounding box center [912, 152] width 312 height 21
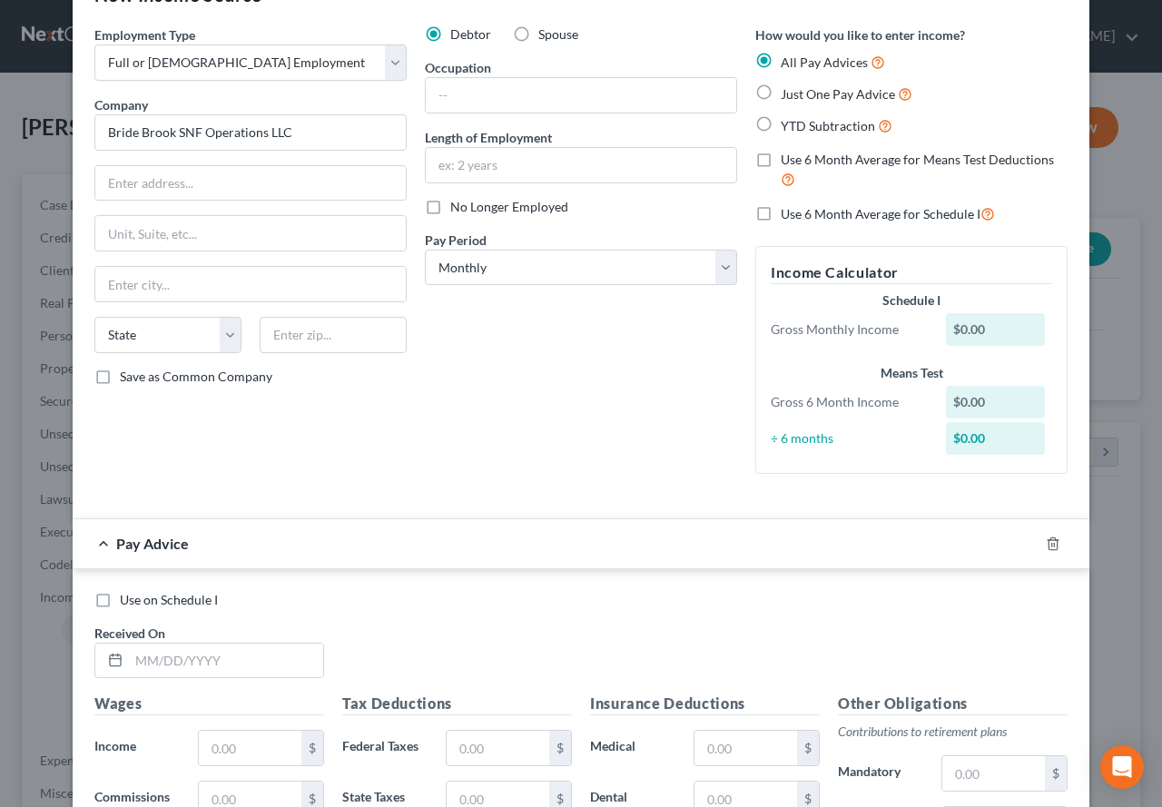
scroll to position [0, 0]
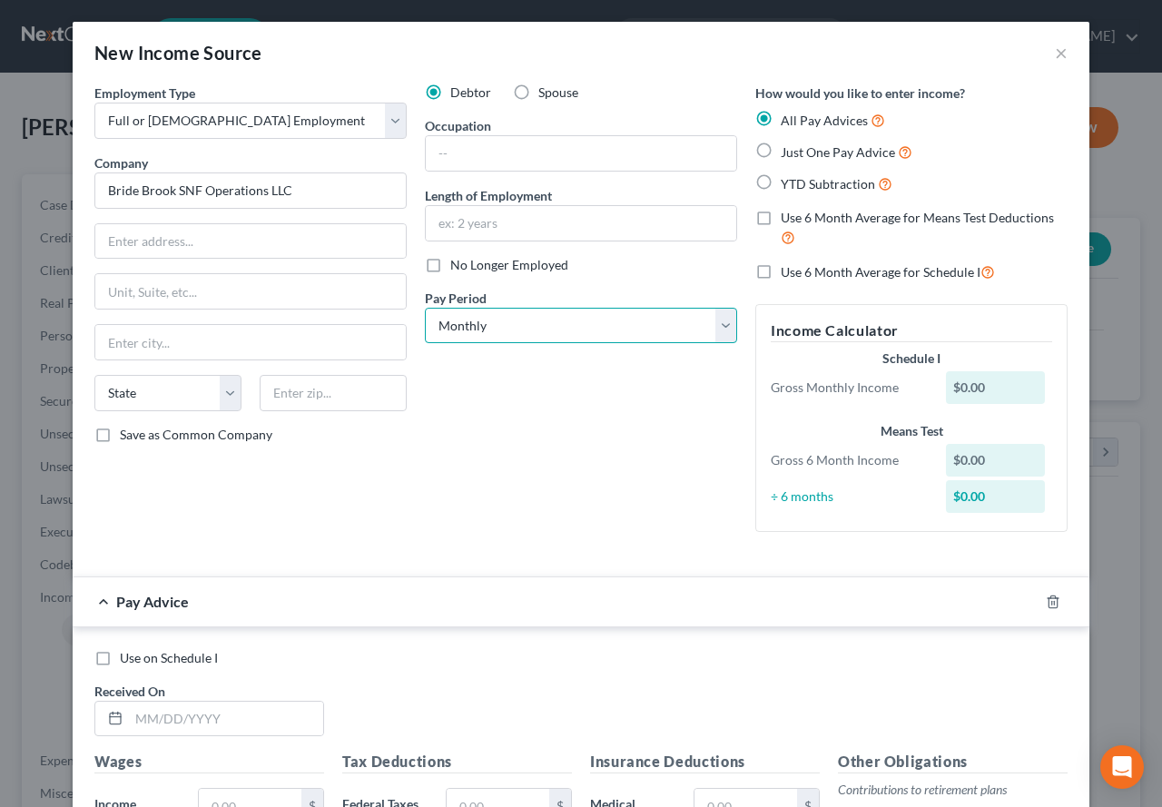
click at [719, 332] on select "Select Monthly Twice Monthly Every Other Week Weekly" at bounding box center [581, 326] width 312 height 36
select select "3"
click at [425, 308] on select "Select Monthly Twice Monthly Every Other Week Weekly" at bounding box center [581, 326] width 312 height 36
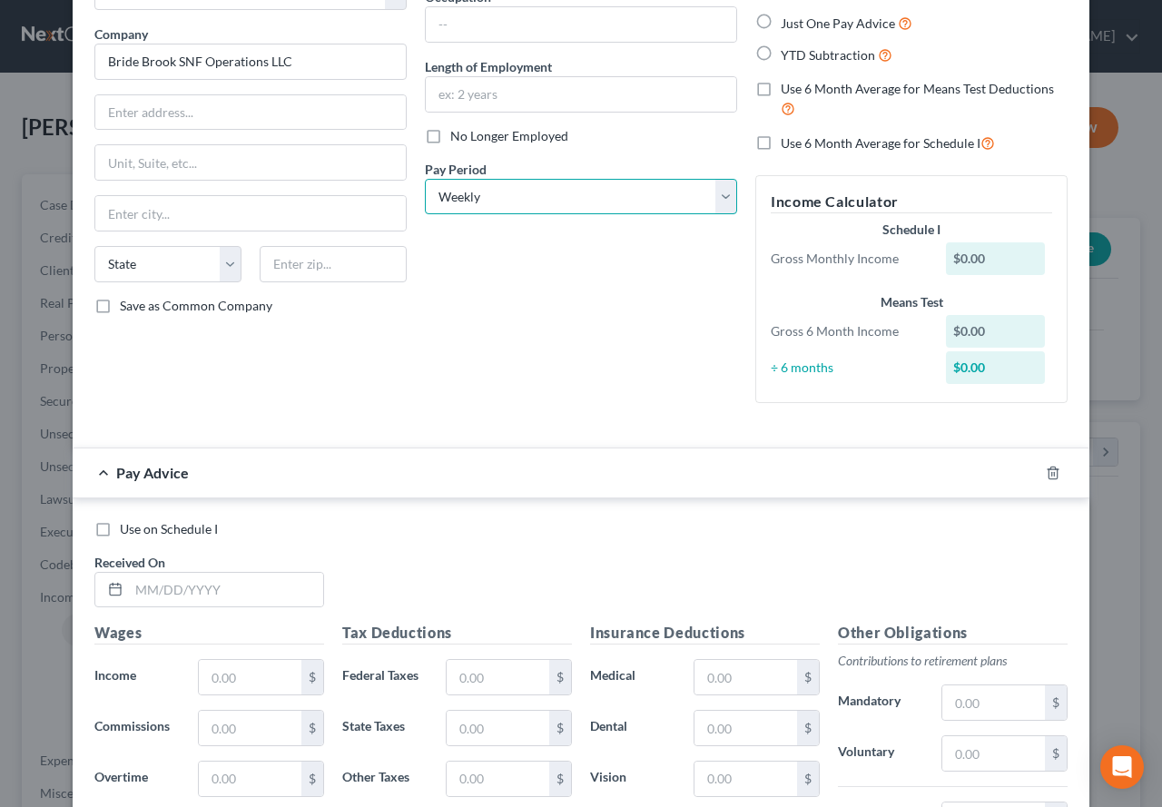
scroll to position [272, 0]
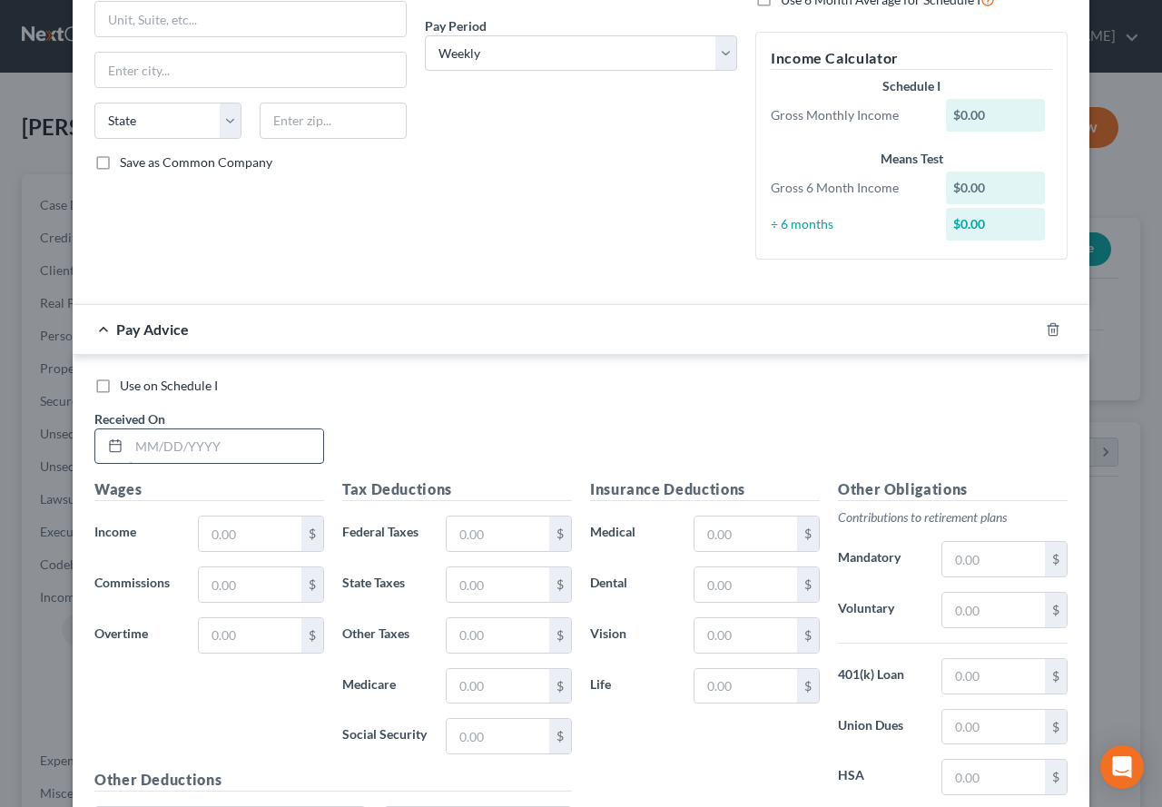
click at [163, 454] on input "text" at bounding box center [226, 447] width 194 height 35
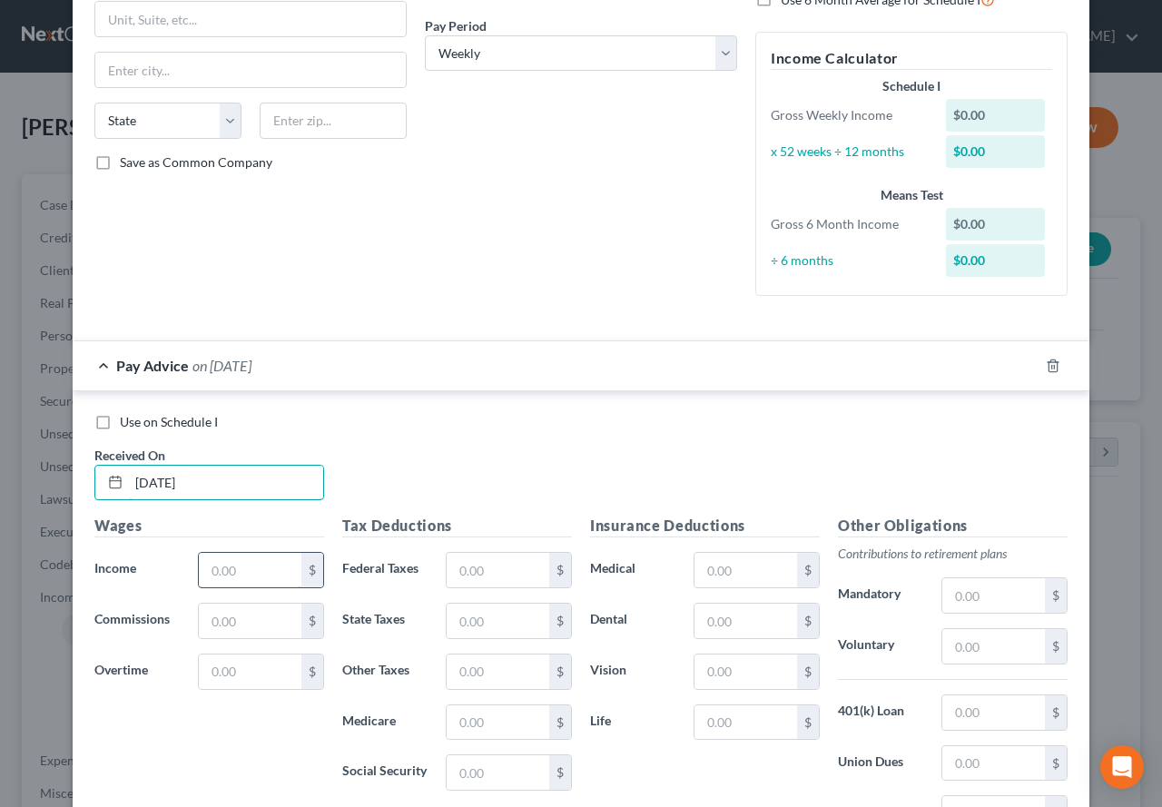
type input "[DATE]"
click at [230, 570] on input "text" at bounding box center [250, 570] width 103 height 35
type input "382.26"
click at [472, 570] on input "text" at bounding box center [498, 570] width 103 height 35
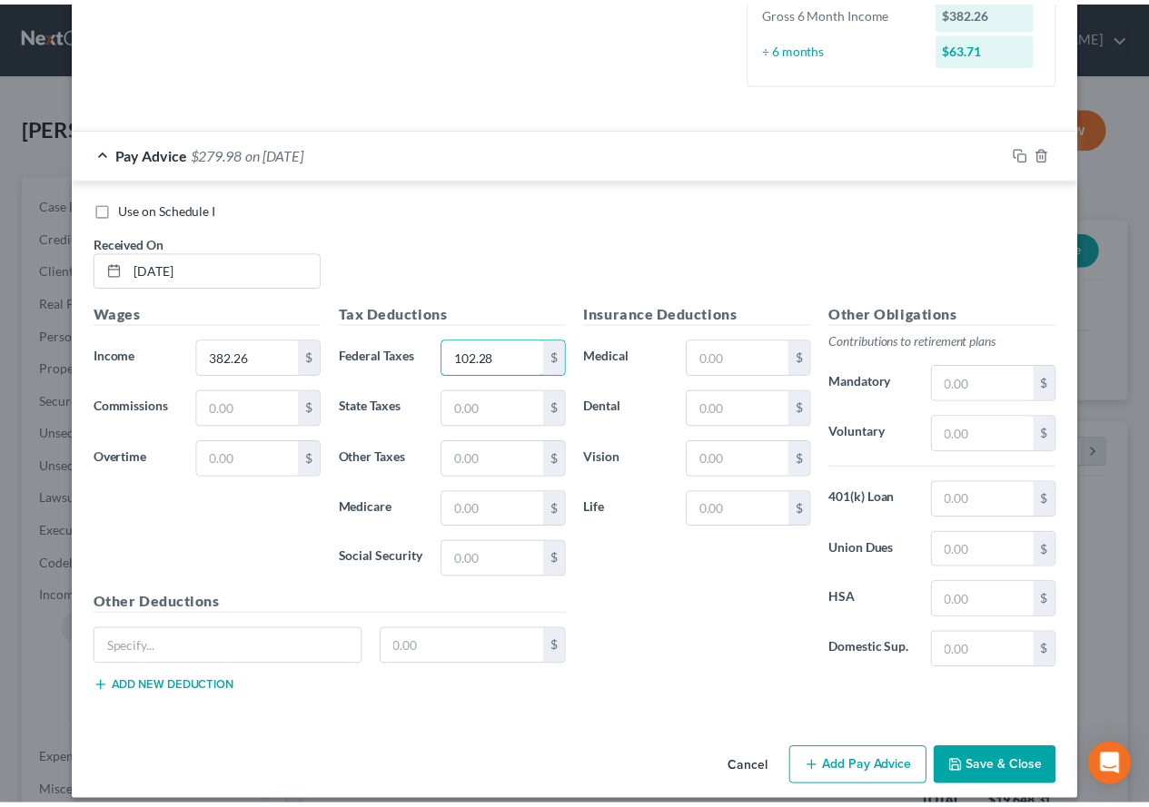
scroll to position [502, 0]
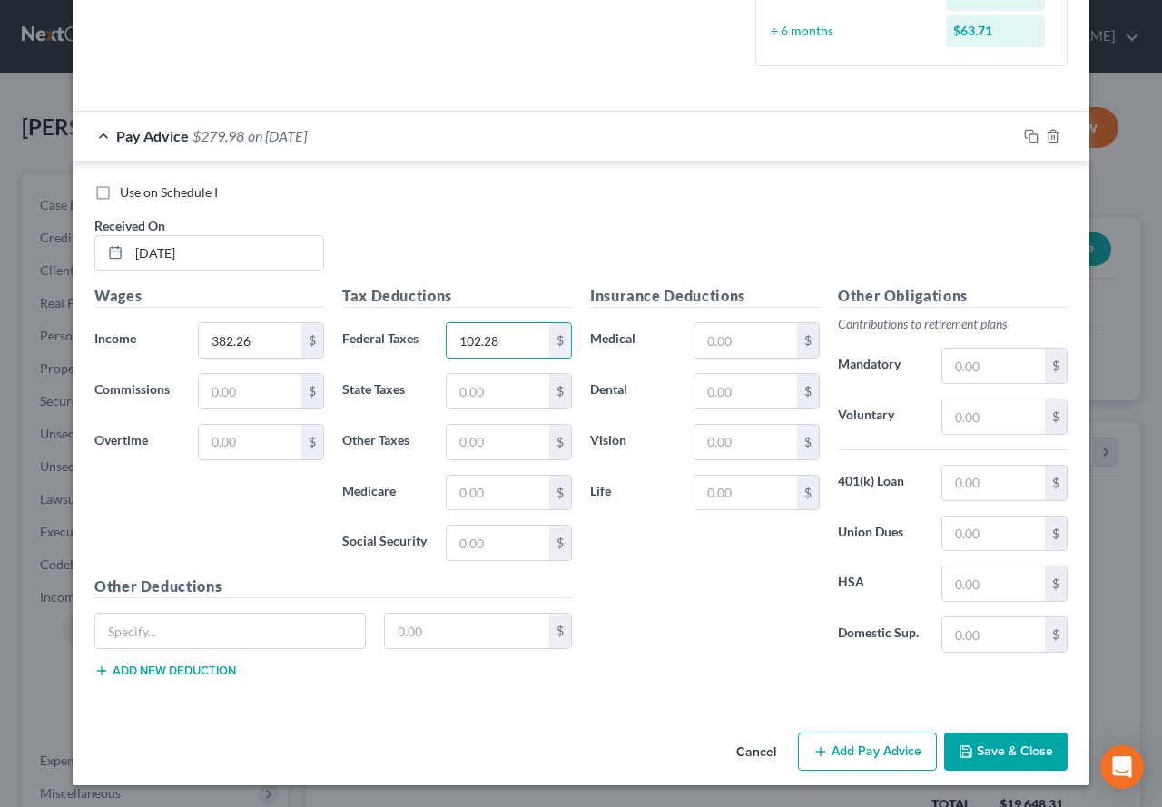
type input "102.28"
click at [983, 752] on button "Save & Close" at bounding box center [1005, 752] width 123 height 38
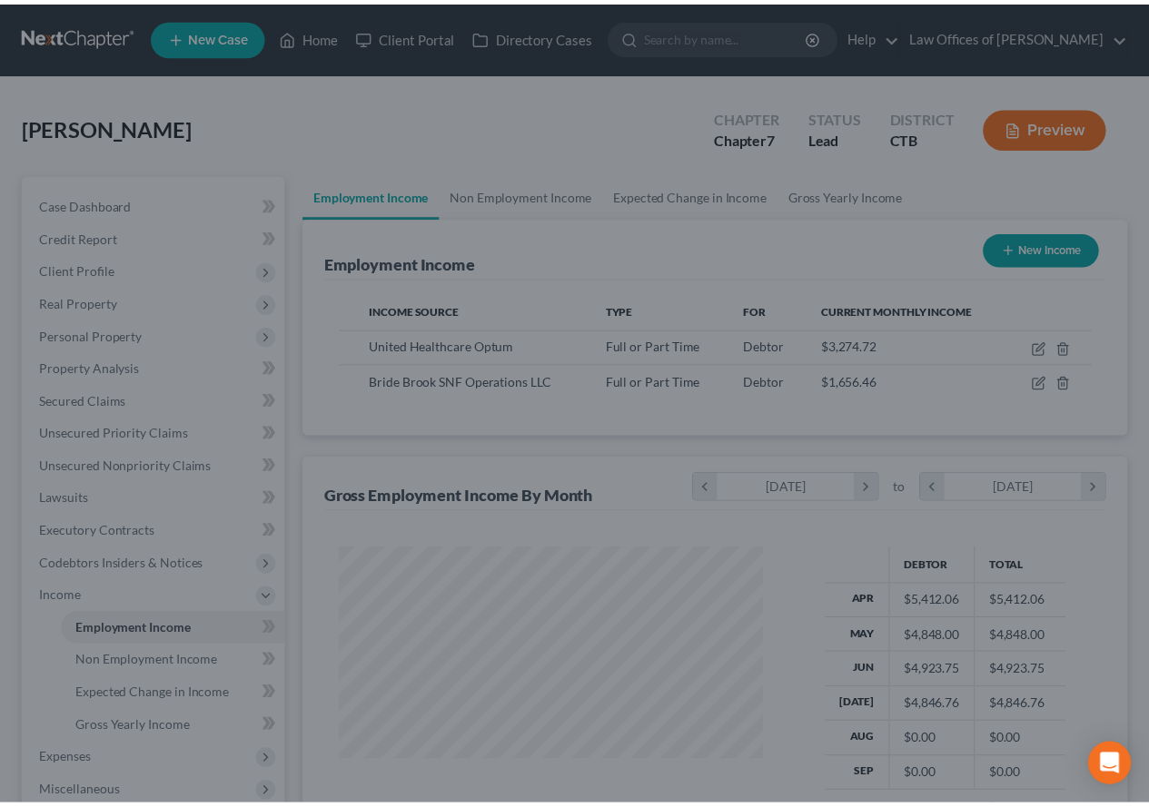
scroll to position [907728, 907594]
